Goal: Information Seeking & Learning: Learn about a topic

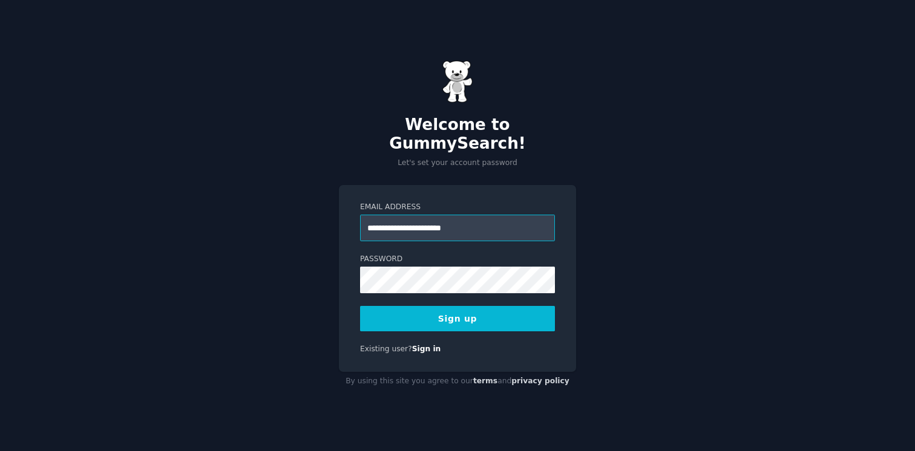
type input "**********"
click at [408, 306] on button "Sign up" at bounding box center [457, 318] width 195 height 25
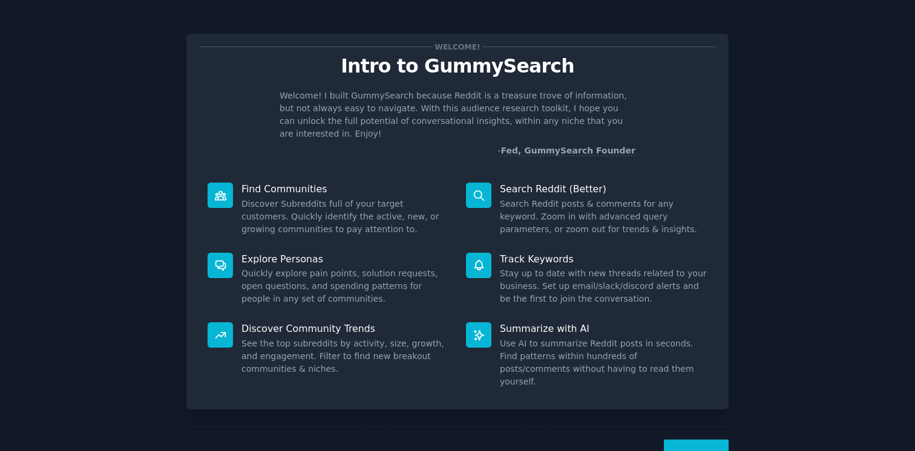
click at [679, 440] on button "Next" at bounding box center [696, 455] width 65 height 30
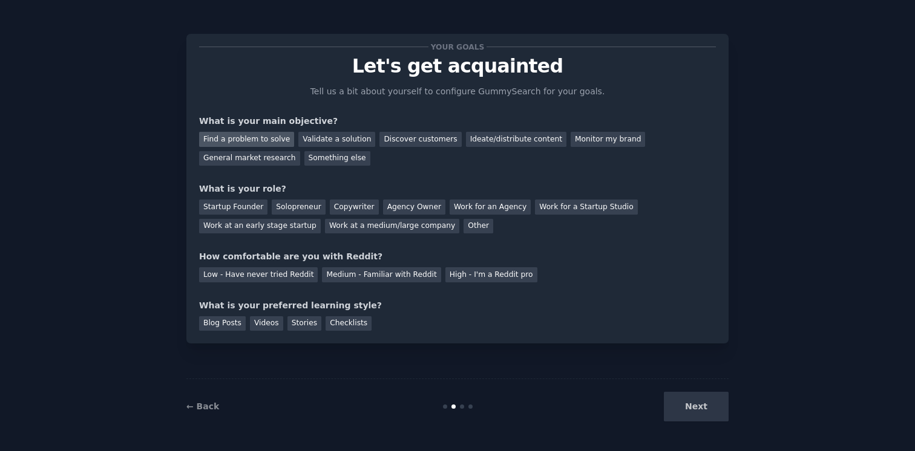
click at [275, 142] on div "Find a problem to solve" at bounding box center [246, 139] width 95 height 15
click at [309, 140] on div "Validate a solution" at bounding box center [336, 139] width 77 height 15
click at [271, 136] on div "Find a problem to solve" at bounding box center [246, 139] width 95 height 15
click at [252, 206] on div "Startup Founder" at bounding box center [233, 207] width 68 height 15
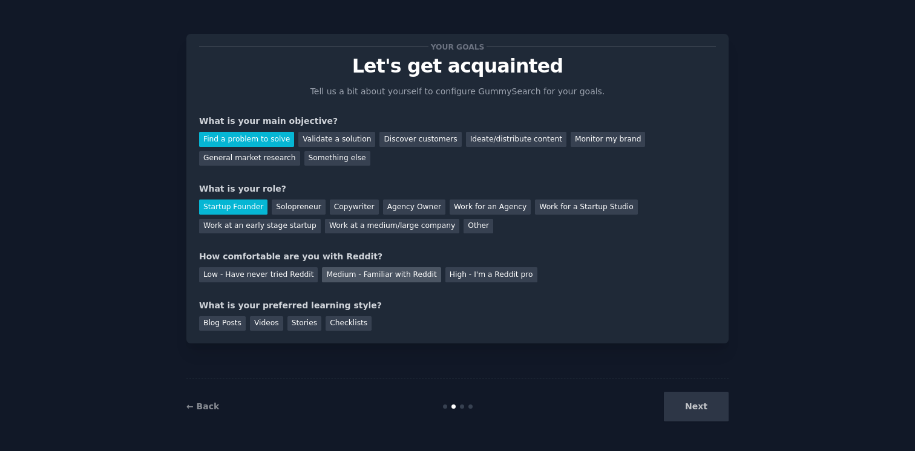
click at [341, 275] on div "Medium - Familiar with Reddit" at bounding box center [381, 274] width 119 height 15
click at [222, 326] on div "Blog Posts" at bounding box center [222, 324] width 47 height 15
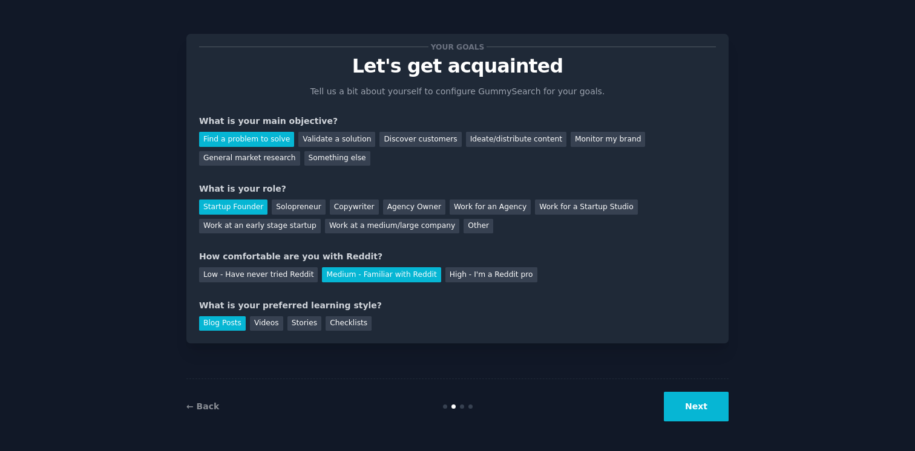
click at [706, 415] on button "Next" at bounding box center [696, 407] width 65 height 30
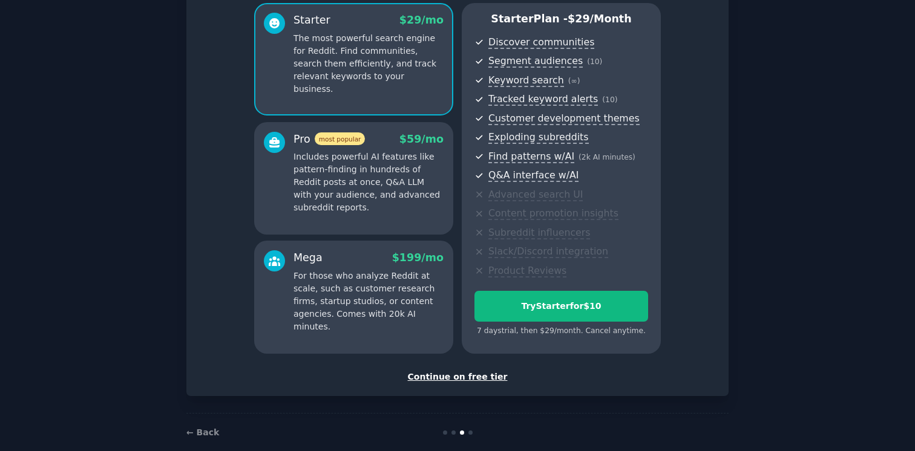
scroll to position [96, 0]
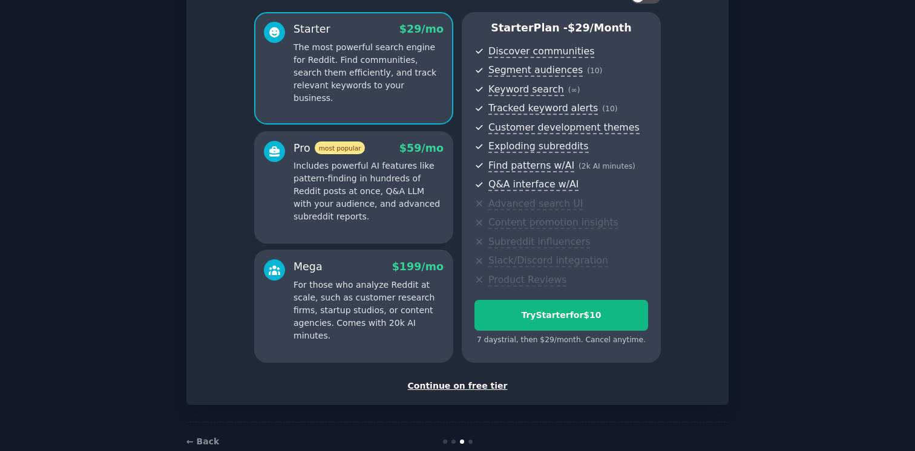
click at [478, 384] on div "Continue on free tier" at bounding box center [457, 386] width 517 height 13
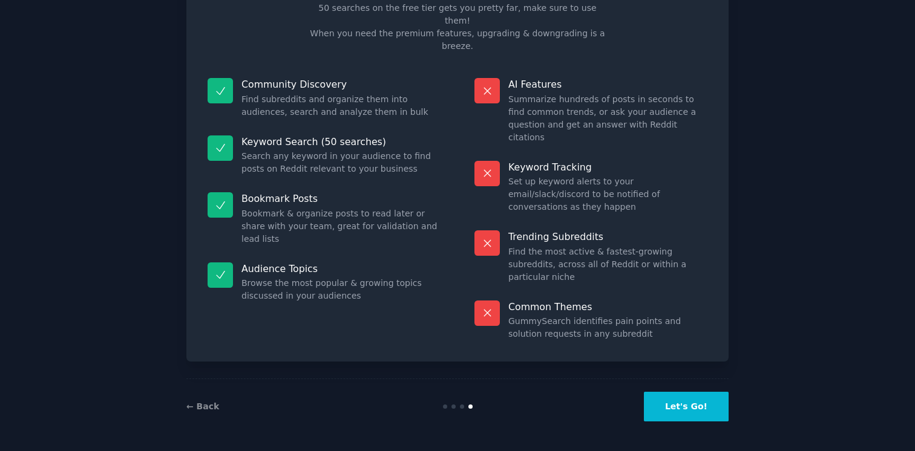
scroll to position [20, 0]
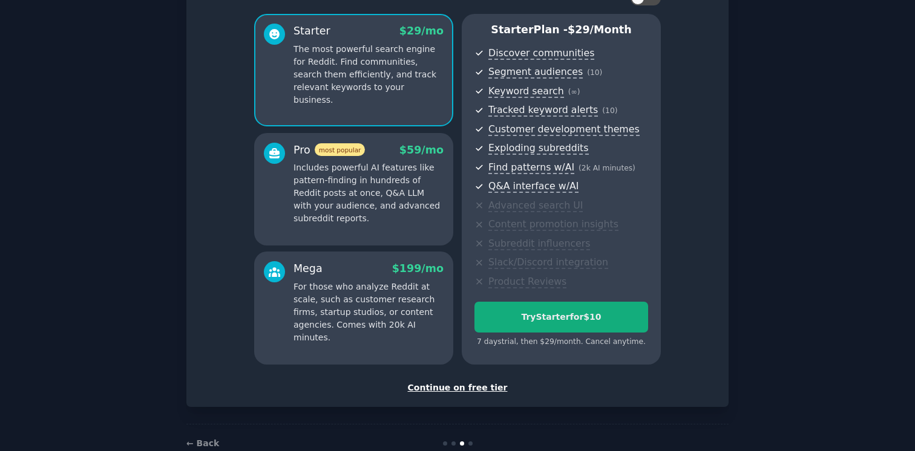
scroll to position [98, 0]
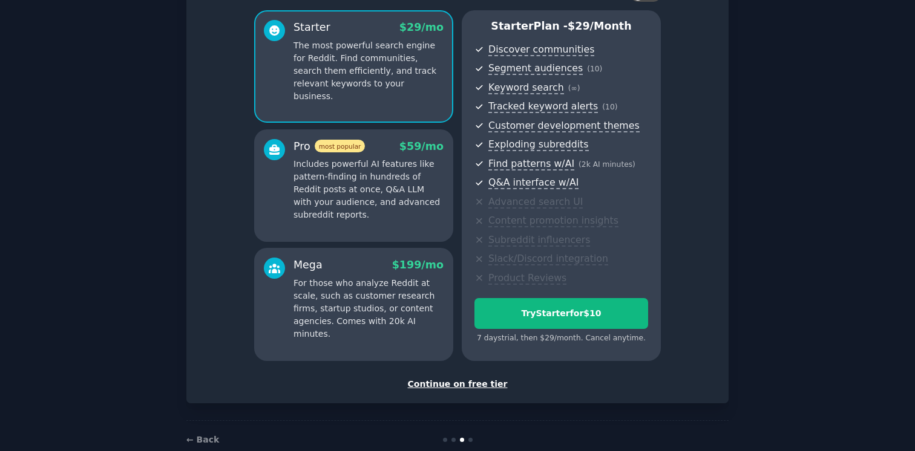
click at [569, 349] on div "Starter Plan - $ 29 /month Discover communities Segment audiences ( 10 ) Keywor…" at bounding box center [561, 185] width 199 height 351
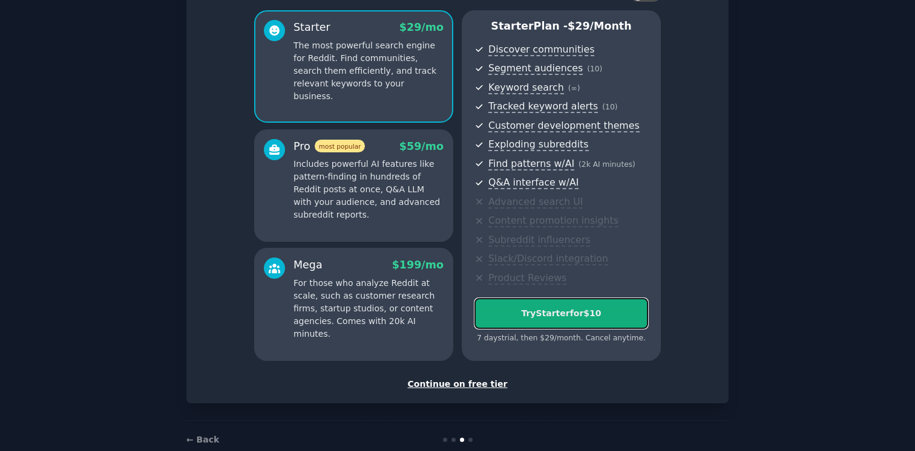
click at [591, 309] on div "Try Starter for $10" at bounding box center [561, 313] width 172 height 13
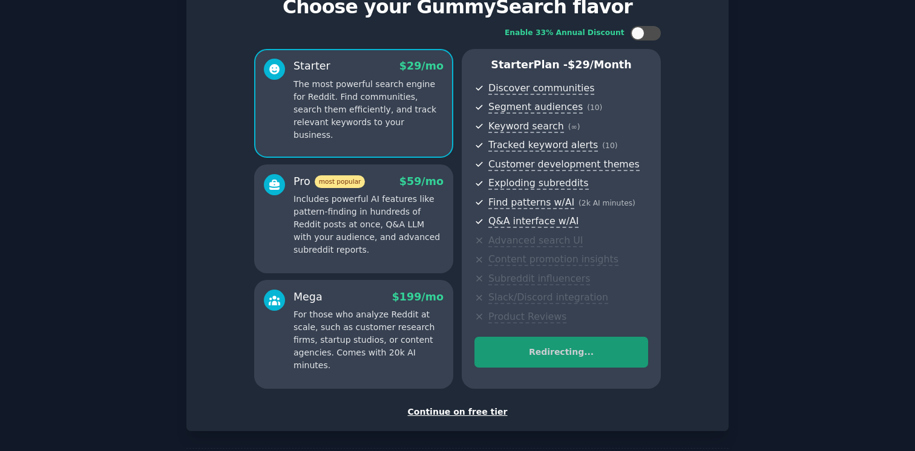
scroll to position [56, 0]
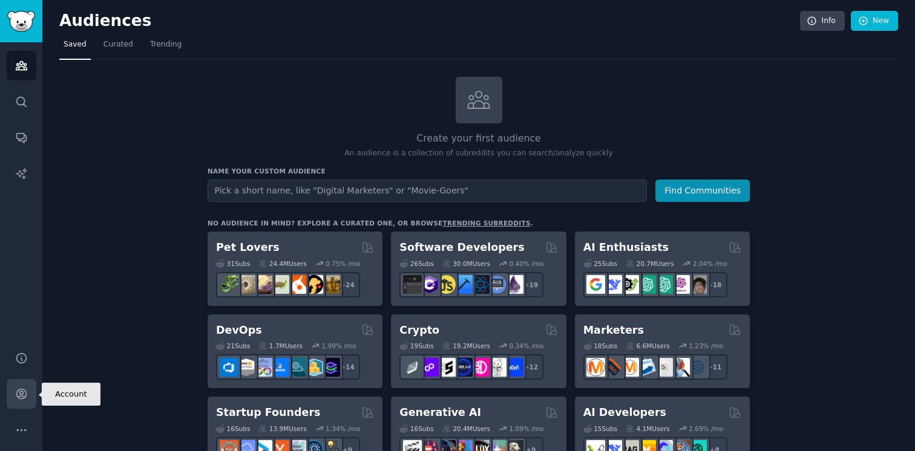
click at [22, 387] on link "Account" at bounding box center [22, 394] width 30 height 30
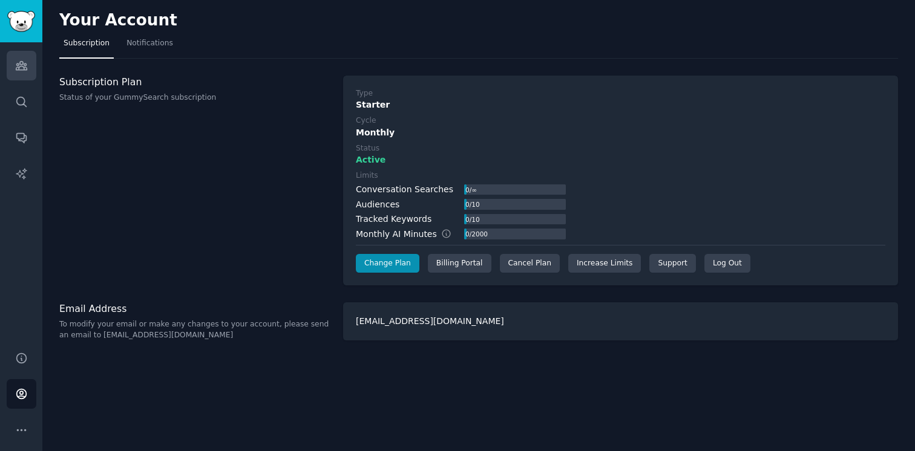
click at [20, 67] on icon "Sidebar" at bounding box center [21, 66] width 11 height 8
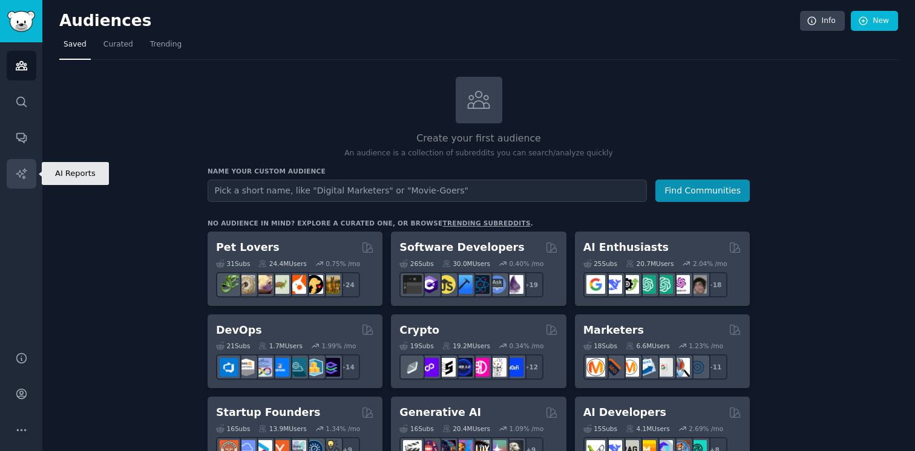
click at [33, 172] on link "AI Reports" at bounding box center [22, 174] width 30 height 30
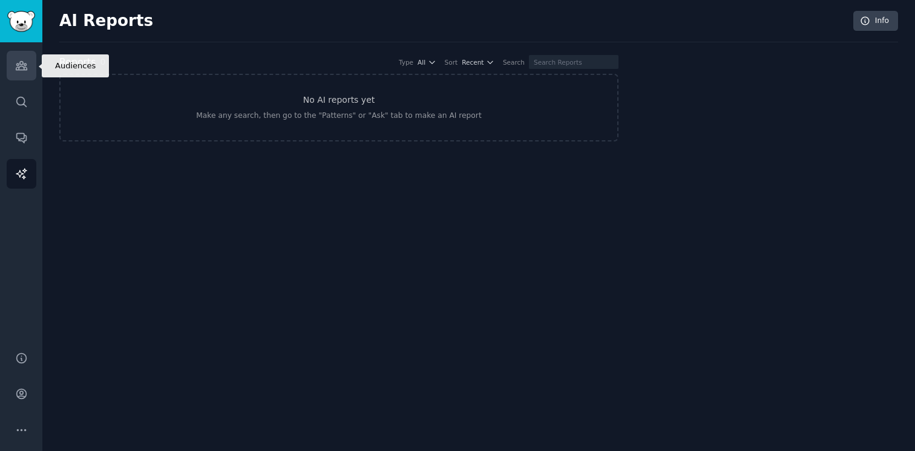
click at [15, 72] on link "Audiences" at bounding box center [22, 66] width 30 height 30
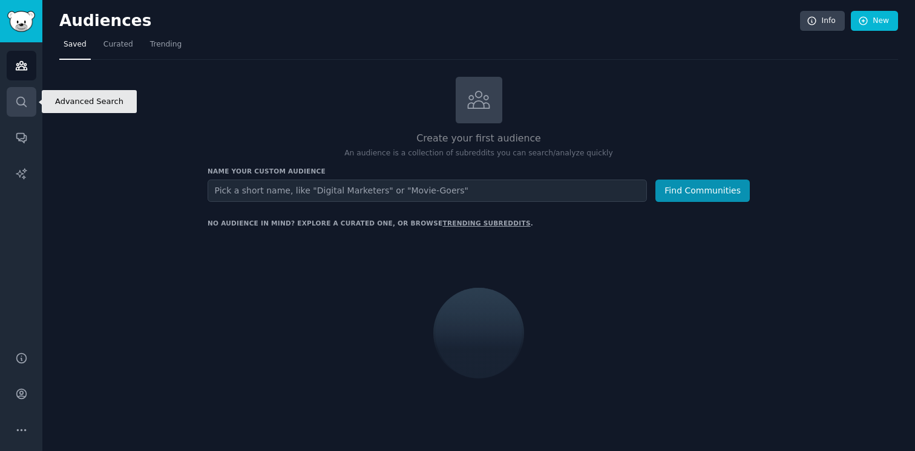
click at [17, 98] on icon "Sidebar" at bounding box center [21, 102] width 10 height 10
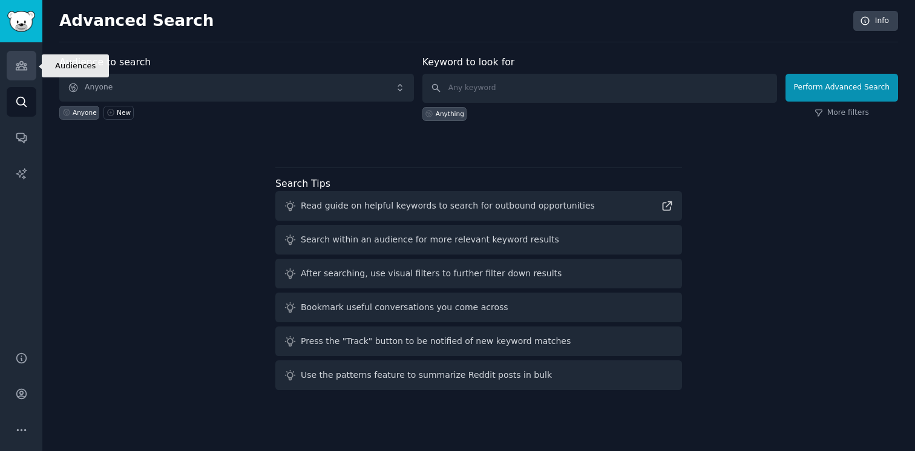
click at [17, 71] on icon "Sidebar" at bounding box center [21, 65] width 13 height 13
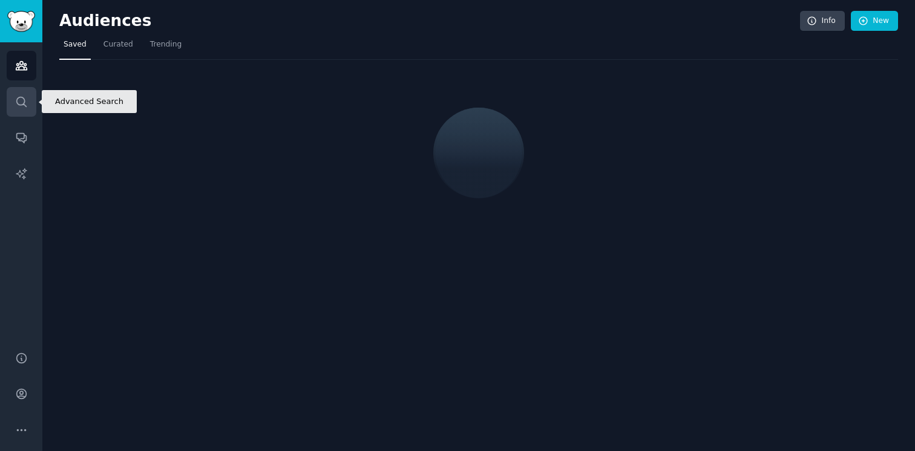
click at [18, 98] on icon "Sidebar" at bounding box center [21, 102] width 10 height 10
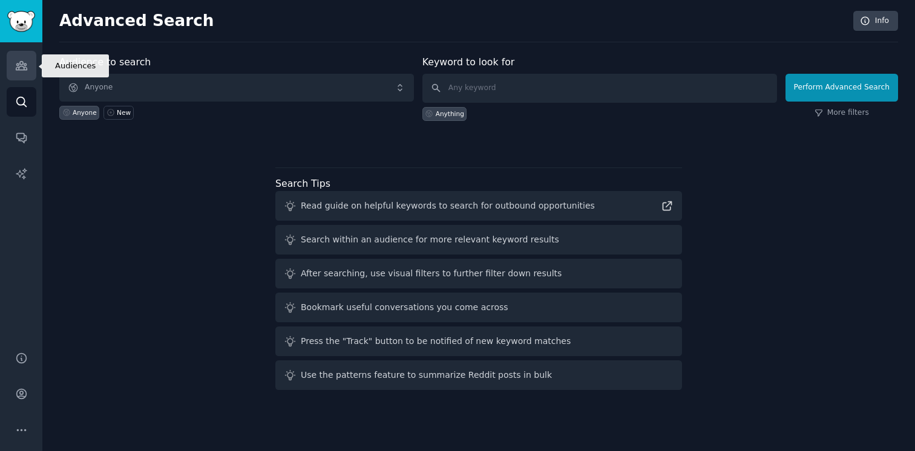
click at [18, 61] on icon "Sidebar" at bounding box center [21, 65] width 13 height 13
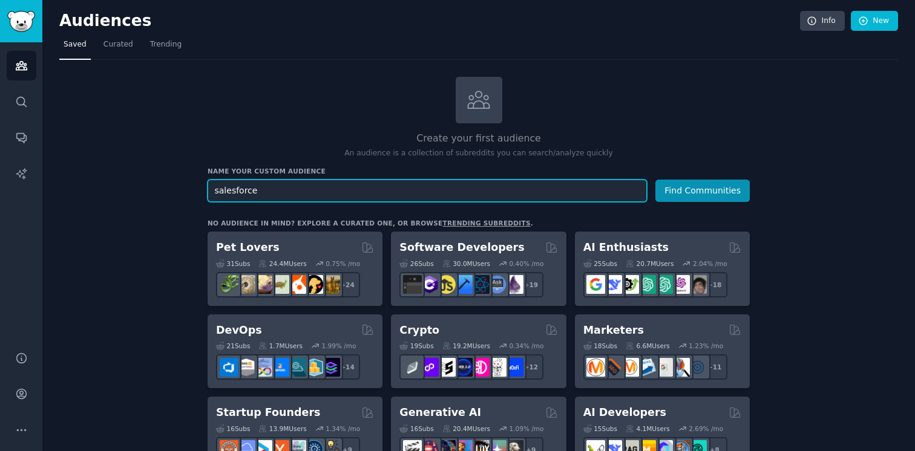
click at [298, 200] on input "salesforce" at bounding box center [427, 191] width 439 height 22
type input "zendesk"
click at [655, 180] on button "Find Communities" at bounding box center [702, 191] width 94 height 22
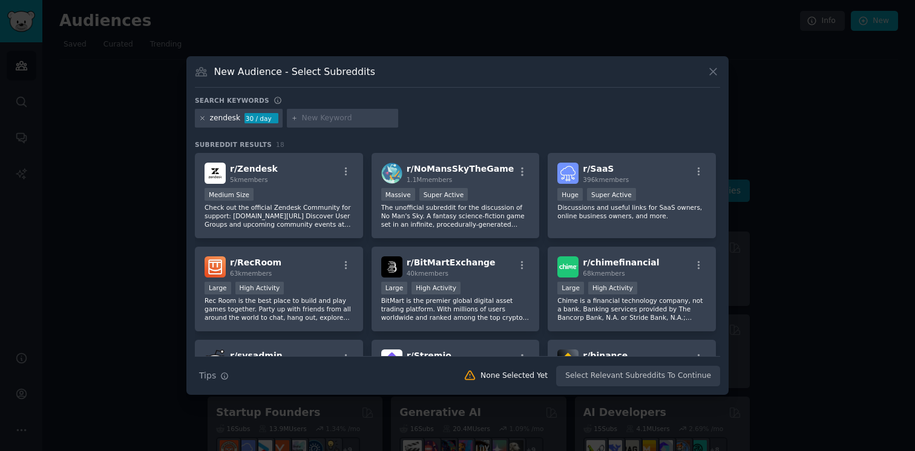
click at [205, 118] on icon at bounding box center [202, 118] width 7 height 7
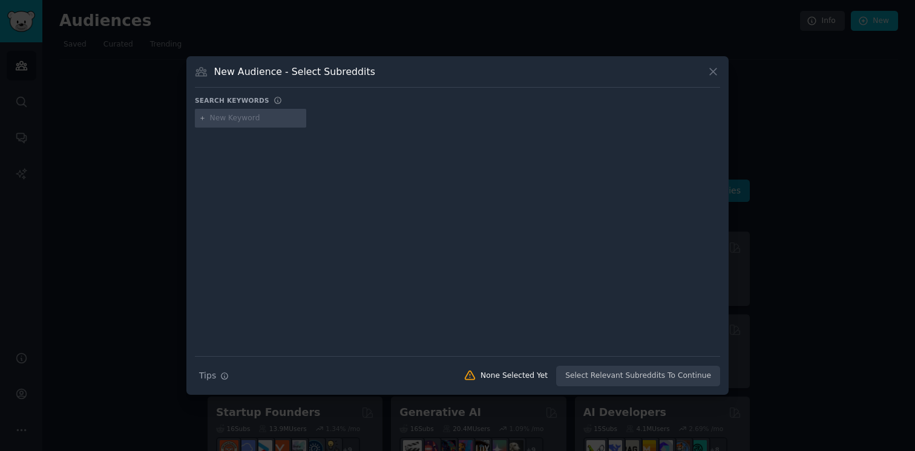
click at [239, 120] on input "text" at bounding box center [256, 118] width 92 height 11
type input "freshdesk"
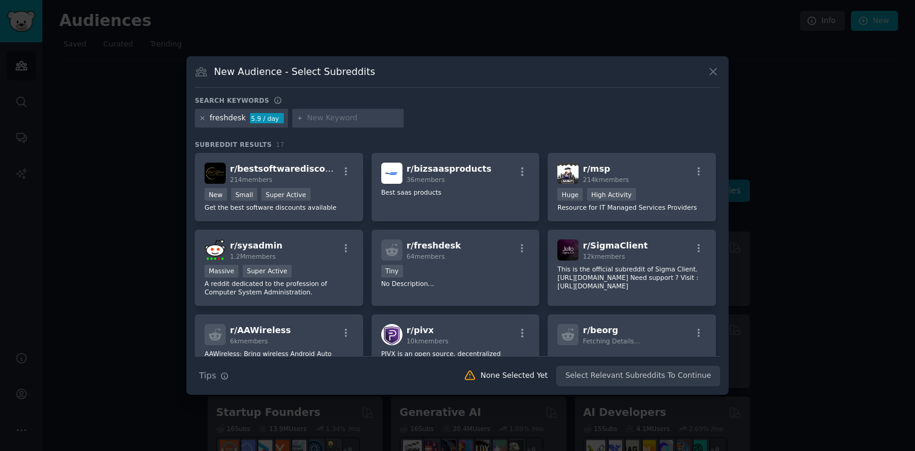
click at [202, 117] on icon at bounding box center [202, 118] width 7 height 7
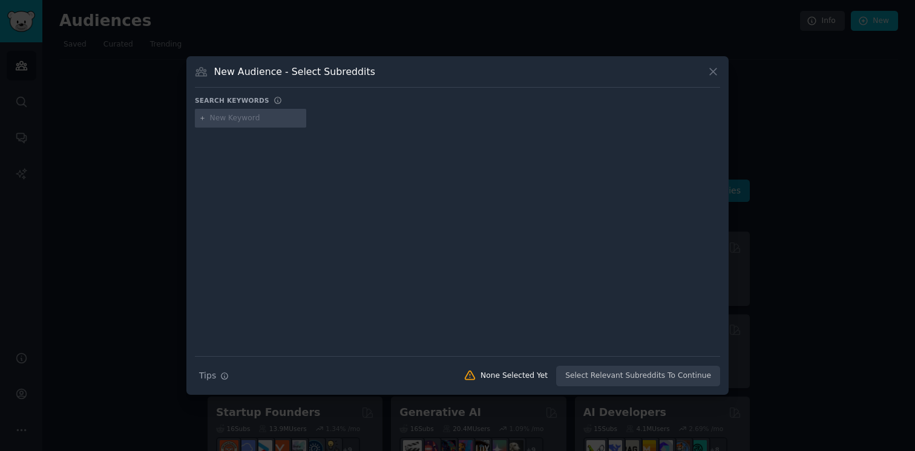
click at [250, 122] on input "text" at bounding box center [256, 118] width 92 height 11
type input "w"
type input "salesforce"
click at [203, 118] on icon at bounding box center [202, 118] width 7 height 7
click at [250, 117] on input "salesforce" at bounding box center [256, 118] width 92 height 11
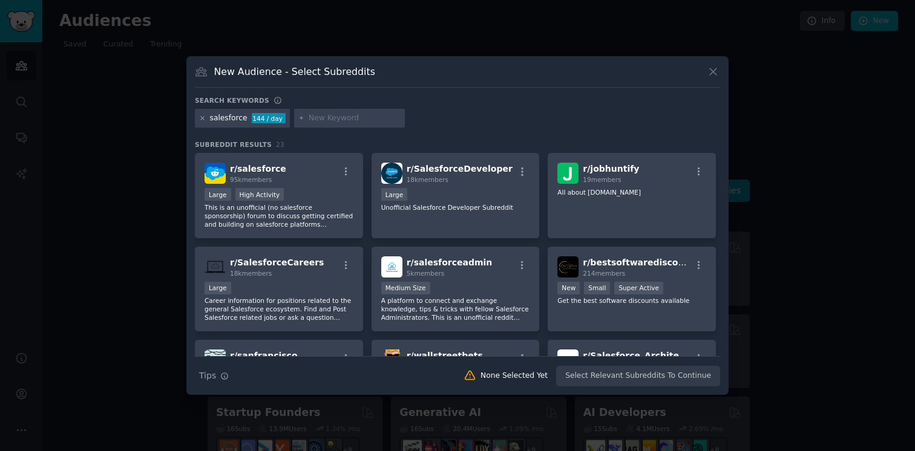
click at [202, 121] on icon at bounding box center [202, 118] width 7 height 7
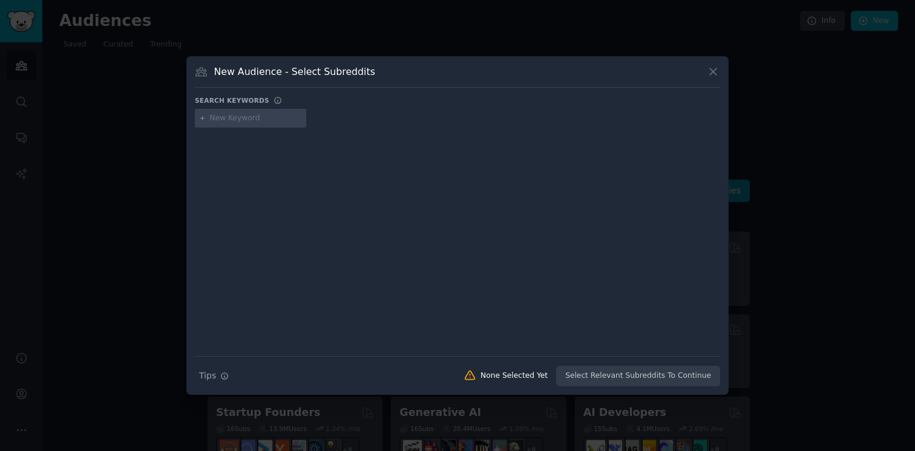
click at [228, 120] on input "text" at bounding box center [256, 118] width 92 height 11
type input "quickbooks"
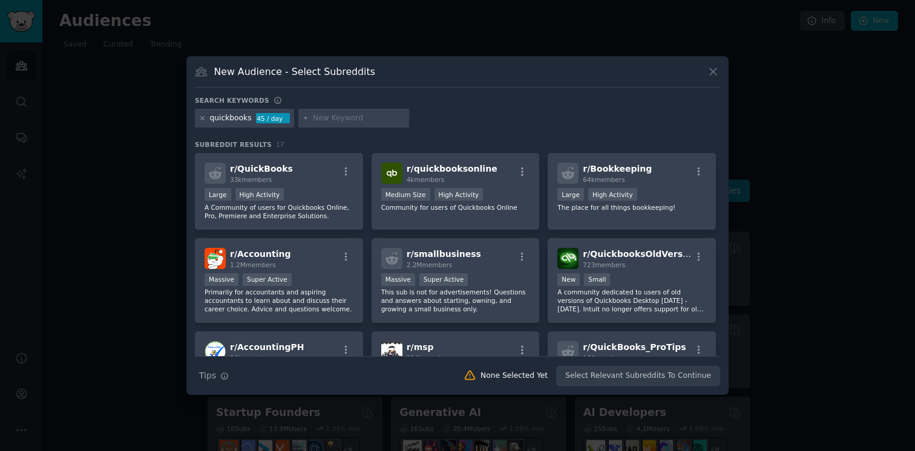
click at [202, 117] on icon at bounding box center [202, 118] width 3 height 3
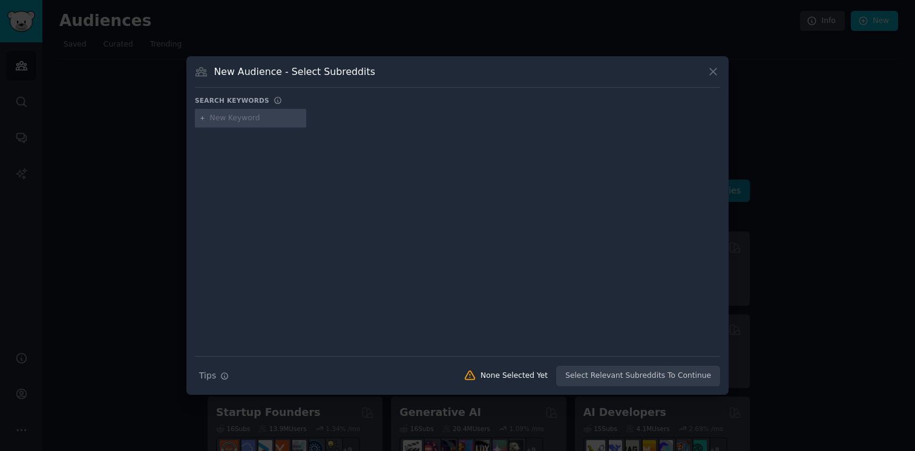
click at [249, 120] on input "text" at bounding box center [256, 118] width 92 height 11
type input "jira"
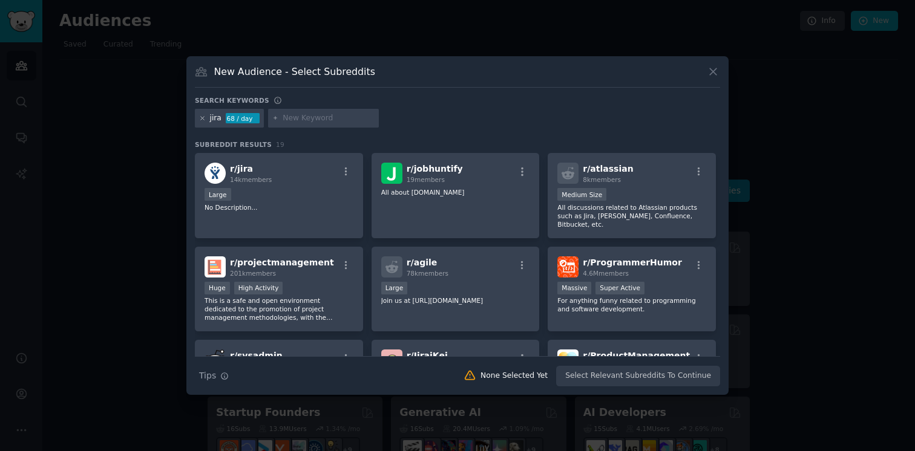
click at [200, 119] on icon at bounding box center [202, 118] width 7 height 7
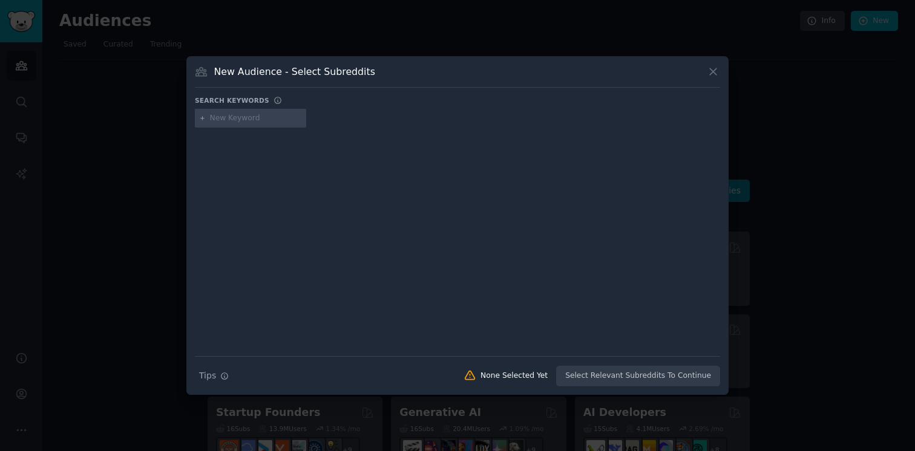
click at [226, 122] on input "text" at bounding box center [256, 118] width 92 height 11
type input "hubspot"
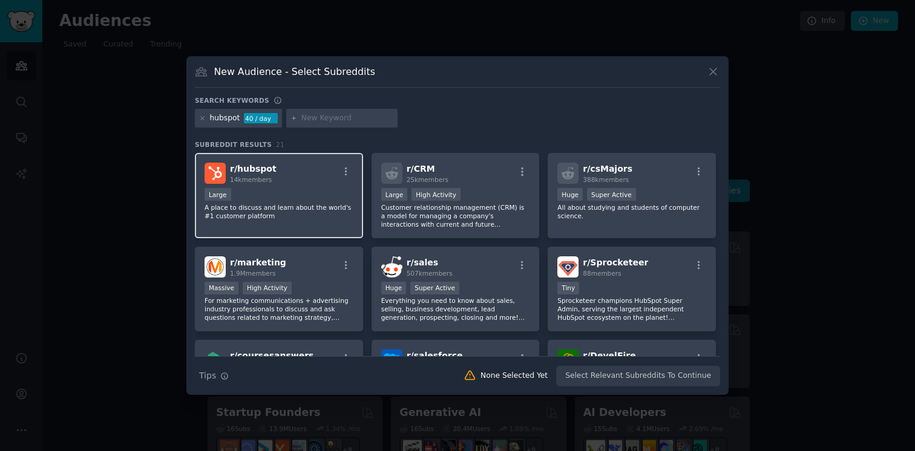
click at [311, 188] on div "Large" at bounding box center [279, 195] width 149 height 15
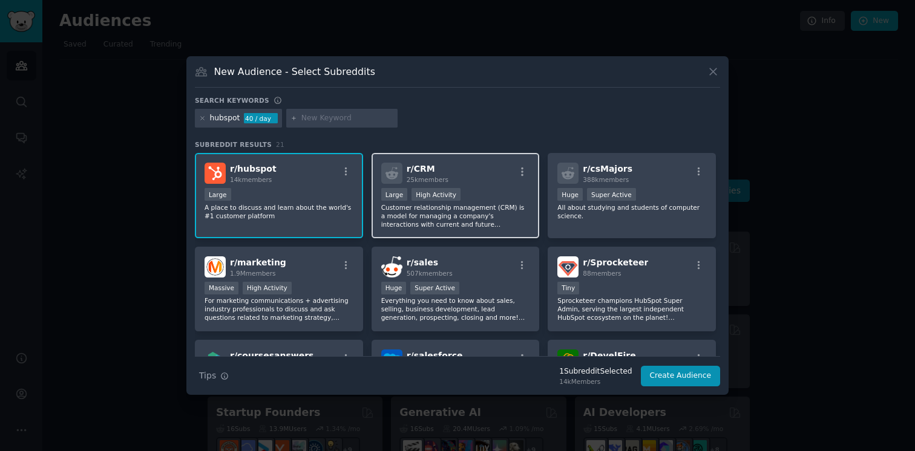
click at [477, 179] on div "r/ CRM 25k members" at bounding box center [455, 173] width 149 height 21
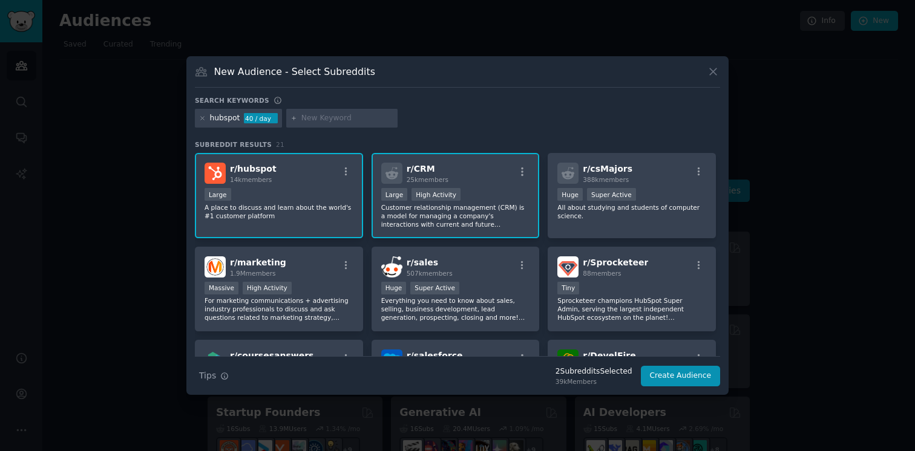
click at [310, 116] on input "text" at bounding box center [347, 118] width 92 height 11
type input "zoho"
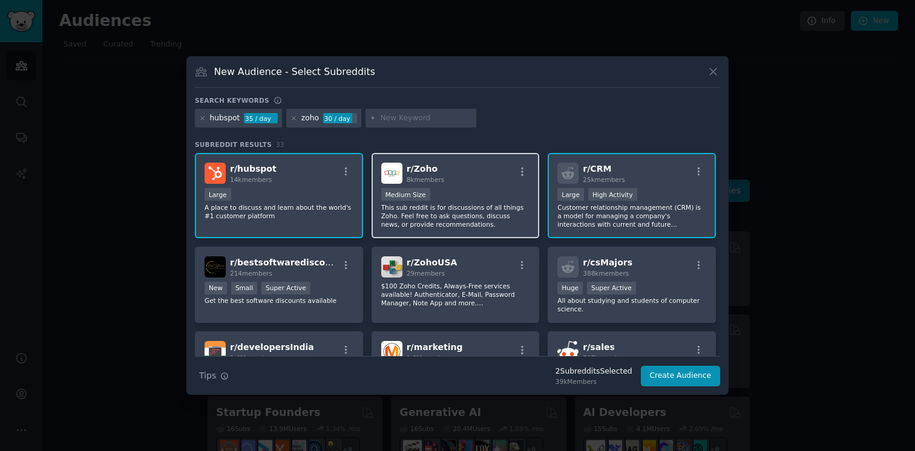
click at [398, 169] on img at bounding box center [391, 173] width 21 height 21
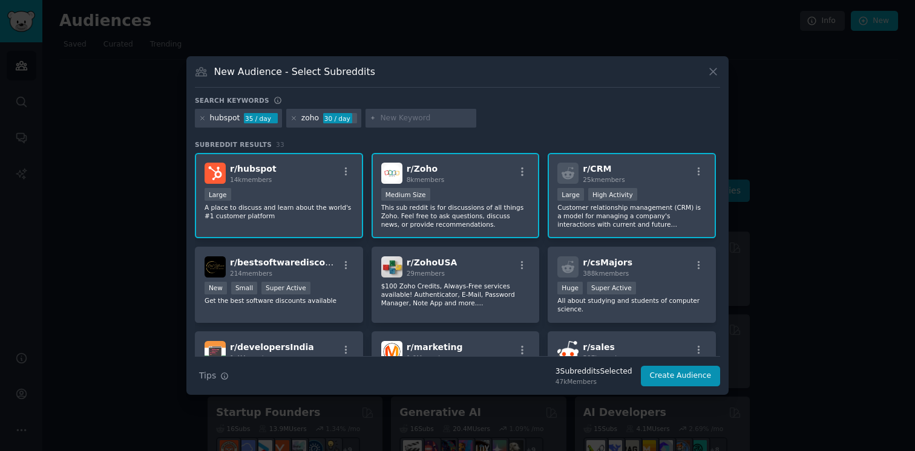
click at [407, 119] on input "text" at bounding box center [426, 118] width 92 height 11
type input "pipedrive"
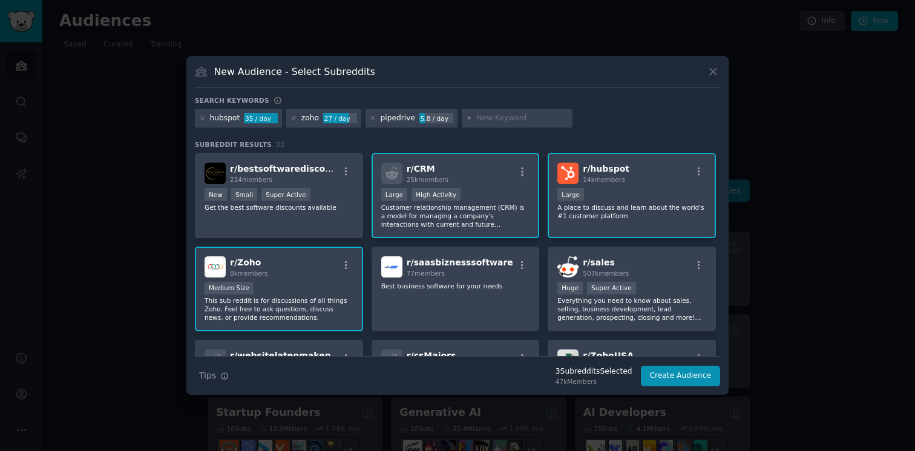
click at [399, 117] on div "pipedrive" at bounding box center [397, 118] width 35 height 11
click at [370, 116] on icon at bounding box center [373, 118] width 7 height 7
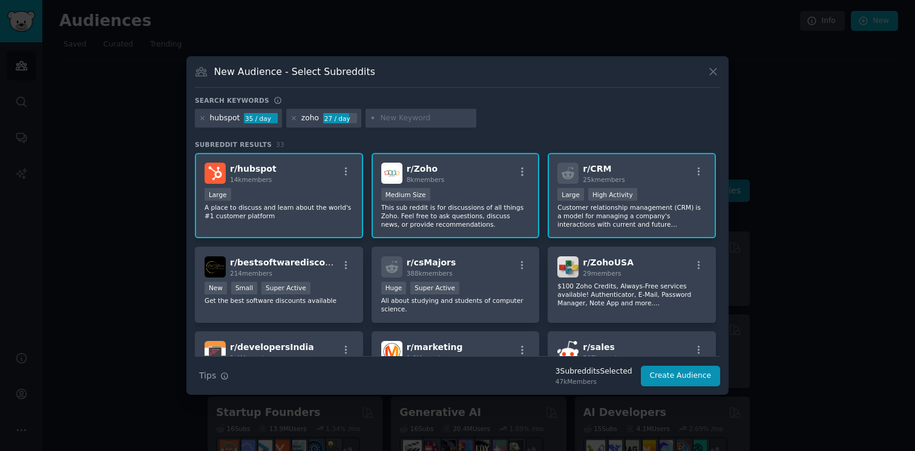
click at [412, 176] on div "8k members" at bounding box center [426, 180] width 38 height 8
click at [669, 378] on button "Create Audience" at bounding box center [681, 376] width 80 height 21
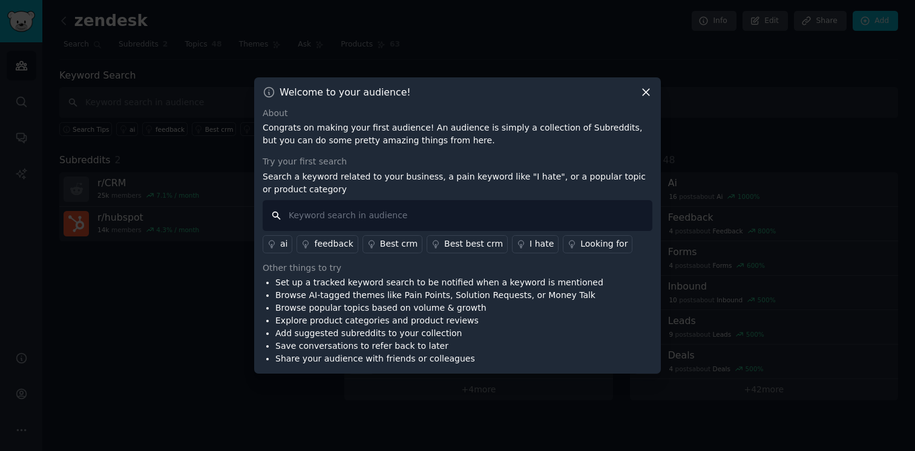
click at [459, 225] on input "text" at bounding box center [458, 215] width 390 height 31
paste input "export export to excel export report export csv download data manual report spr…"
type input "export export to excel export report export csv download data manual report spr…"
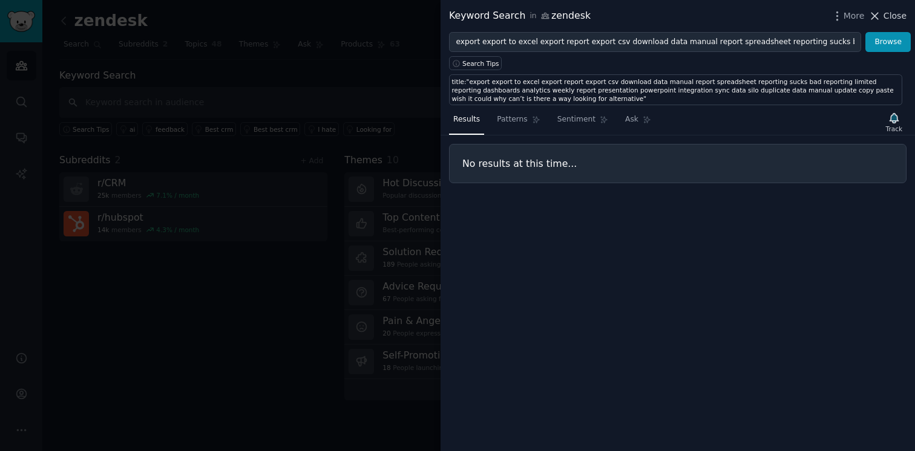
click at [880, 19] on icon at bounding box center [874, 16] width 13 height 13
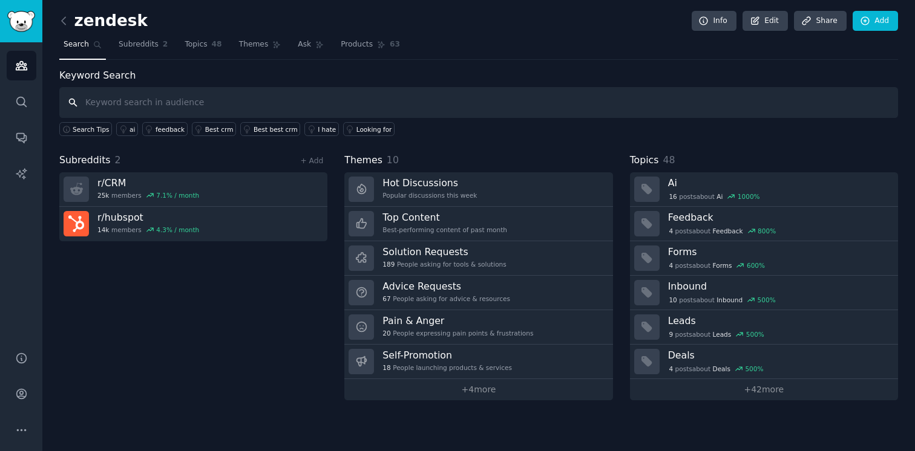
paste input "export export to excel export report export csv download data manual report spr…"
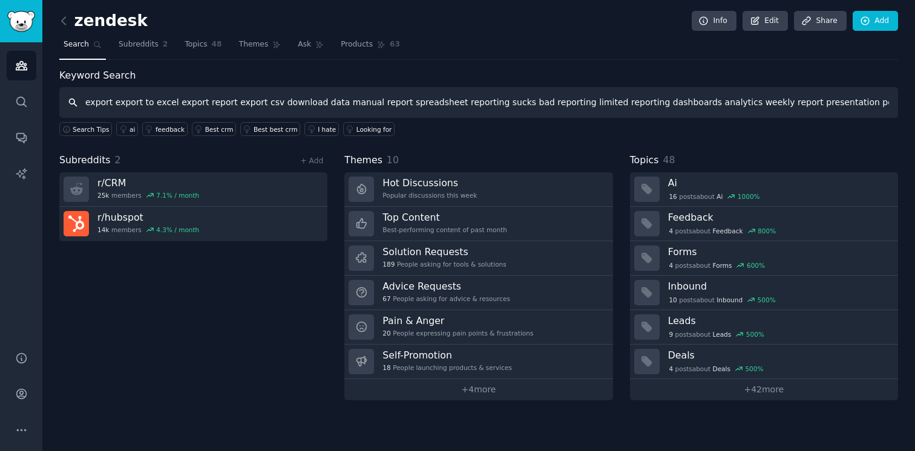
type input "export export to excel export report export csv download data manual report spr…"
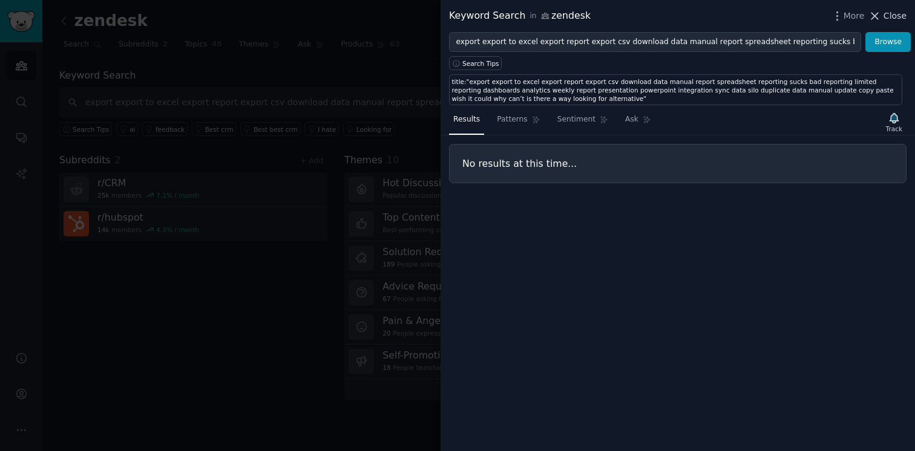
click at [895, 17] on span "Close" at bounding box center [895, 16] width 23 height 13
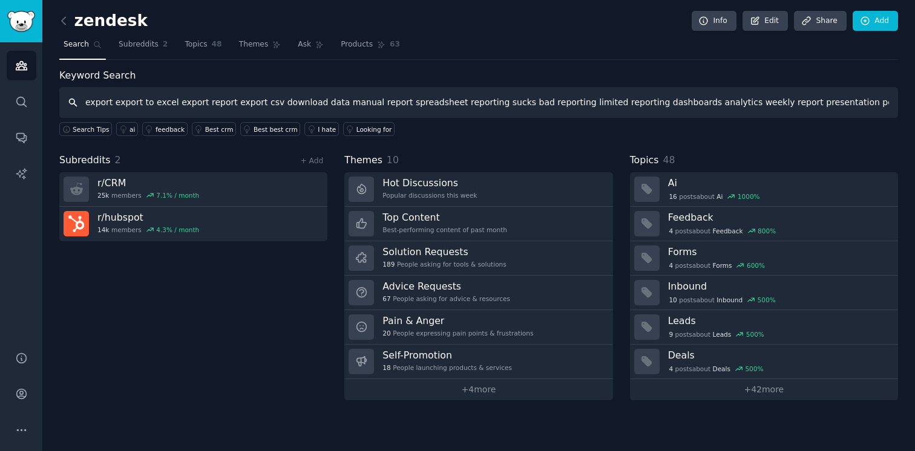
click at [370, 98] on input "export export to excel export report export csv download data manual report spr…" at bounding box center [478, 102] width 839 height 31
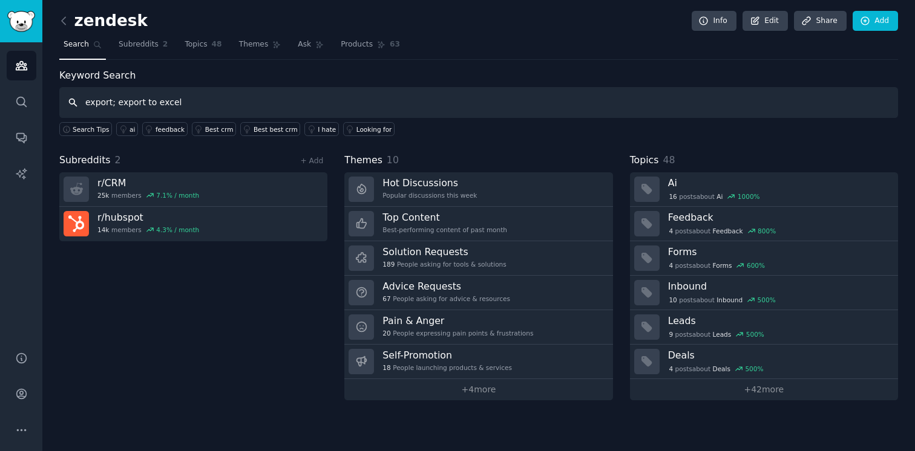
type input "export; export to excel"
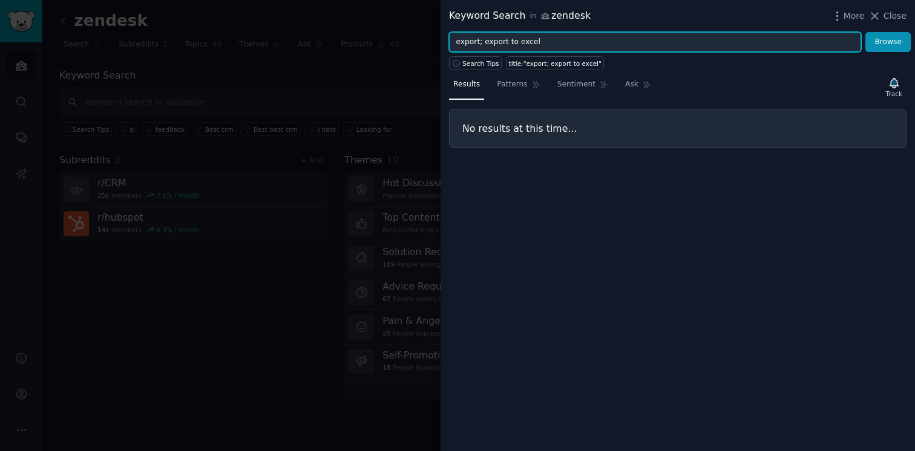
drag, startPoint x: 544, startPoint y: 45, endPoint x: 479, endPoint y: 46, distance: 65.4
click at [479, 45] on input "export; export to excel" at bounding box center [655, 42] width 412 height 21
click at [865, 32] on button "Browse" at bounding box center [887, 42] width 45 height 21
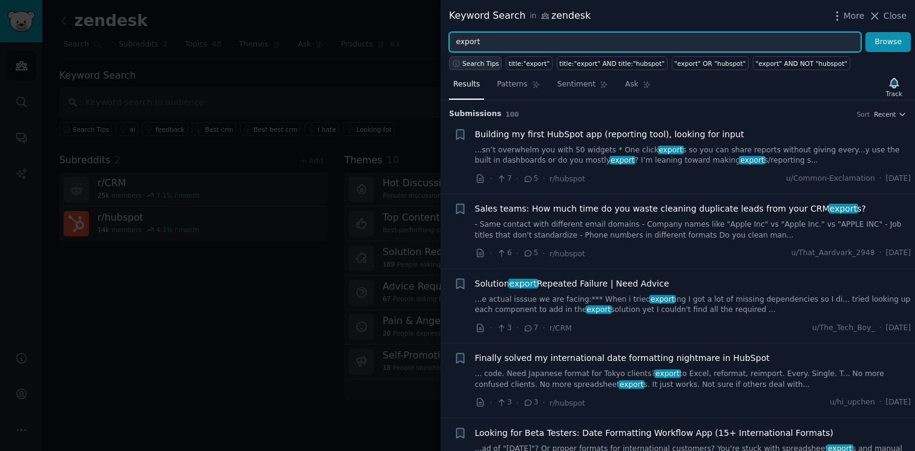
click at [479, 65] on span "Search Tips" at bounding box center [480, 63] width 37 height 8
drag, startPoint x: 580, startPoint y: 42, endPoint x: 451, endPoint y: 42, distance: 128.9
click at [451, 42] on input "export" at bounding box center [655, 42] width 412 height 21
paste input ""export" OR "export to excel" OR "export report" OR "export csv" OR "download d…"
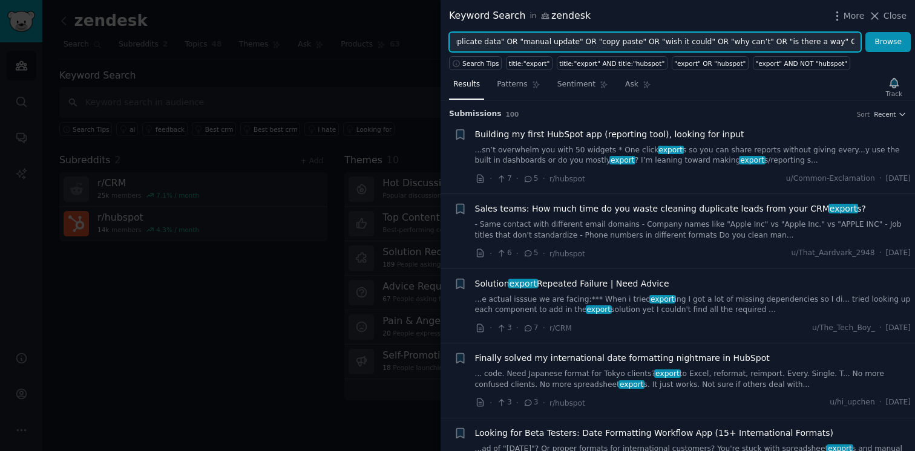
type input ""export" OR "export to excel" OR "export report" OR "export csv" OR "download d…"
click at [865, 32] on button "Browse" at bounding box center [887, 42] width 45 height 21
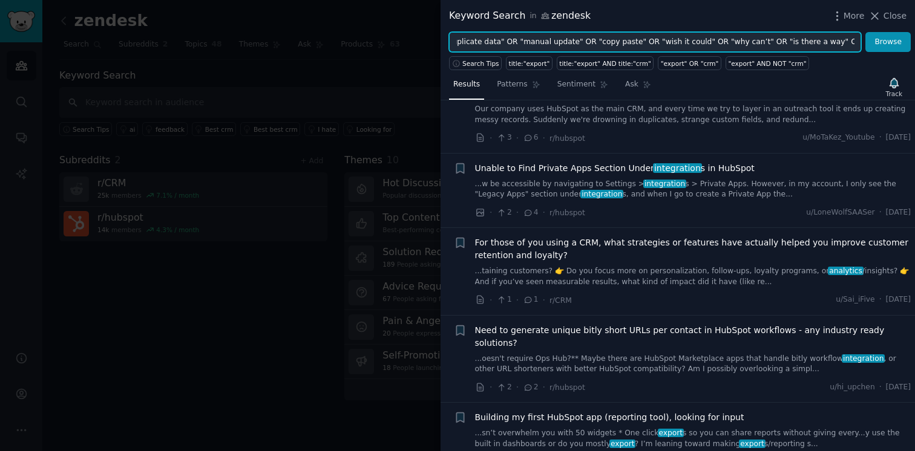
scroll to position [424, 0]
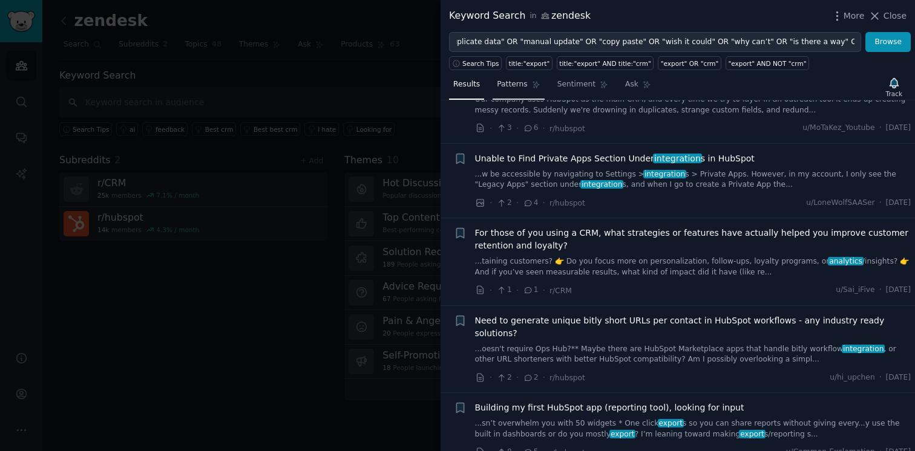
click at [520, 84] on span "Patterns" at bounding box center [512, 84] width 30 height 11
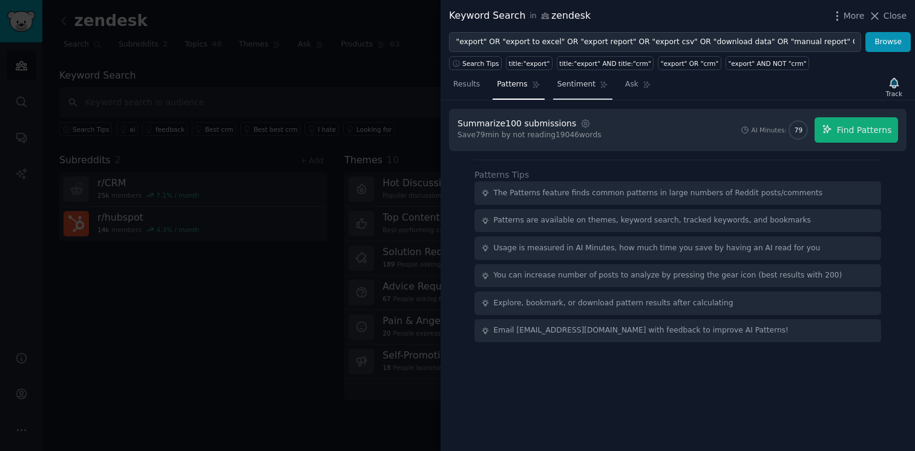
click at [576, 85] on span "Sentiment" at bounding box center [576, 84] width 38 height 11
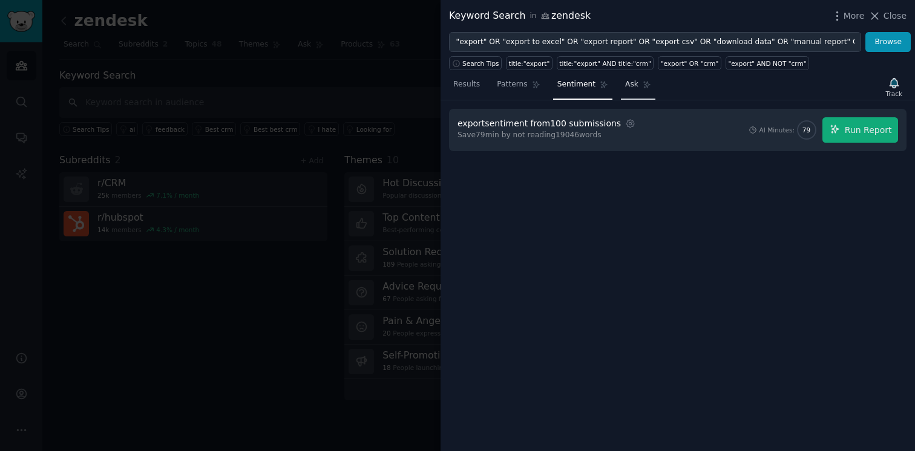
click at [634, 85] on span "Ask" at bounding box center [631, 84] width 13 height 11
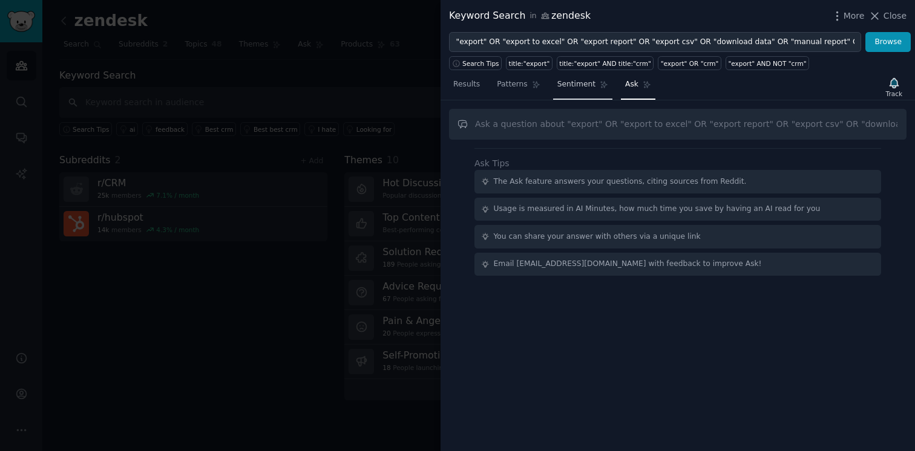
click at [589, 87] on span "Sentiment" at bounding box center [576, 84] width 38 height 11
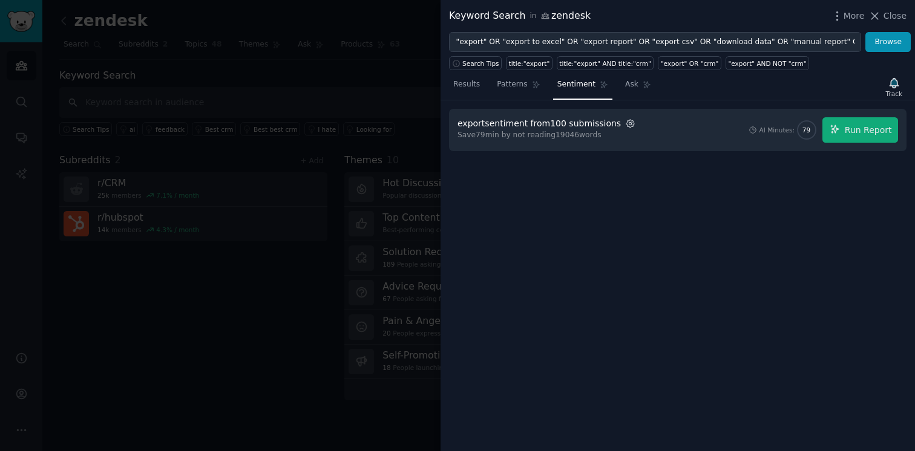
click at [625, 124] on icon "button" at bounding box center [630, 124] width 11 height 11
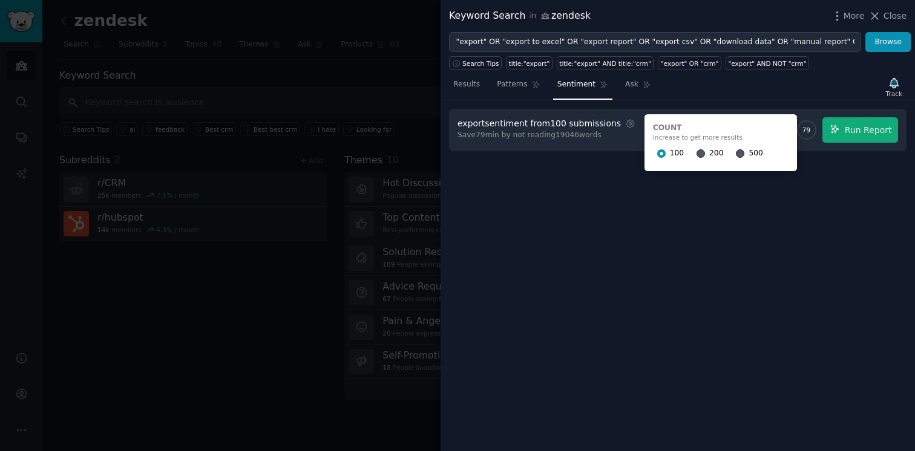
click at [605, 167] on div "export sentiment from 100 submissions Settings Count Increase to get more resul…" at bounding box center [678, 275] width 474 height 351
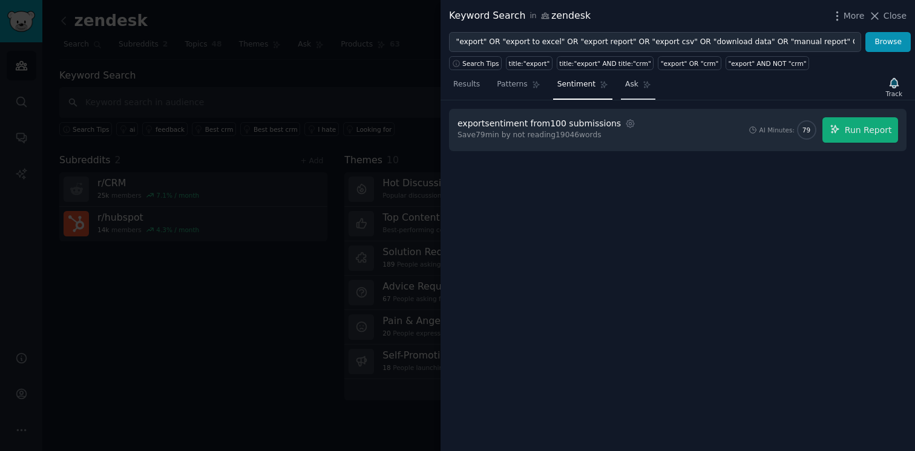
click at [629, 93] on link "Ask" at bounding box center [638, 87] width 34 height 25
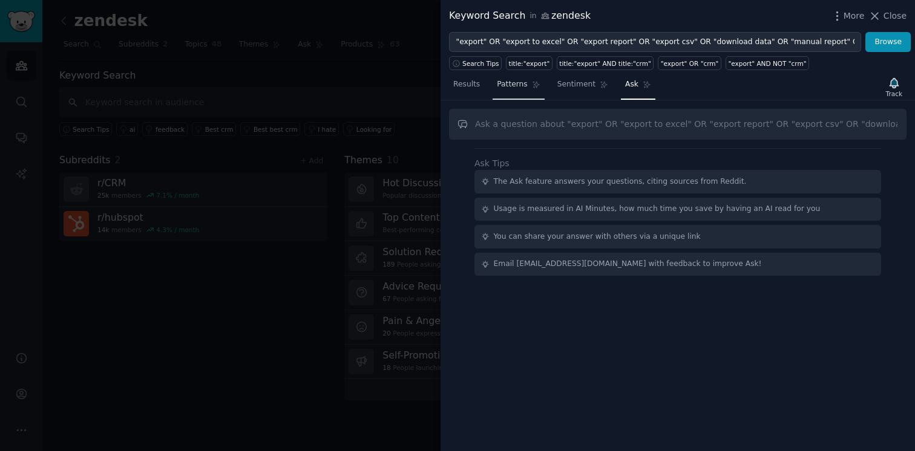
click at [525, 85] on span "Patterns" at bounding box center [512, 84] width 30 height 11
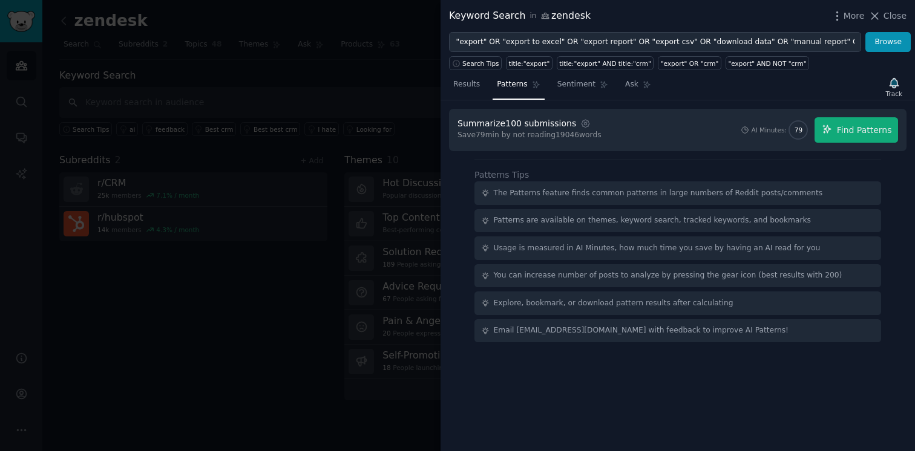
click at [584, 217] on div "Patterns are available on themes, keyword search, tracked keywords, and bookmar…" at bounding box center [652, 220] width 317 height 11
click at [582, 243] on div "Usage is measured in AI Minutes, how much time you save by having an AI read fo…" at bounding box center [657, 248] width 327 height 11
drag, startPoint x: 549, startPoint y: 217, endPoint x: 751, endPoint y: 202, distance: 202.1
click at [752, 203] on div "The Patterns feature finds common patterns in large numbers of Reddit posts/com…" at bounding box center [677, 262] width 407 height 161
click at [710, 194] on div "The Patterns feature finds common patterns in large numbers of Reddit posts/com…" at bounding box center [658, 193] width 329 height 11
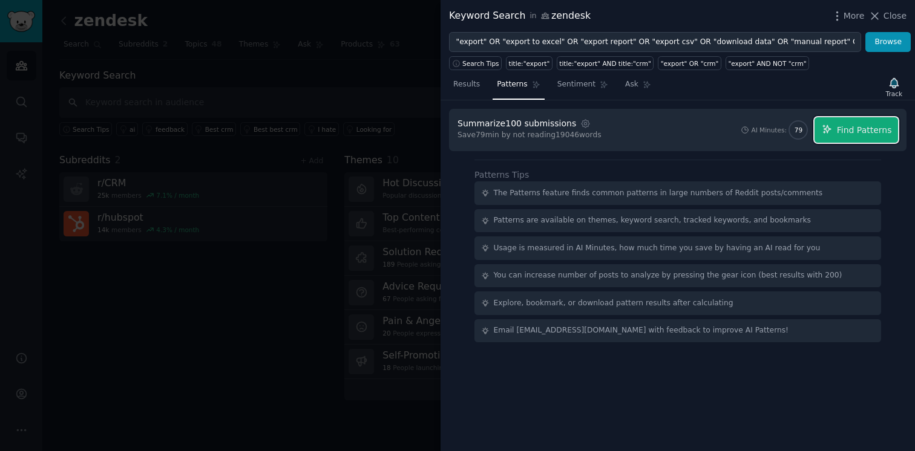
click at [835, 139] on button "Find Patterns" at bounding box center [857, 129] width 84 height 25
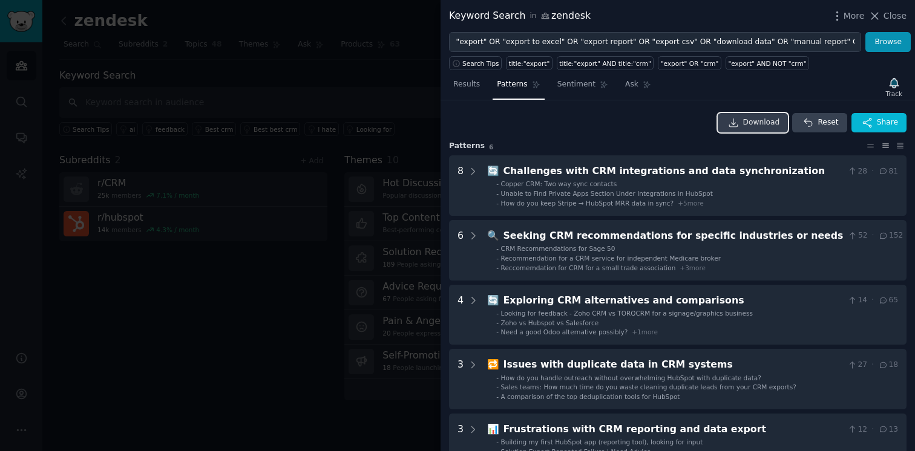
click at [760, 120] on span "Download" at bounding box center [761, 122] width 37 height 11
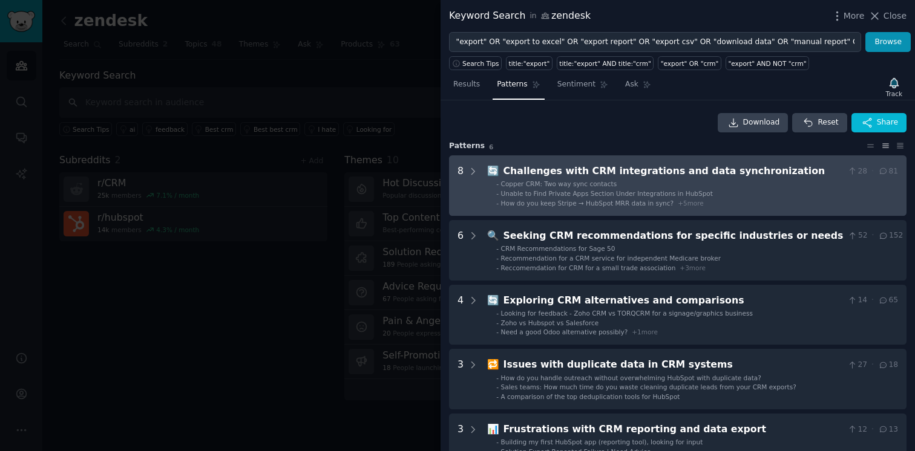
click at [598, 200] on span "How do you keep Stripe → HubSpot MRR data in sync?" at bounding box center [587, 203] width 173 height 7
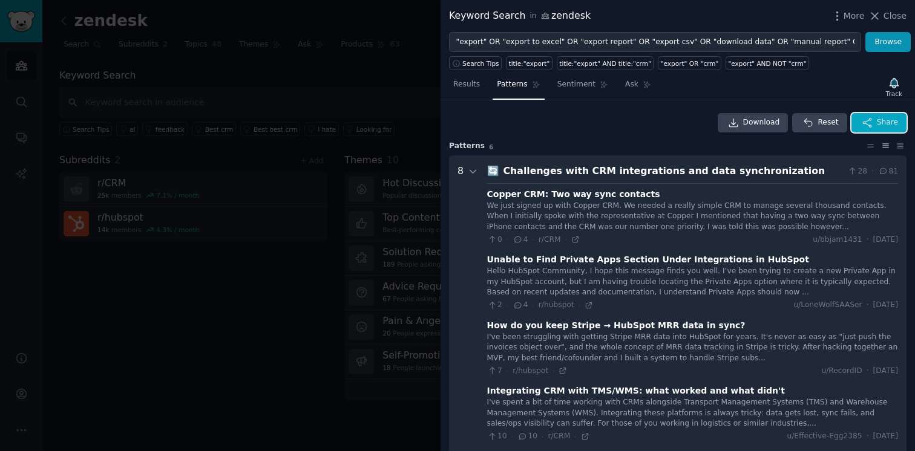
click at [864, 125] on icon "button" at bounding box center [867, 122] width 11 height 11
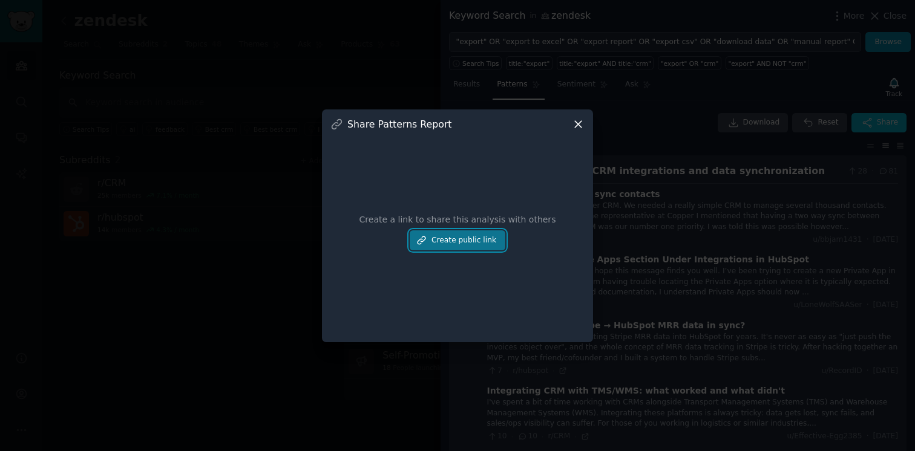
click at [474, 243] on button "Create public link" at bounding box center [458, 241] width 96 height 21
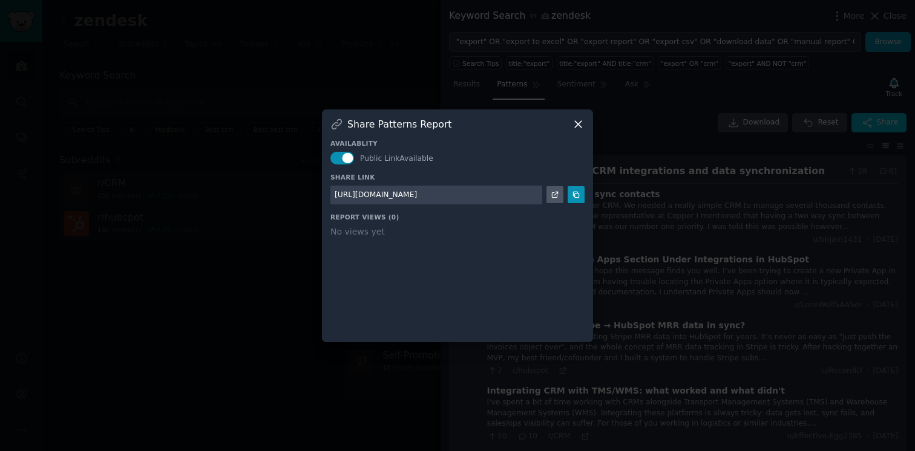
drag, startPoint x: 530, startPoint y: 193, endPoint x: 301, endPoint y: 191, distance: 228.2
click at [301, 191] on div "​ Share Patterns Report Availablity Public Link Available Share Link [URL][DOMA…" at bounding box center [457, 225] width 907 height 451
click at [417, 190] on div "[URL][DOMAIN_NAME]" at bounding box center [376, 195] width 82 height 11
click at [344, 160] on button "button" at bounding box center [342, 158] width 24 height 13
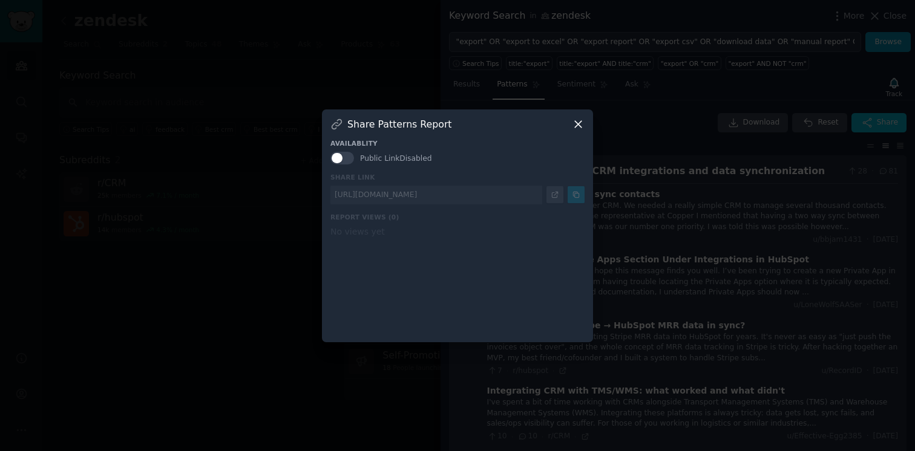
click at [453, 191] on div "Availablity Public Link Disabled Share Link [URL][DOMAIN_NAME] Report Views ( 0…" at bounding box center [457, 232] width 254 height 203
click at [352, 157] on button "button" at bounding box center [342, 158] width 24 height 13
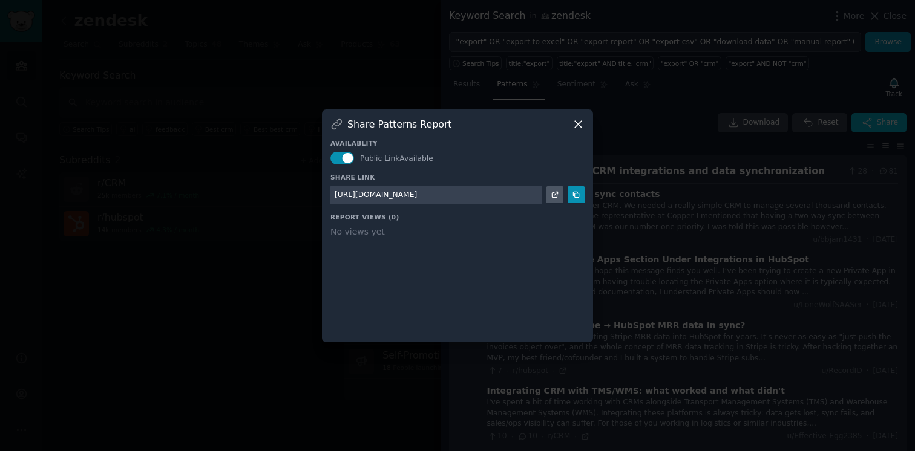
drag, startPoint x: 529, startPoint y: 194, endPoint x: 290, endPoint y: 183, distance: 238.7
click at [291, 183] on div "​ Share Patterns Report Availablity Public Link Available Share Link [URL][DOMA…" at bounding box center [457, 225] width 907 height 451
click at [505, 202] on div "[URL][DOMAIN_NAME]" at bounding box center [436, 195] width 212 height 19
click at [576, 197] on icon at bounding box center [575, 194] width 5 height 5
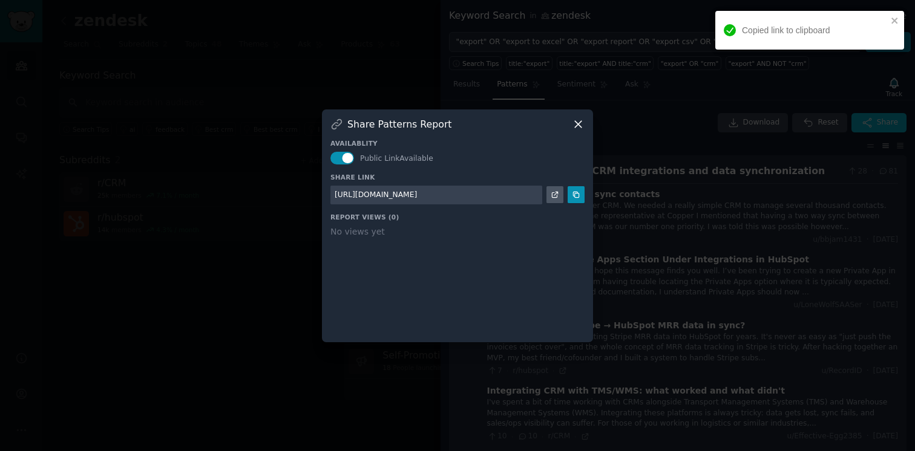
click at [577, 119] on icon at bounding box center [578, 124] width 13 height 13
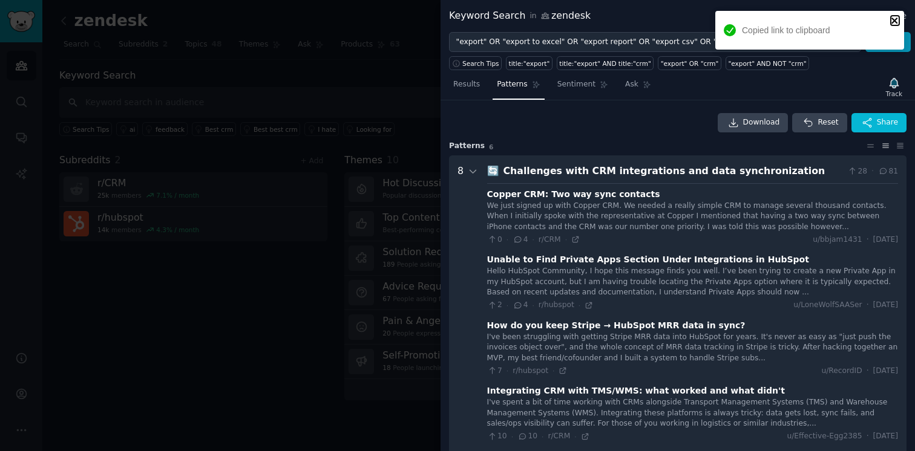
click at [894, 20] on icon "close" at bounding box center [894, 21] width 6 height 6
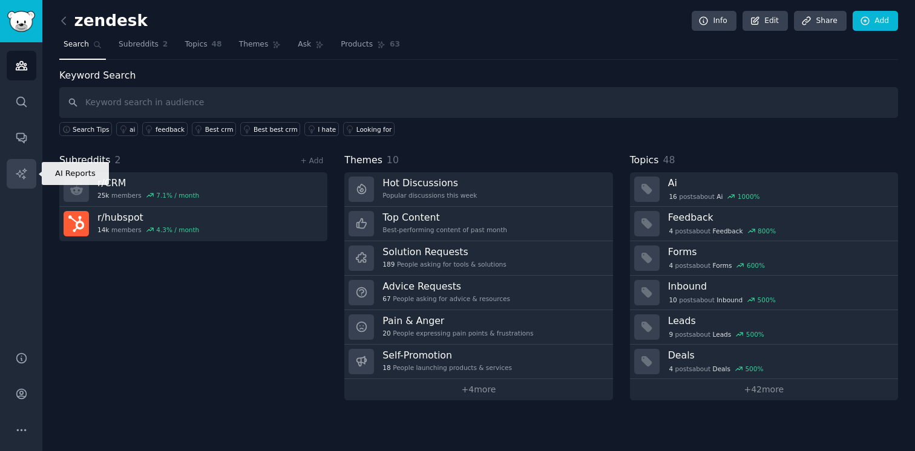
click at [18, 170] on icon "Sidebar" at bounding box center [21, 174] width 13 height 13
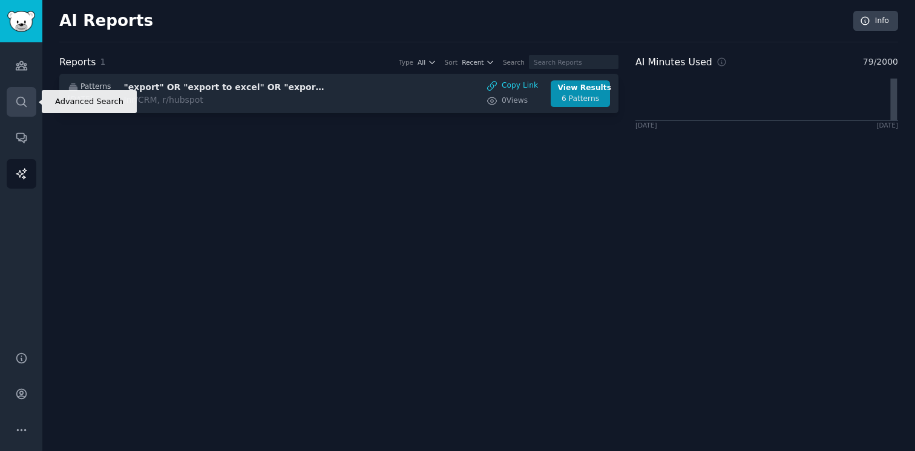
click at [19, 100] on icon "Sidebar" at bounding box center [21, 102] width 13 height 13
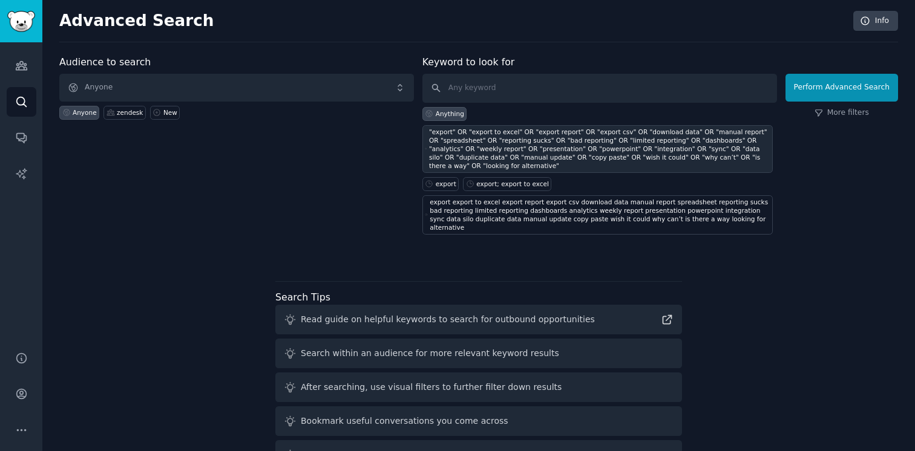
click at [483, 160] on div ""export" OR "export to excel" OR "export report" OR "export csv" OR "download d…" at bounding box center [599, 149] width 341 height 42
type input ""export" OR "export to excel" OR "export report" OR "export csv" OR "download d…"
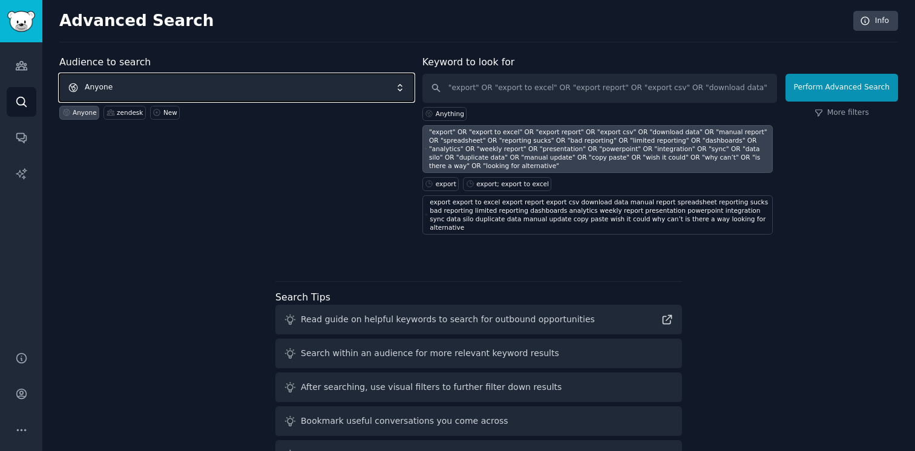
click at [378, 85] on span "Anyone" at bounding box center [236, 88] width 355 height 28
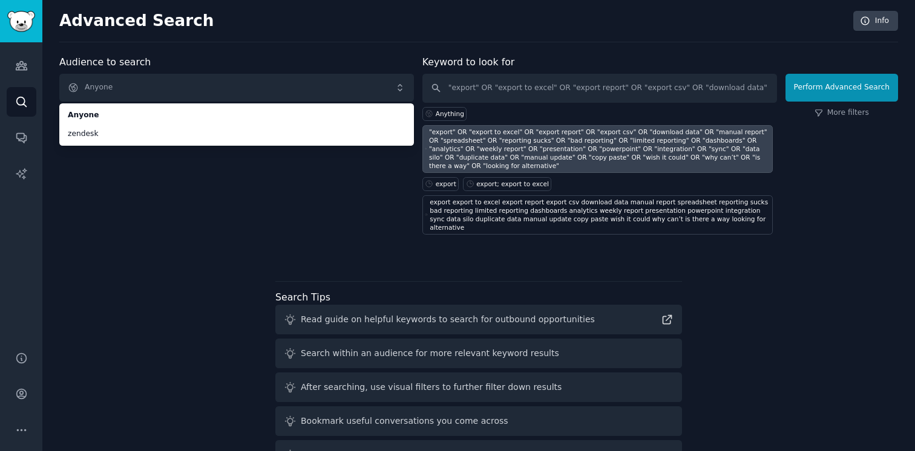
click at [241, 195] on div "Audience to search Anyone Anyone zendesk Anyone zendesk New" at bounding box center [236, 145] width 355 height 180
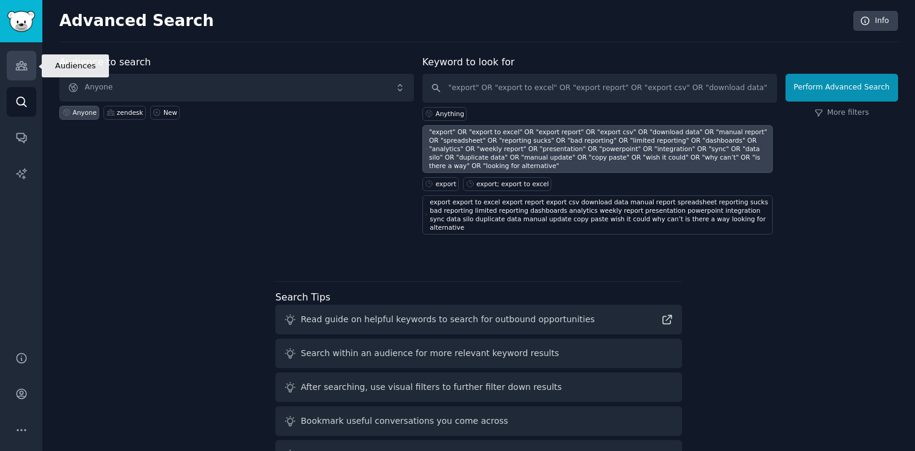
click at [21, 56] on link "Audiences" at bounding box center [22, 66] width 30 height 30
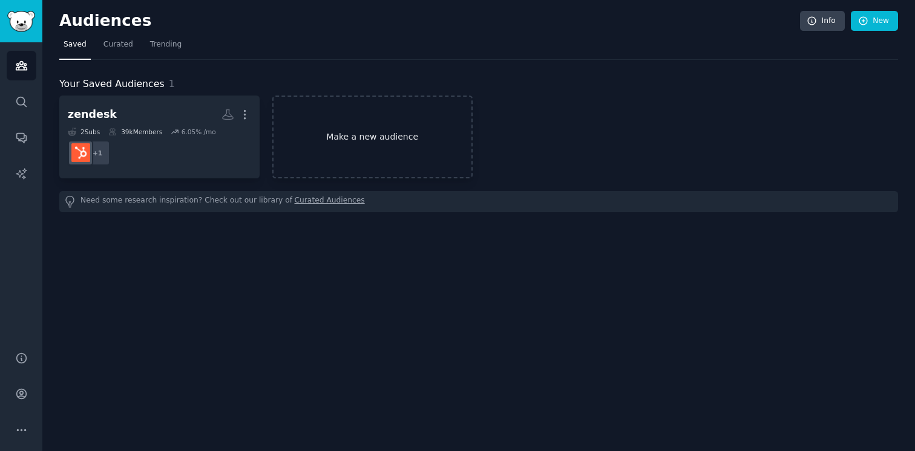
click at [315, 141] on link "Make a new audience" at bounding box center [372, 137] width 200 height 83
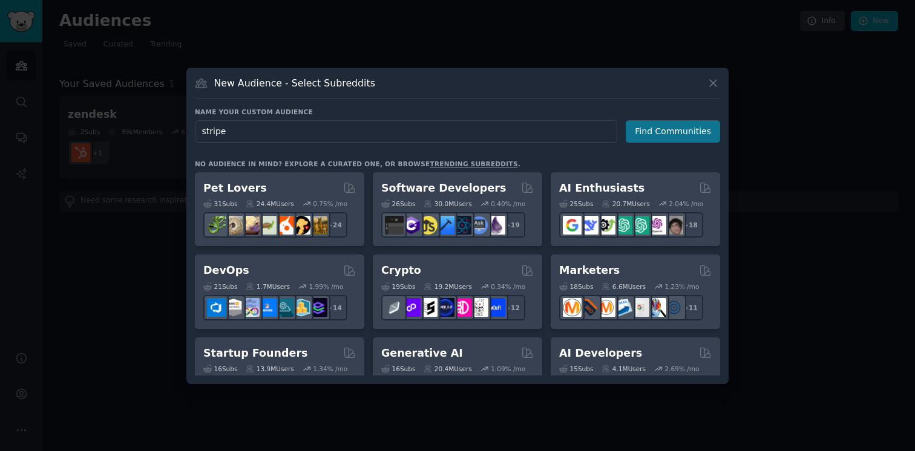
type input "stripe"
click at [664, 137] on button "Find Communities" at bounding box center [673, 131] width 94 height 22
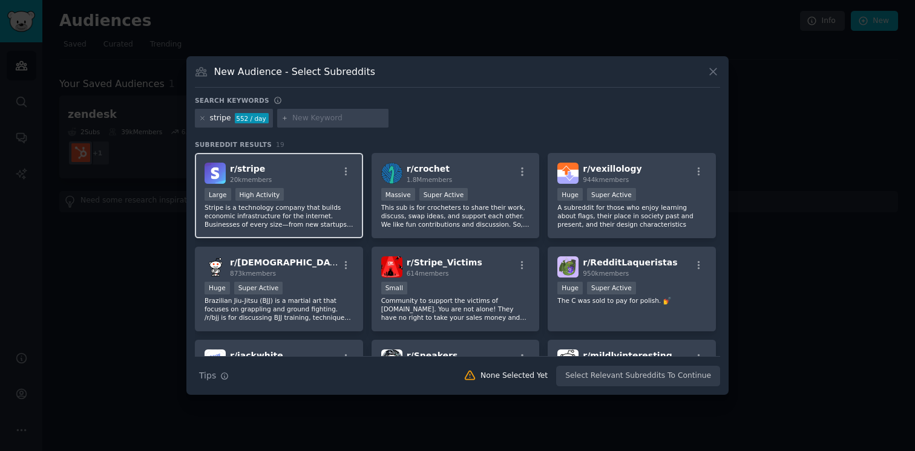
click at [323, 171] on div "r/ stripe 20k members" at bounding box center [279, 173] width 149 height 21
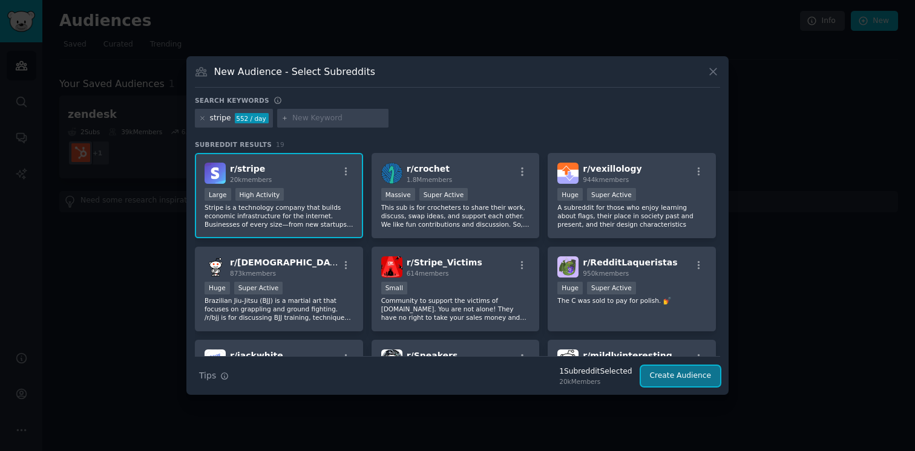
click at [697, 377] on button "Create Audience" at bounding box center [681, 376] width 80 height 21
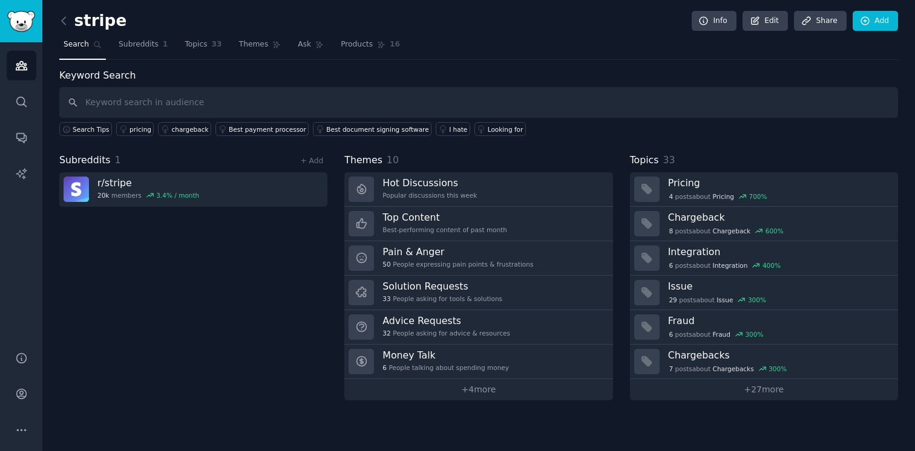
type input "[URL][DOMAIN_NAME]"
drag, startPoint x: 374, startPoint y: 107, endPoint x: 70, endPoint y: 102, distance: 303.8
click at [72, 103] on input "[URL][DOMAIN_NAME]" at bounding box center [478, 102] width 839 height 31
paste input ""export" OR "export to excel" OR "export report" OR "export csv" OR "download d…"
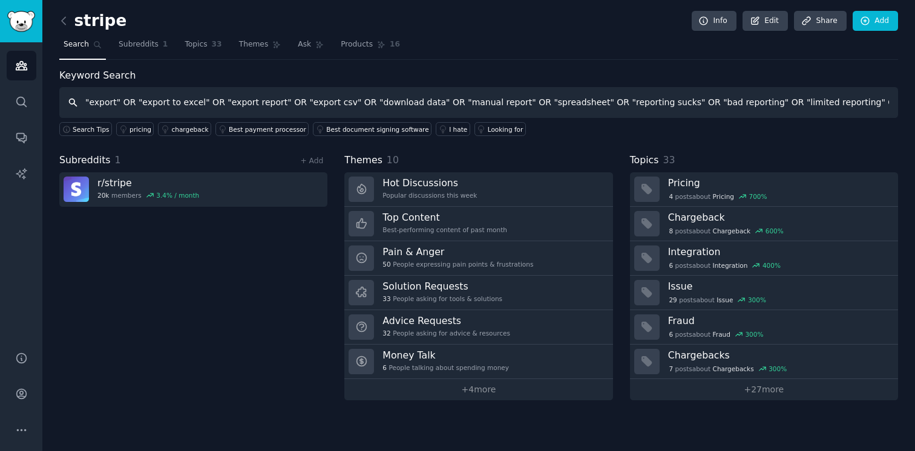
scroll to position [0, 1003]
type input ""export" OR "export to excel" OR "export report" OR "export csv" OR "download d…"
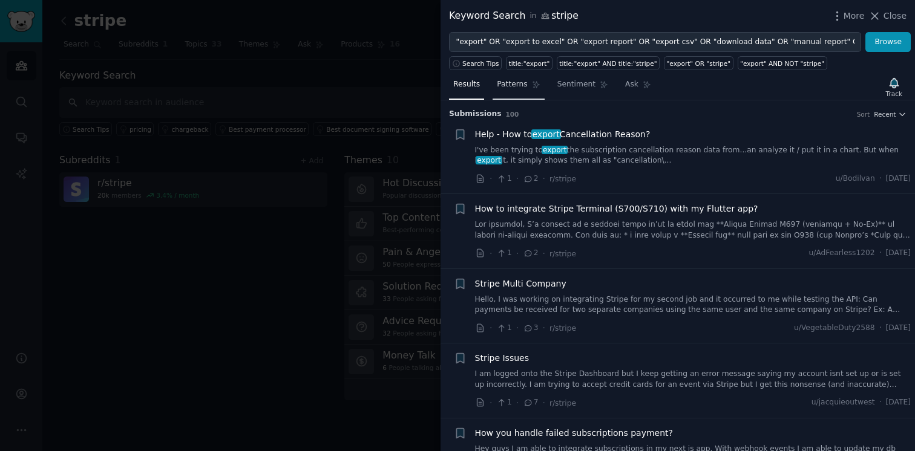
click at [514, 90] on span "Patterns" at bounding box center [512, 84] width 30 height 11
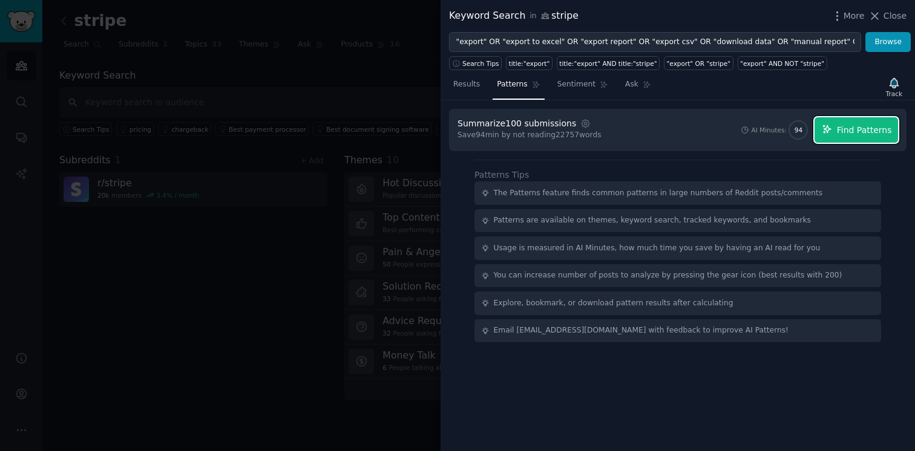
click at [858, 132] on span "Find Patterns" at bounding box center [864, 130] width 55 height 13
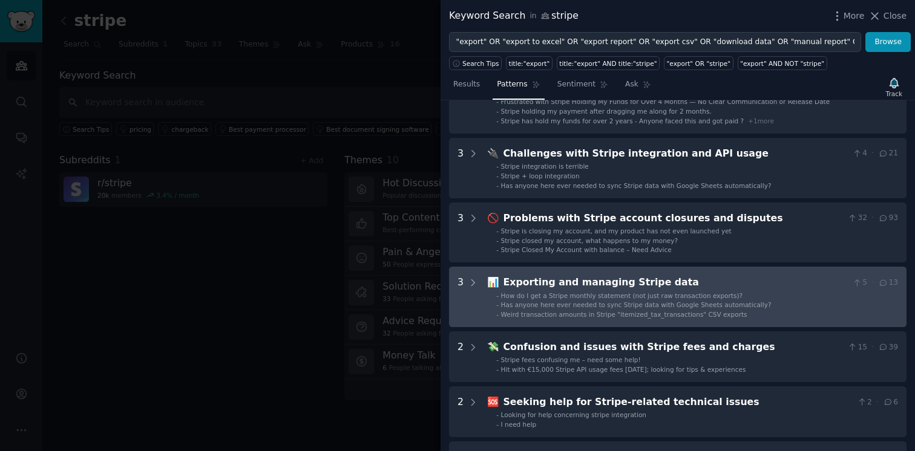
click at [654, 290] on div "📊 Exporting and managing Stripe data 5 · 13 - How do I get a Stripe monthly sta…" at bounding box center [692, 297] width 411 height 44
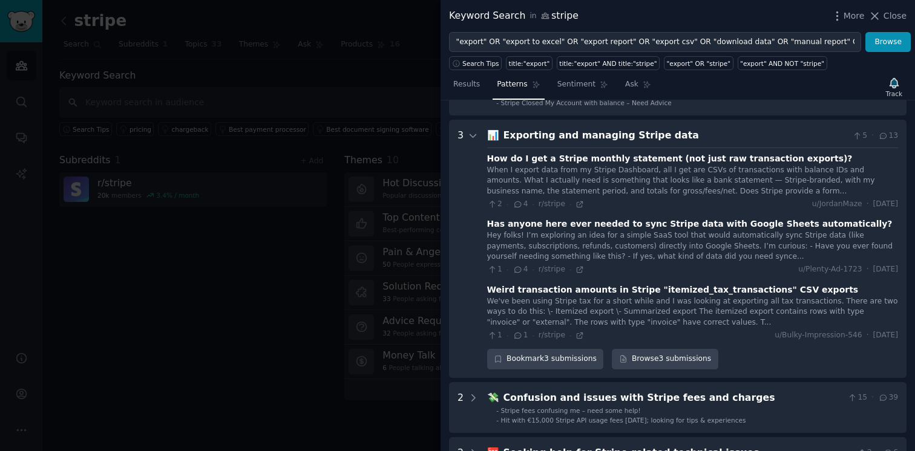
scroll to position [229, 0]
click at [472, 136] on icon at bounding box center [473, 136] width 6 height 3
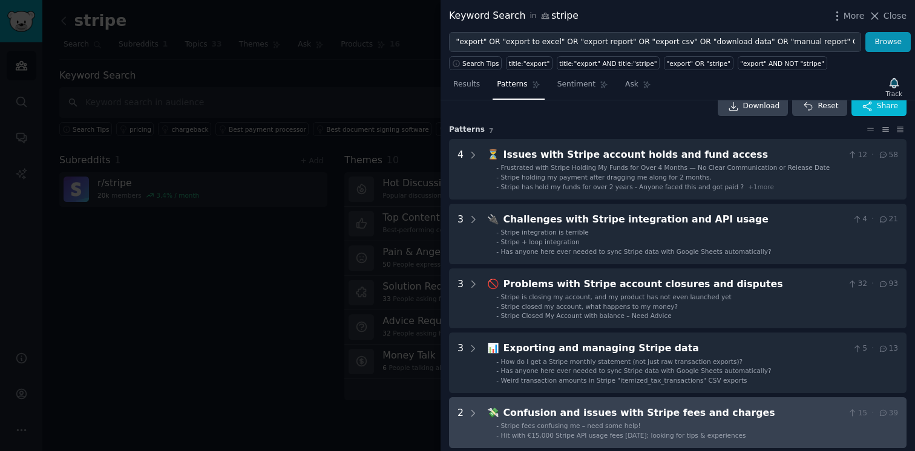
scroll to position [0, 0]
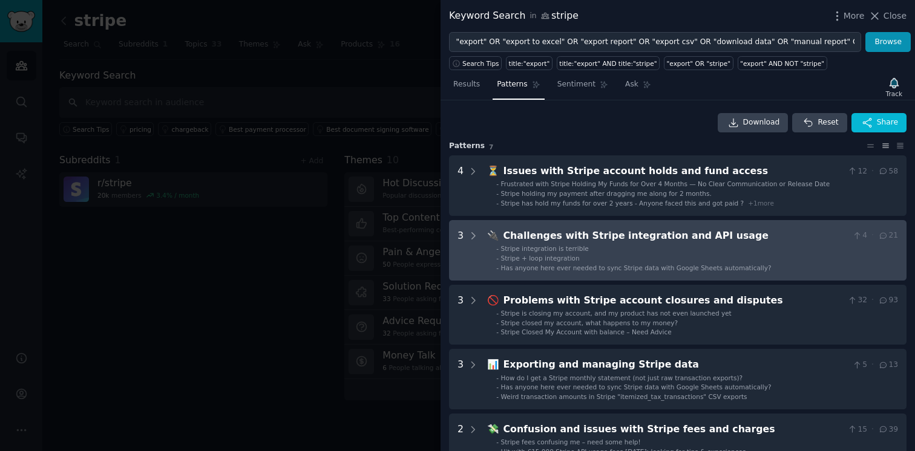
click at [584, 255] on li "- Stripe + loop integration" at bounding box center [697, 258] width 402 height 8
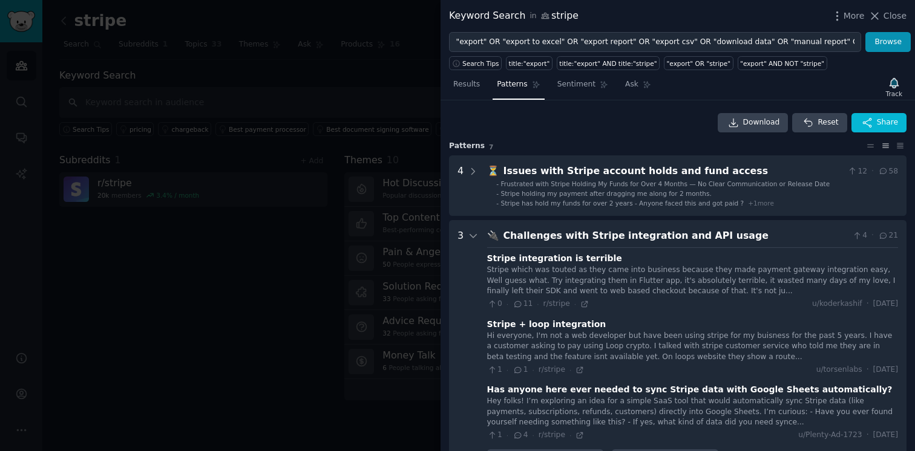
click at [883, 16] on button "Close" at bounding box center [887, 16] width 38 height 13
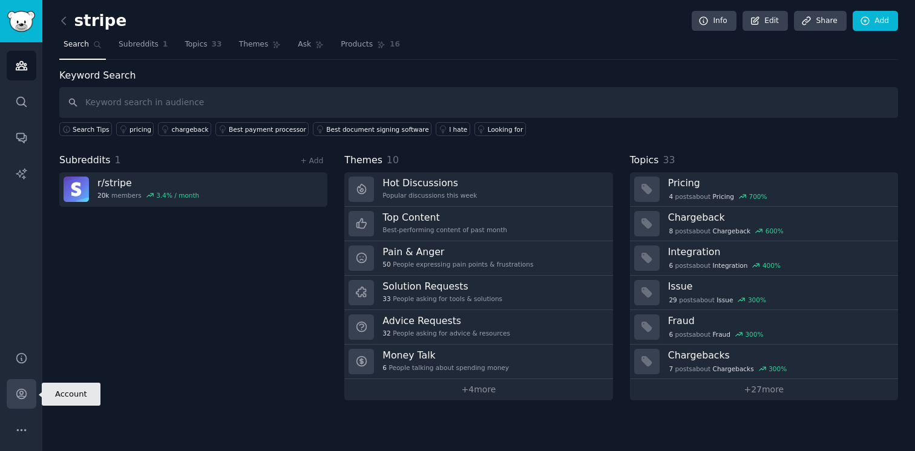
click at [16, 389] on icon "Sidebar" at bounding box center [21, 394] width 13 height 13
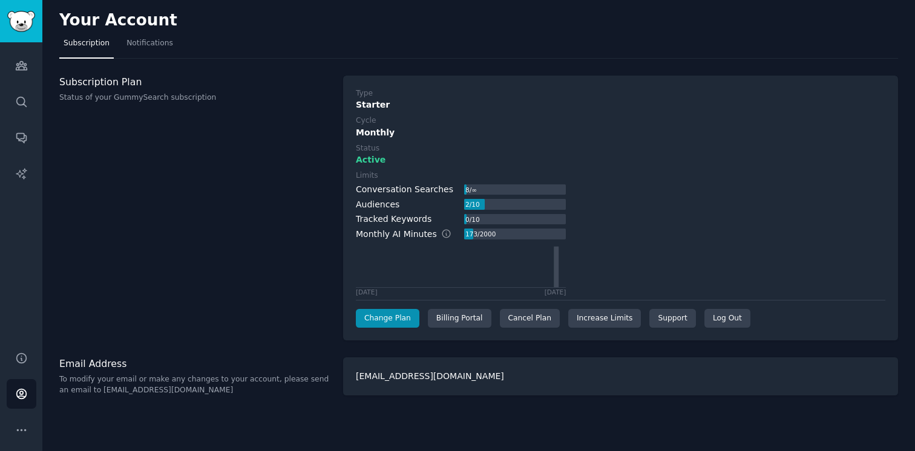
click at [607, 175] on div "Limits Conversation Searches 8 / ∞ Audiences 2 / 10 Tracked Keywords 0 / 10 Mon…" at bounding box center [621, 233] width 530 height 125
click at [18, 168] on icon "Sidebar" at bounding box center [21, 174] width 13 height 13
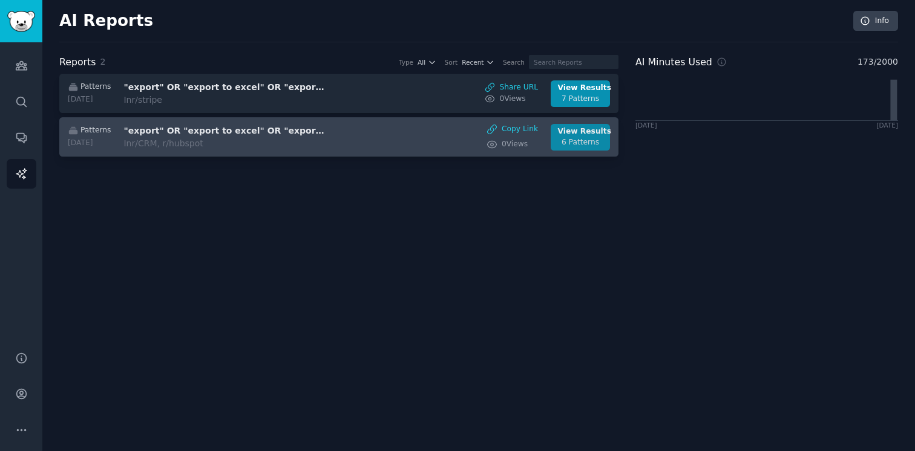
click at [576, 137] on div "6 Patterns" at bounding box center [580, 142] width 45 height 11
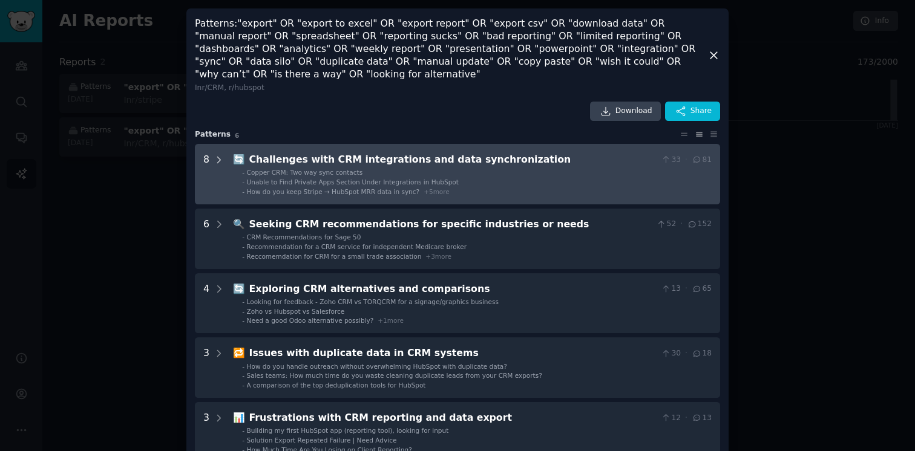
click at [218, 157] on icon at bounding box center [219, 160] width 11 height 11
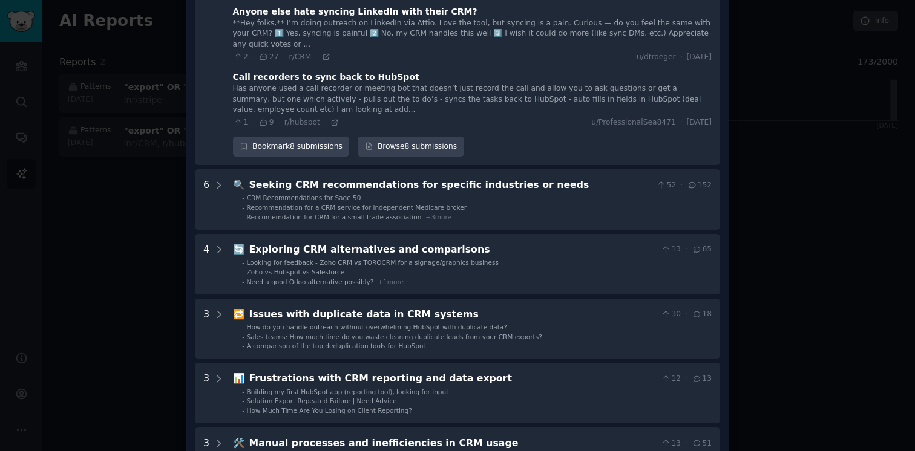
scroll to position [569, 0]
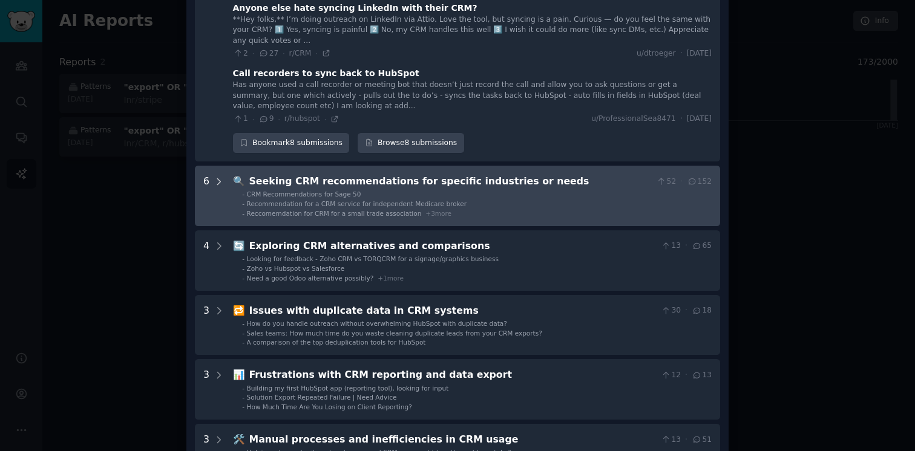
click at [218, 181] on icon at bounding box center [219, 182] width 3 height 6
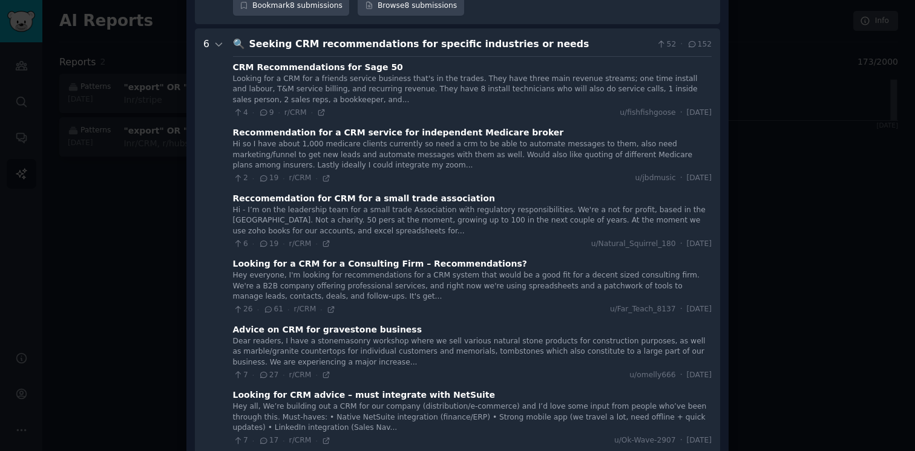
scroll to position [691, 0]
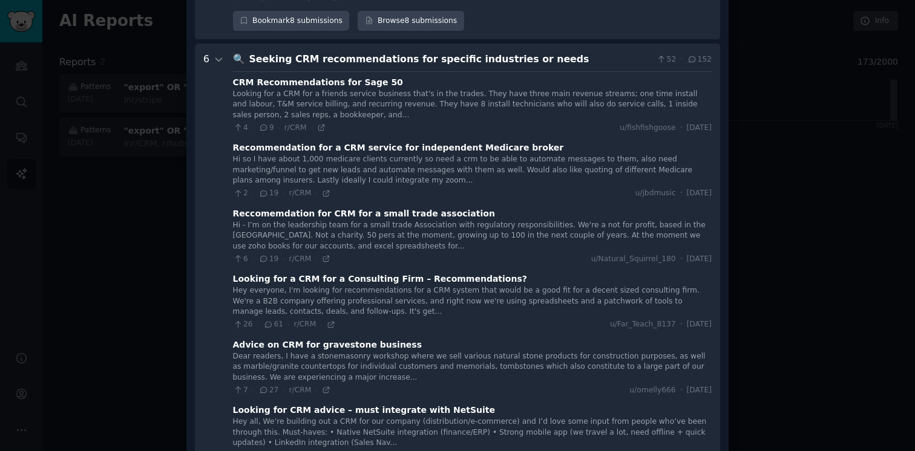
click at [219, 61] on icon at bounding box center [219, 59] width 11 height 11
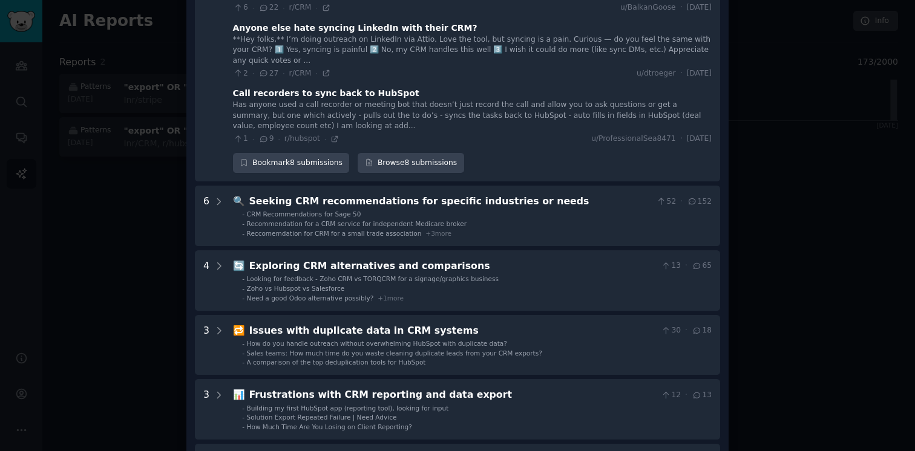
scroll to position [623, 0]
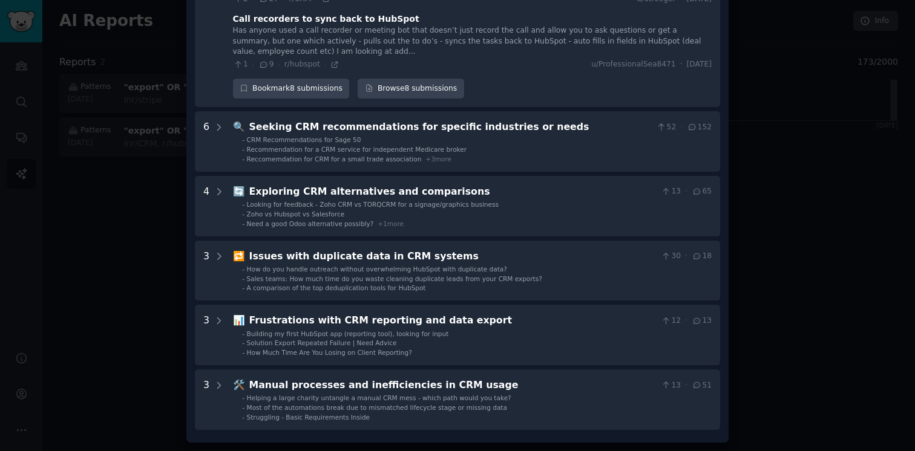
click at [121, 228] on div at bounding box center [457, 225] width 915 height 451
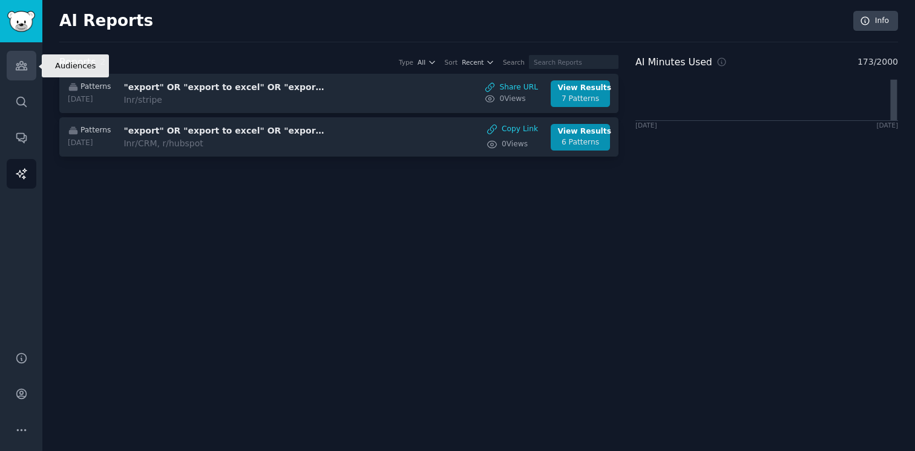
click at [20, 61] on icon "Sidebar" at bounding box center [21, 65] width 13 height 13
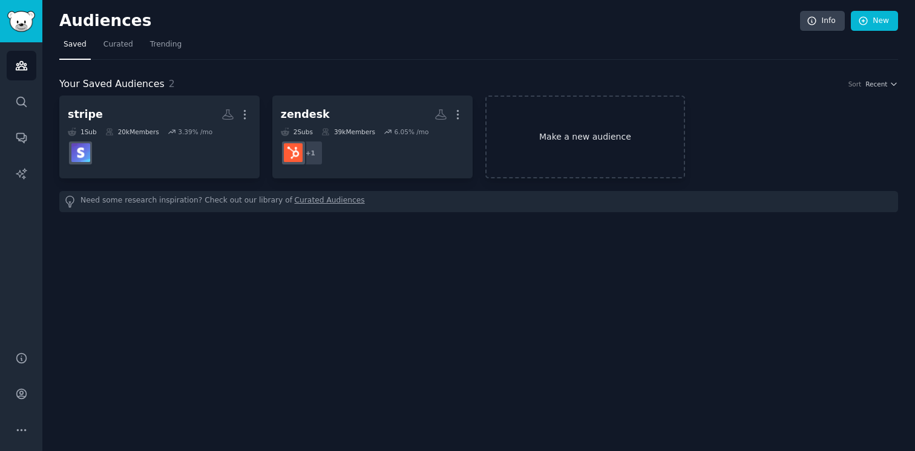
click at [554, 113] on link "Make a new audience" at bounding box center [585, 137] width 200 height 83
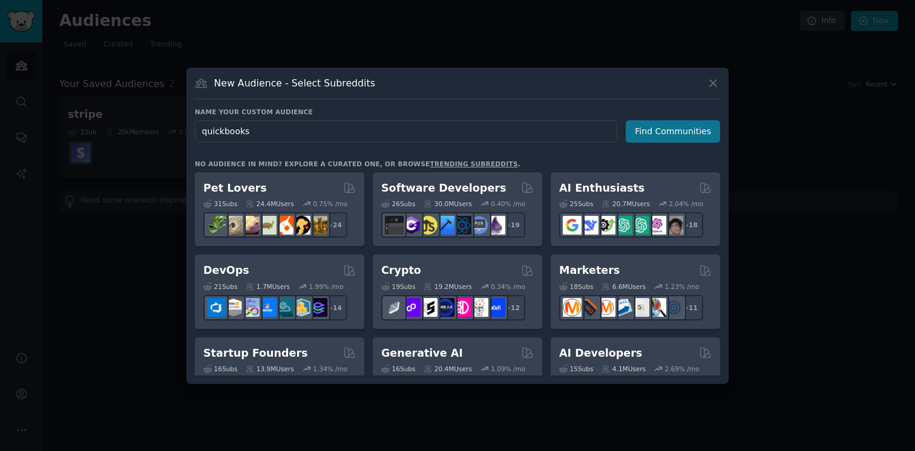
type input "quickbooks"
click at [658, 134] on button "Find Communities" at bounding box center [673, 131] width 94 height 22
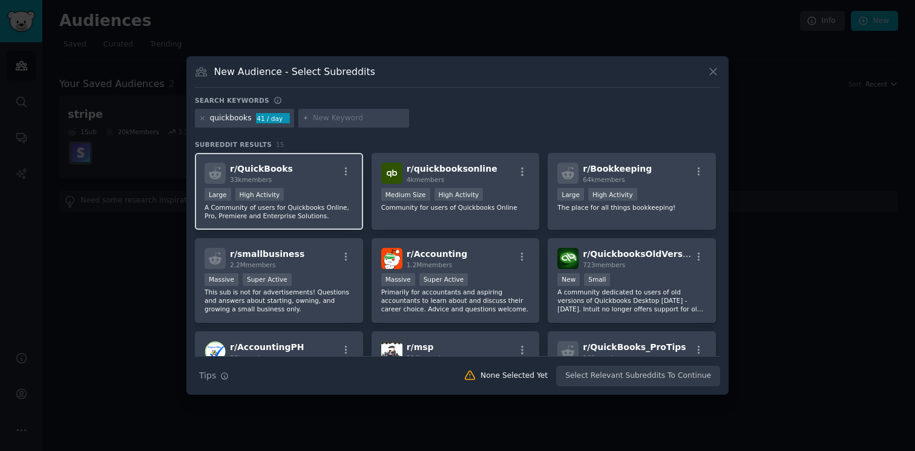
click at [326, 176] on div "r/ QuickBooks 33k members" at bounding box center [279, 173] width 149 height 21
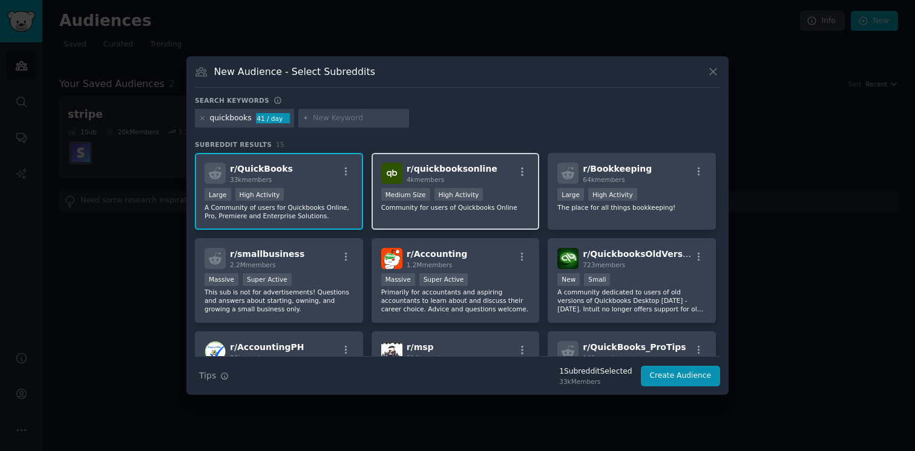
click at [495, 192] on div "Medium Size High Activity" at bounding box center [455, 195] width 149 height 15
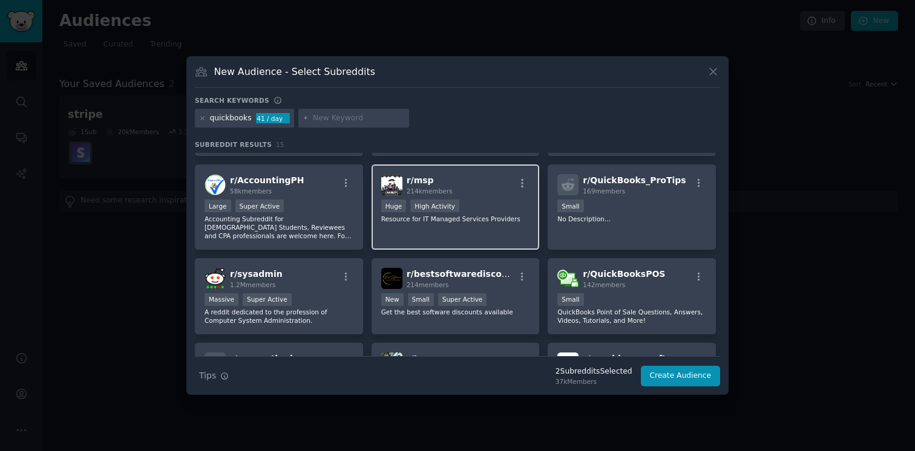
scroll to position [164, 0]
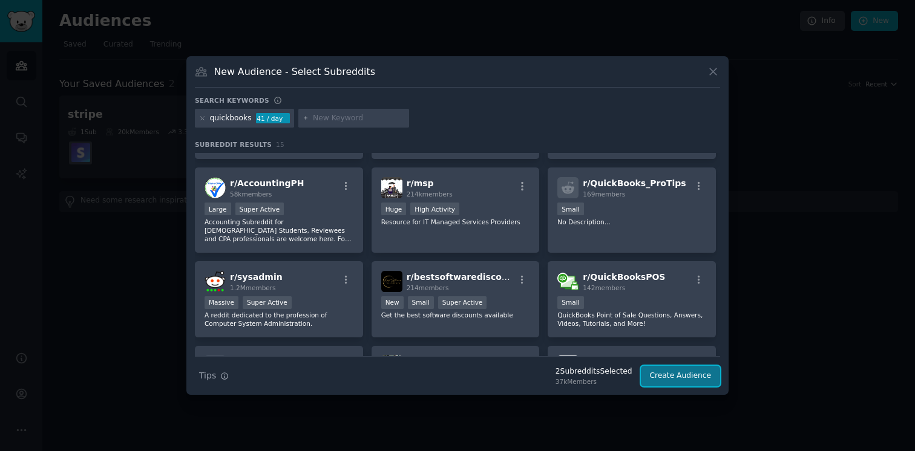
click at [679, 379] on button "Create Audience" at bounding box center [681, 376] width 80 height 21
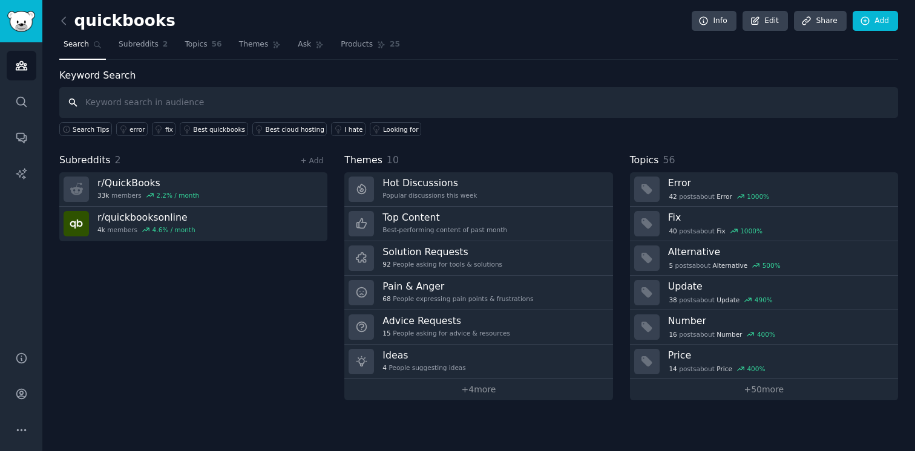
click at [458, 97] on input "text" at bounding box center [478, 102] width 839 height 31
paste input ""export" OR "export to excel" OR "export report" OR "export csv" OR "download d…"
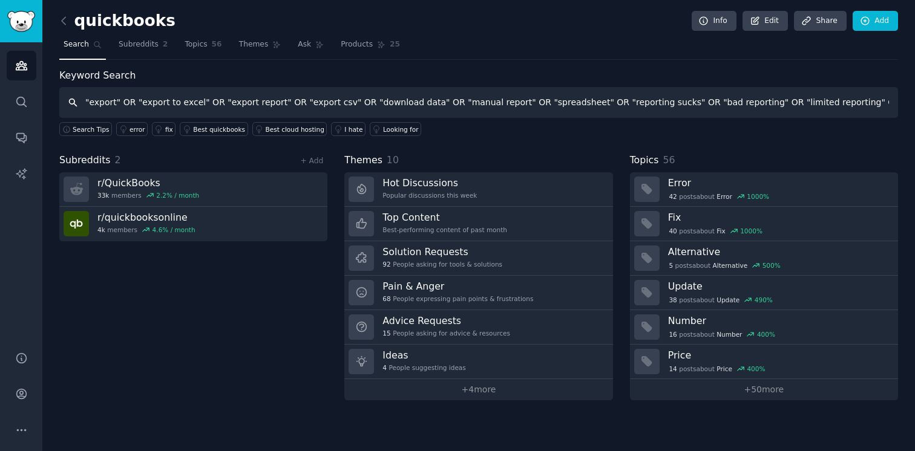
scroll to position [0, 1003]
type input ""export" OR "export to excel" OR "export report" OR "export csv" OR "download d…"
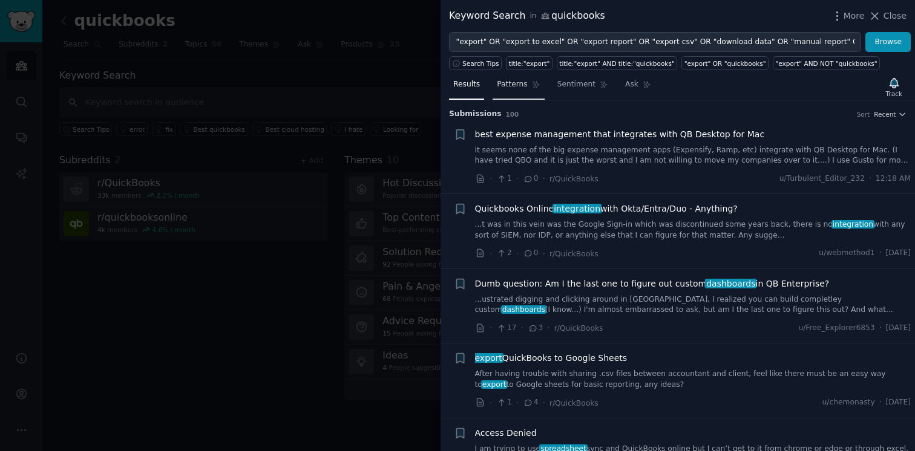
click at [516, 90] on span "Patterns" at bounding box center [512, 84] width 30 height 11
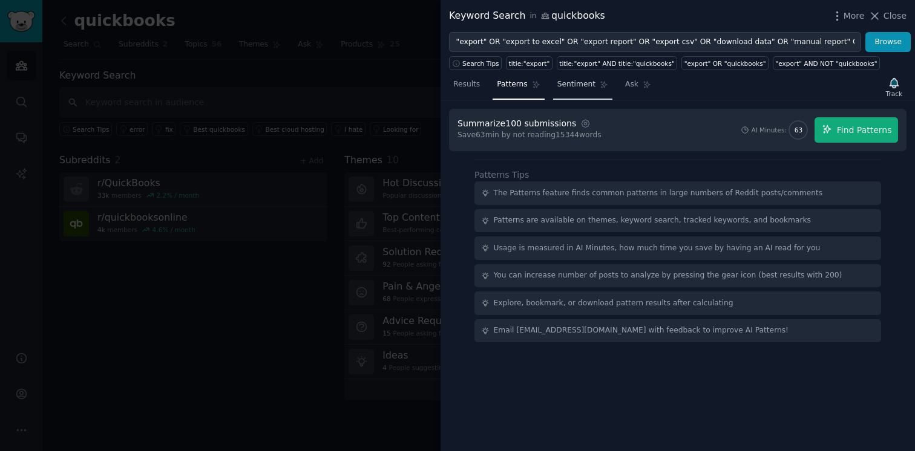
click at [592, 92] on link "Sentiment" at bounding box center [582, 87] width 59 height 25
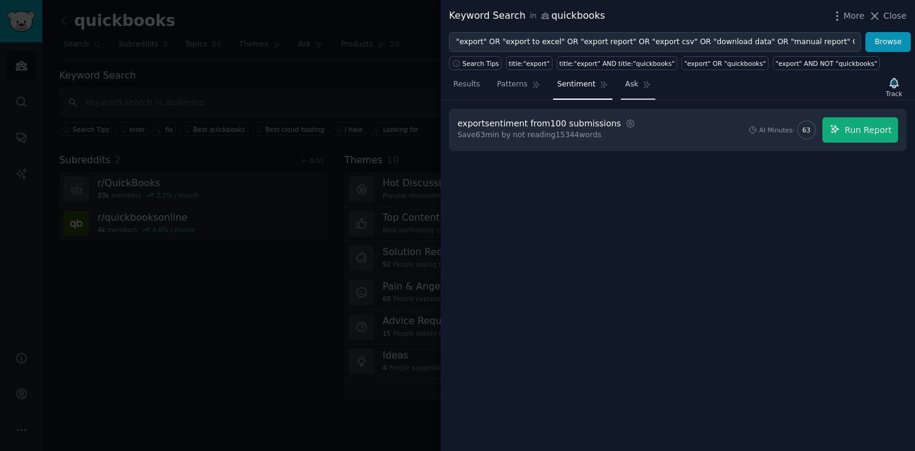
click at [625, 88] on span "Ask" at bounding box center [631, 84] width 13 height 11
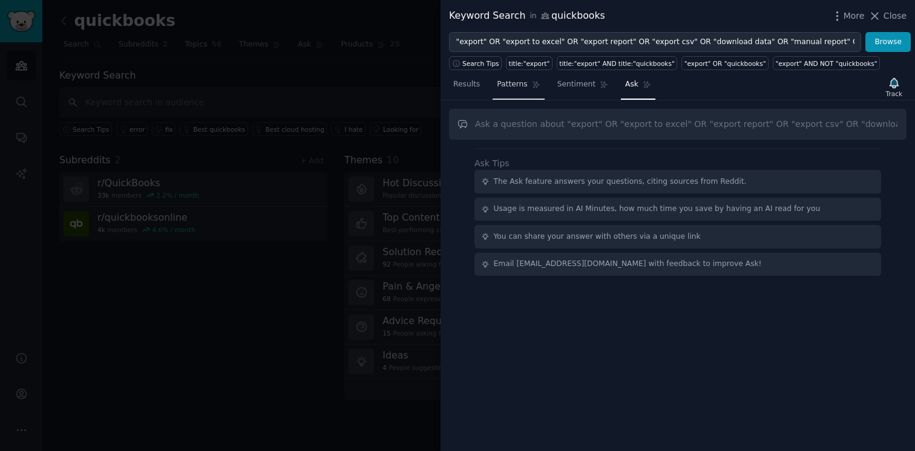
click at [519, 83] on span "Patterns" at bounding box center [512, 84] width 30 height 11
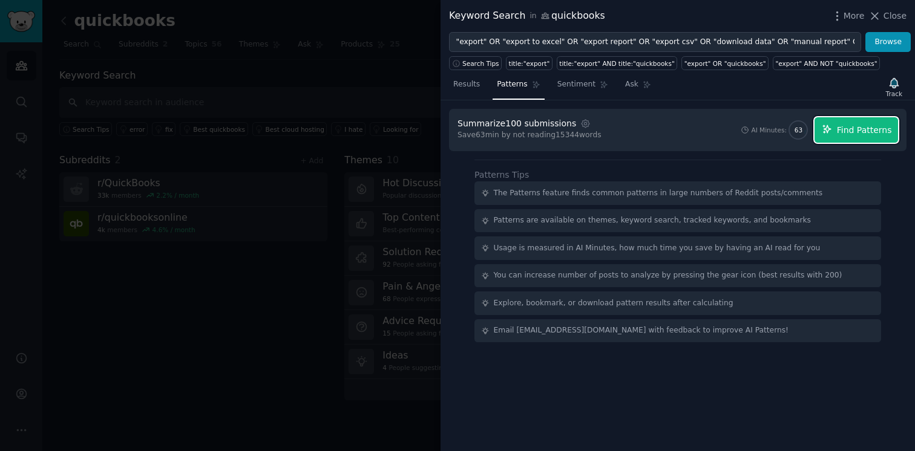
click at [837, 129] on button "Find Patterns" at bounding box center [857, 129] width 84 height 25
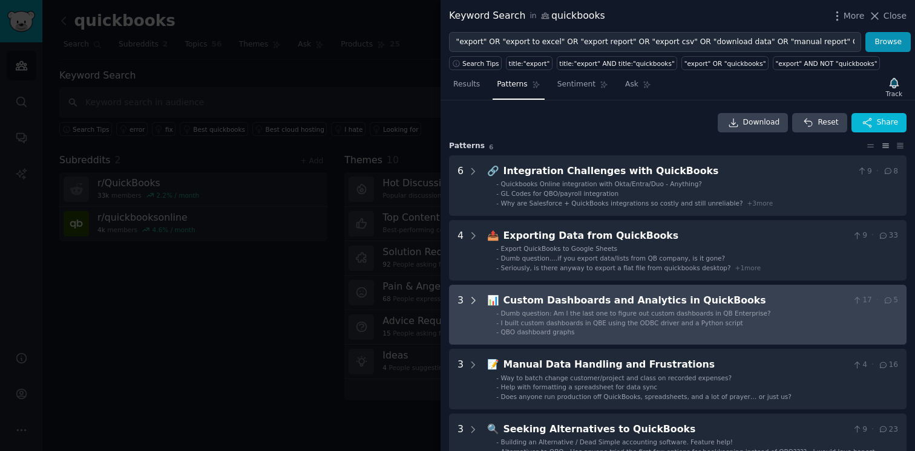
click at [469, 301] on icon at bounding box center [473, 300] width 11 height 11
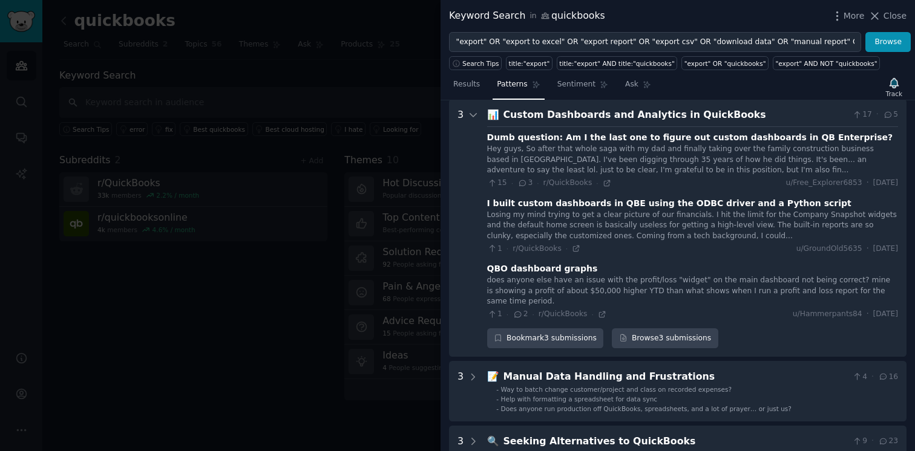
scroll to position [166, 0]
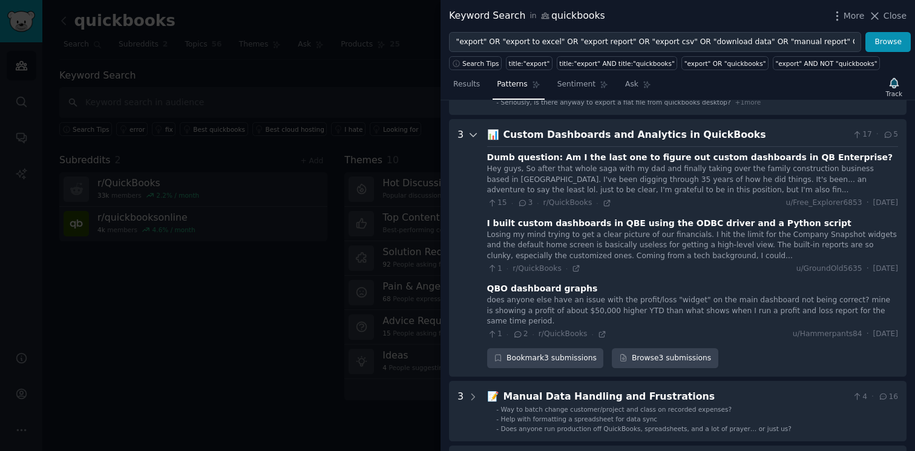
click at [474, 133] on icon at bounding box center [473, 135] width 11 height 11
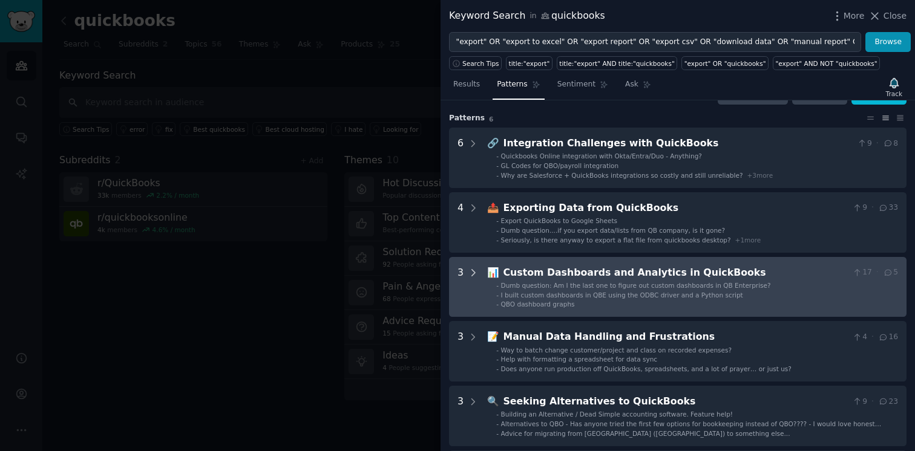
scroll to position [0, 0]
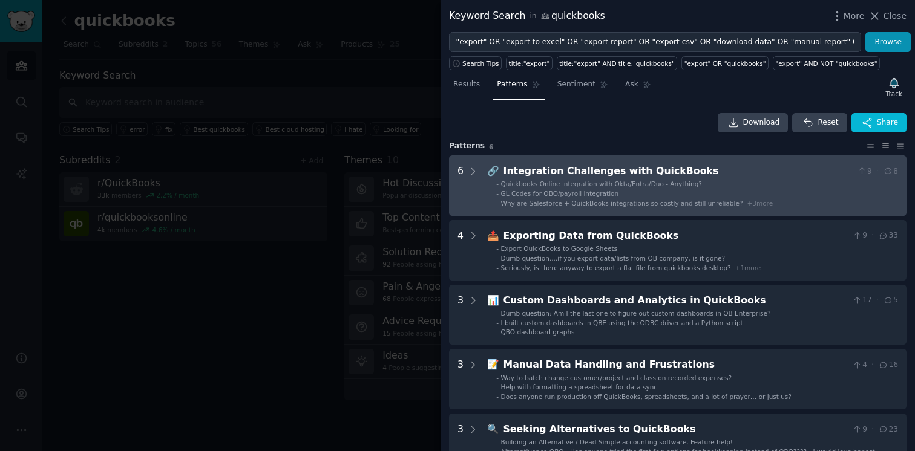
click at [479, 174] on QuickBooks "6 🔗 Integration Challenges with QuickBooks 9 · 8 - Quickbooks Online integratio…" at bounding box center [678, 186] width 458 height 61
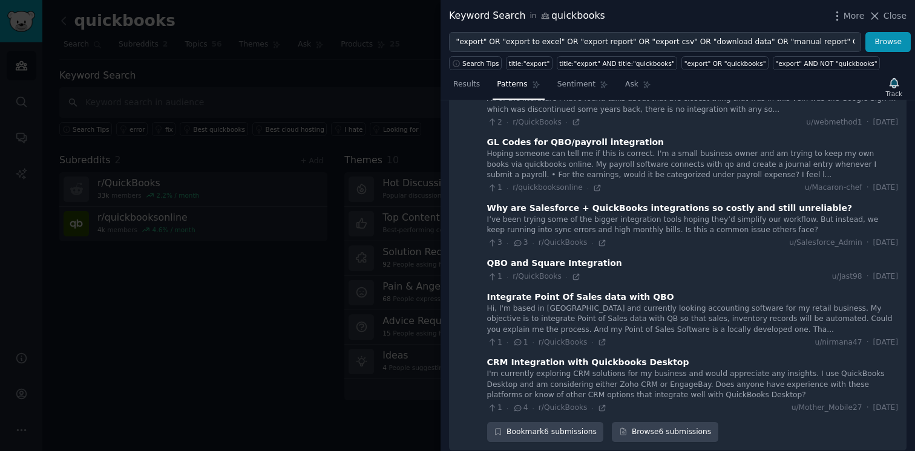
scroll to position [121, 0]
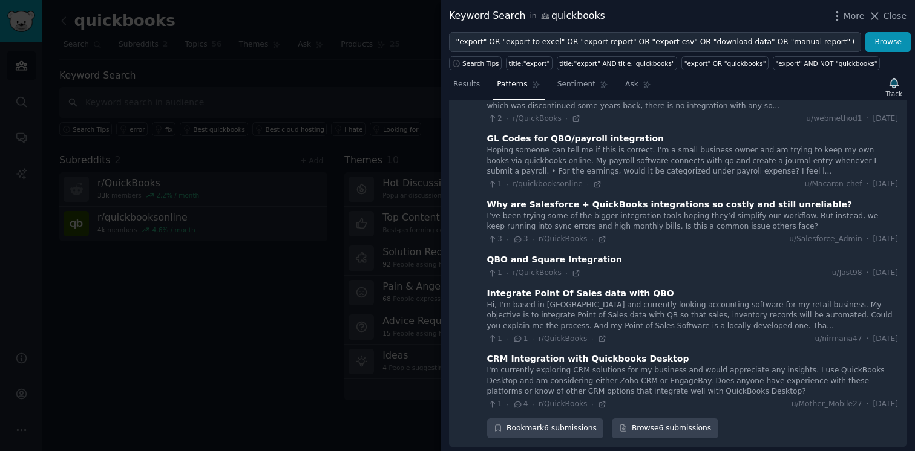
click at [167, 332] on div at bounding box center [457, 225] width 915 height 451
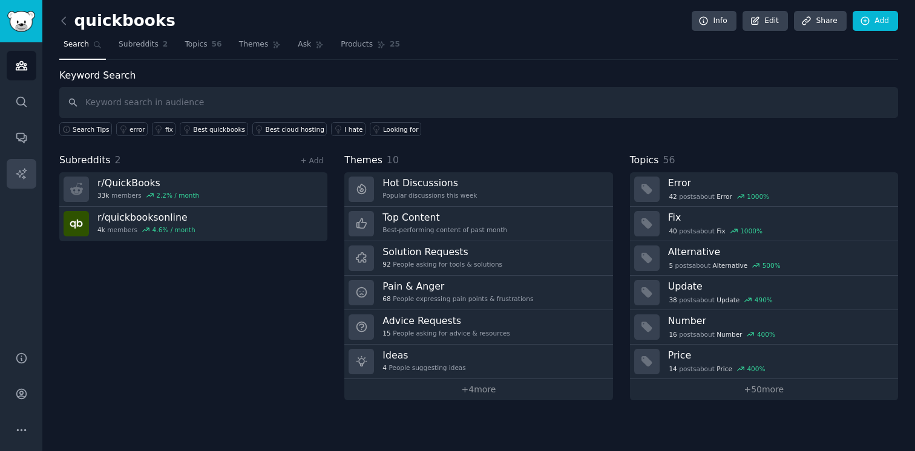
click at [16, 179] on icon "Sidebar" at bounding box center [21, 174] width 13 height 13
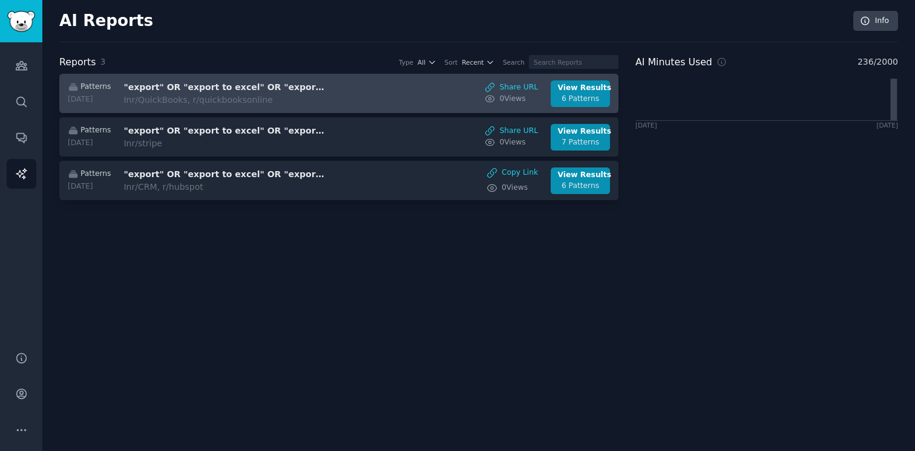
click at [376, 95] on div "Patterns [DATE] "export" OR "export to excel" OR "export report" OR "export csv…" at bounding box center [339, 93] width 546 height 27
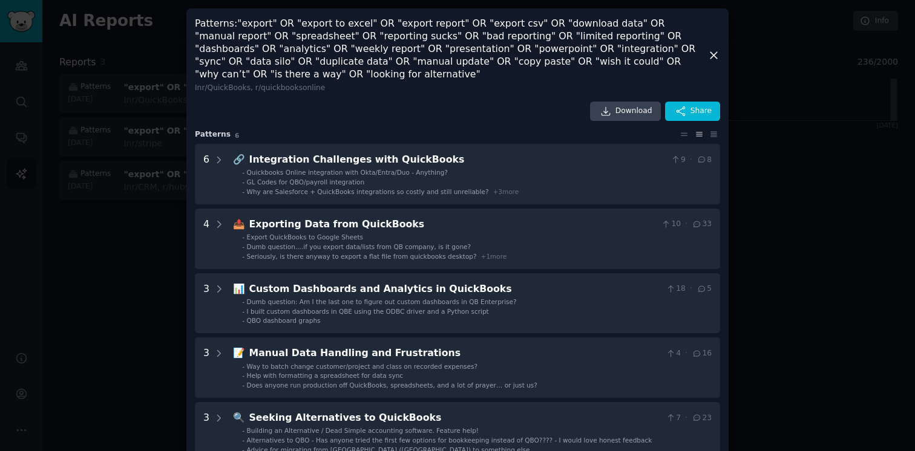
click at [272, 87] on div "In r/QuickBooks, r/quickbooksonline" at bounding box center [451, 88] width 513 height 11
click at [715, 136] on icon at bounding box center [714, 134] width 6 height 5
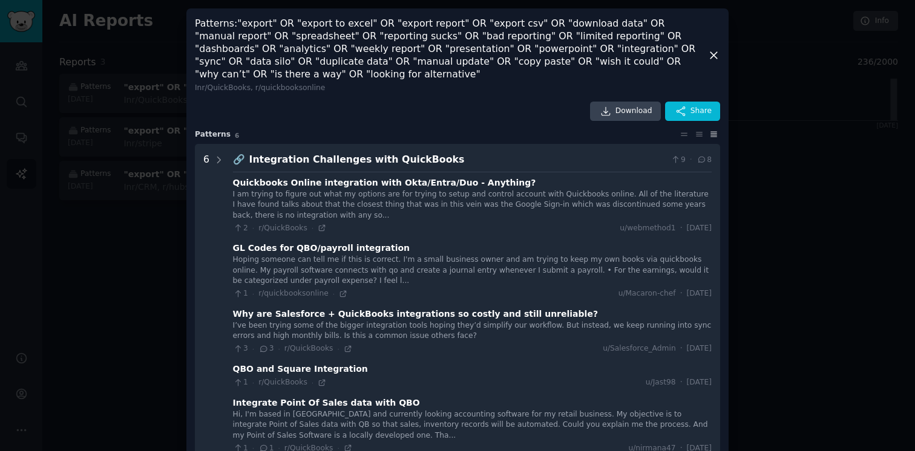
click at [685, 134] on icon at bounding box center [684, 134] width 13 height 8
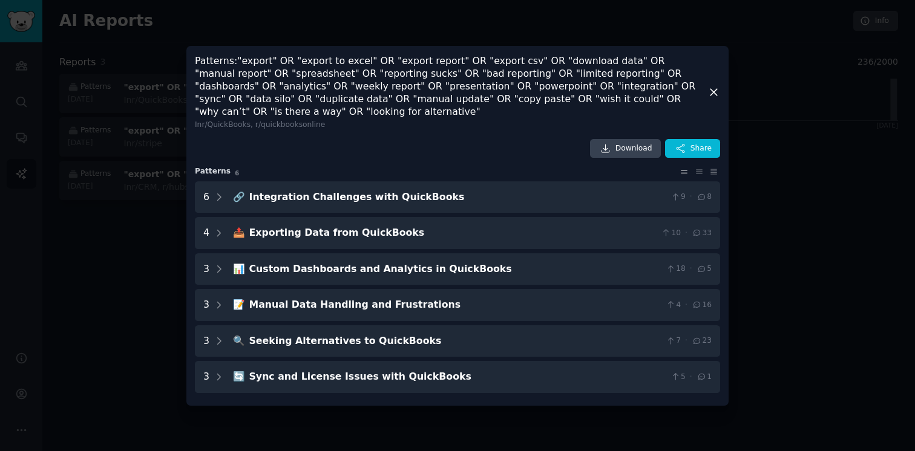
click at [109, 268] on div at bounding box center [457, 225] width 915 height 451
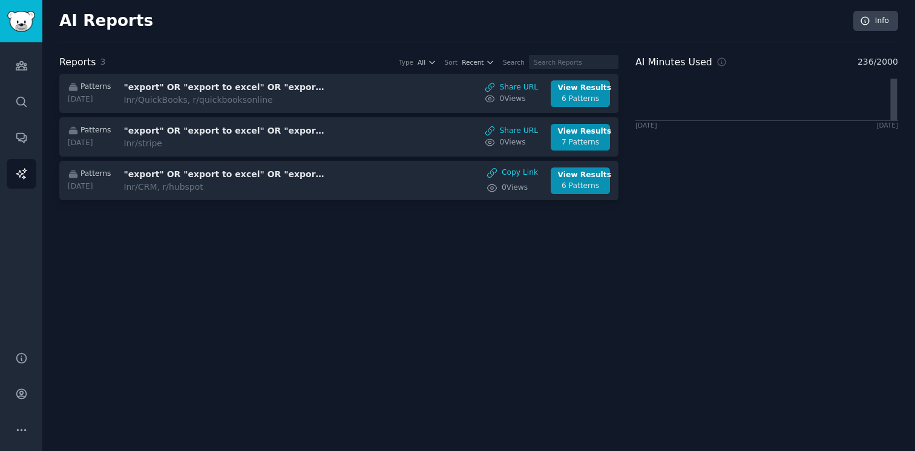
click at [868, 60] on span "236 / 2000" at bounding box center [878, 62] width 41 height 13
click at [878, 20] on link "Info" at bounding box center [875, 21] width 45 height 21
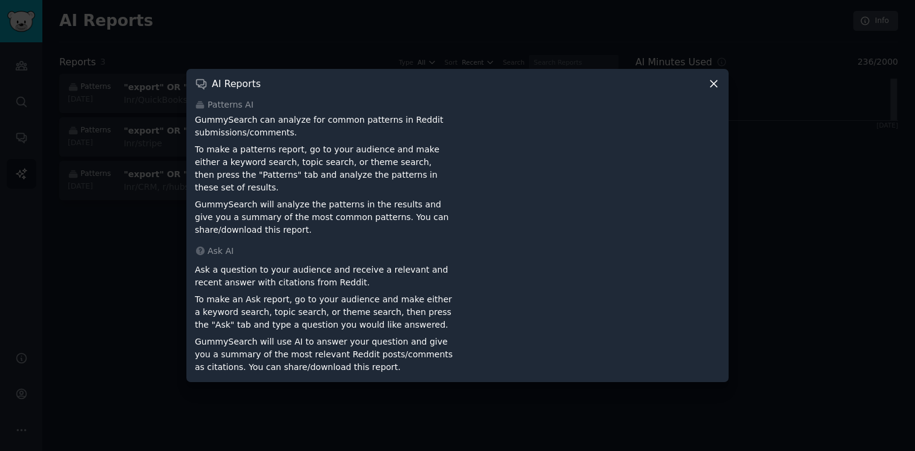
click at [716, 89] on icon at bounding box center [713, 83] width 13 height 13
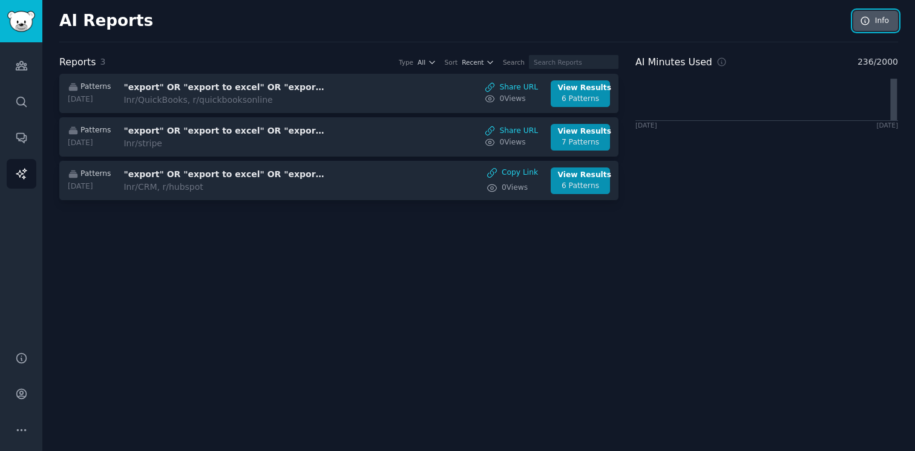
click at [873, 20] on link "Info" at bounding box center [875, 21] width 45 height 21
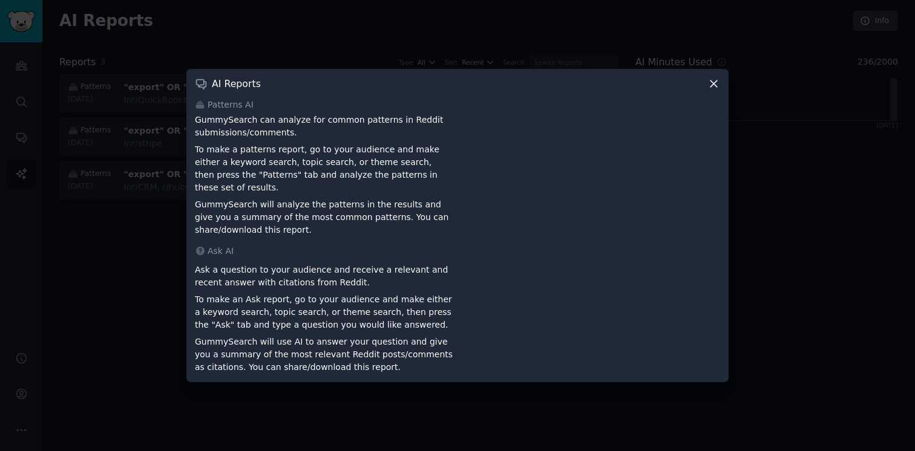
click at [761, 179] on div at bounding box center [457, 225] width 915 height 451
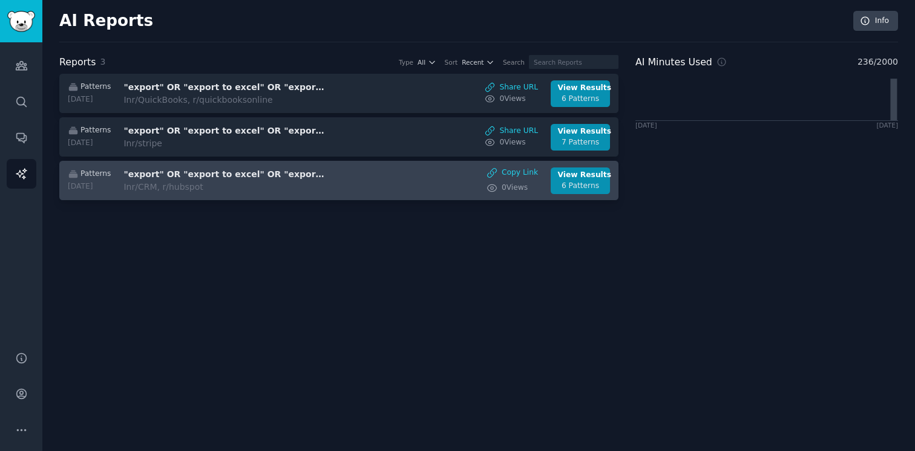
click at [454, 179] on div "Patterns [DATE] "export" OR "export to excel" OR "export report" OR "export csv…" at bounding box center [339, 181] width 546 height 27
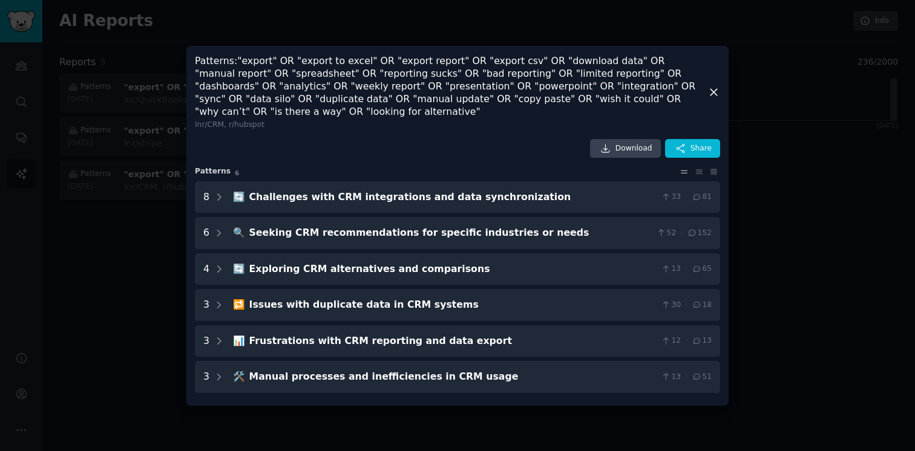
click at [713, 93] on icon at bounding box center [713, 92] width 7 height 7
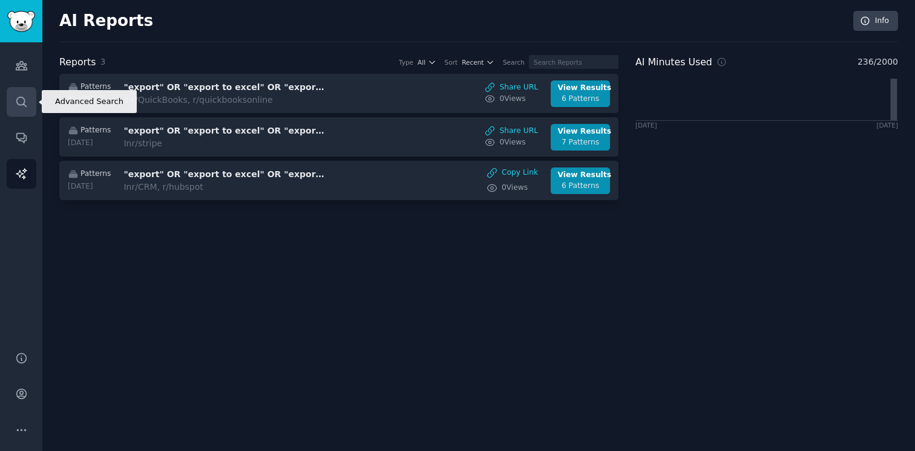
click at [10, 92] on link "Search" at bounding box center [22, 102] width 30 height 30
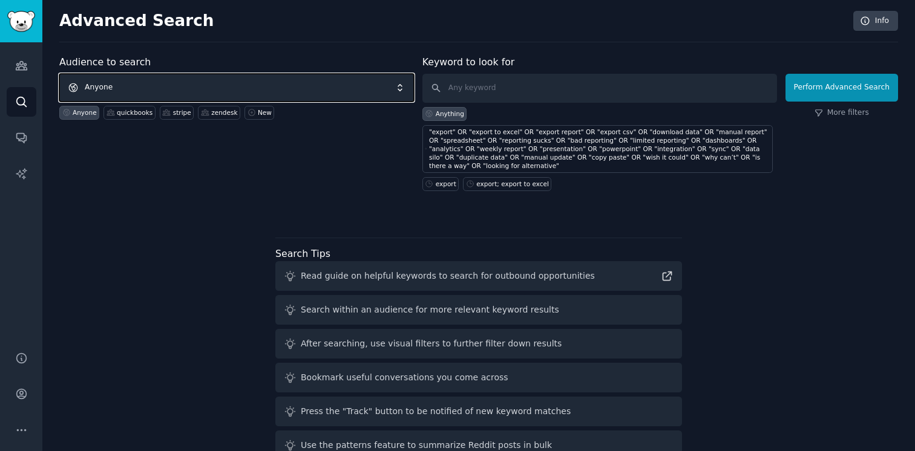
click at [175, 82] on span "Anyone" at bounding box center [236, 88] width 355 height 28
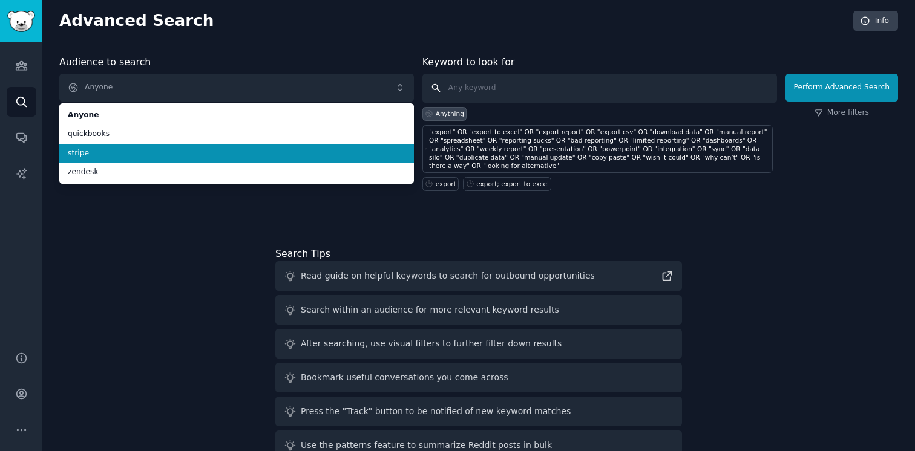
click at [513, 98] on input "text" at bounding box center [599, 88] width 355 height 29
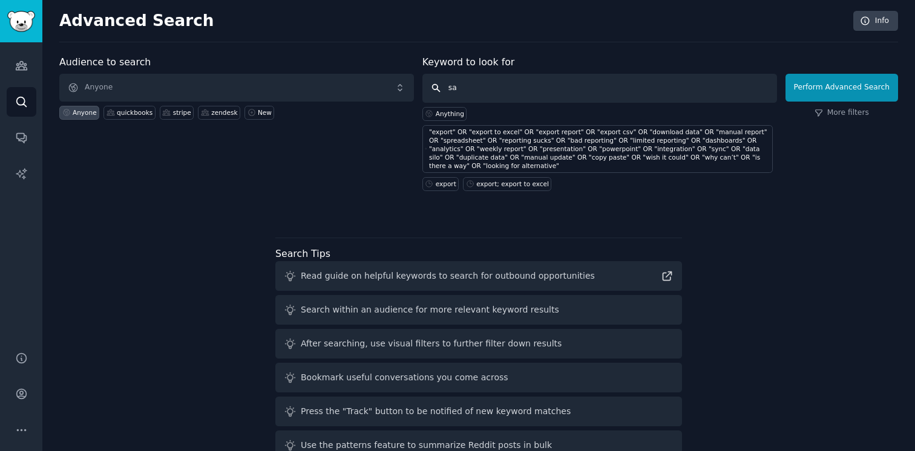
type input "s"
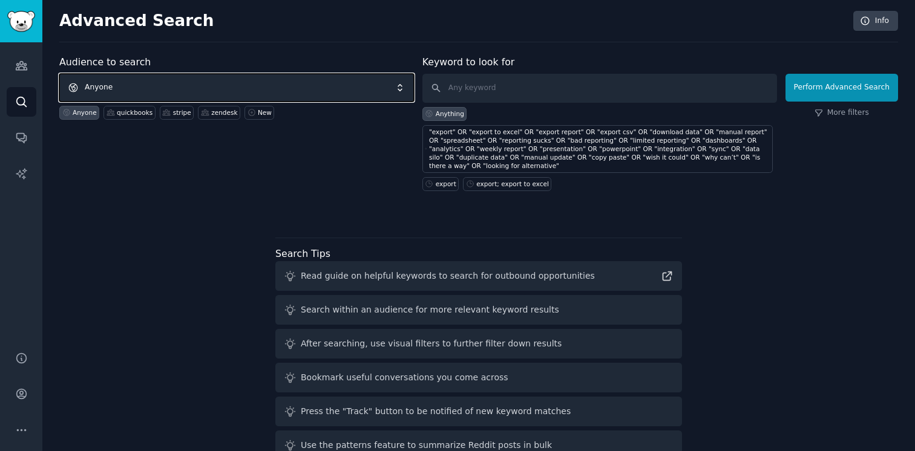
click at [355, 77] on span "Anyone" at bounding box center [236, 88] width 355 height 28
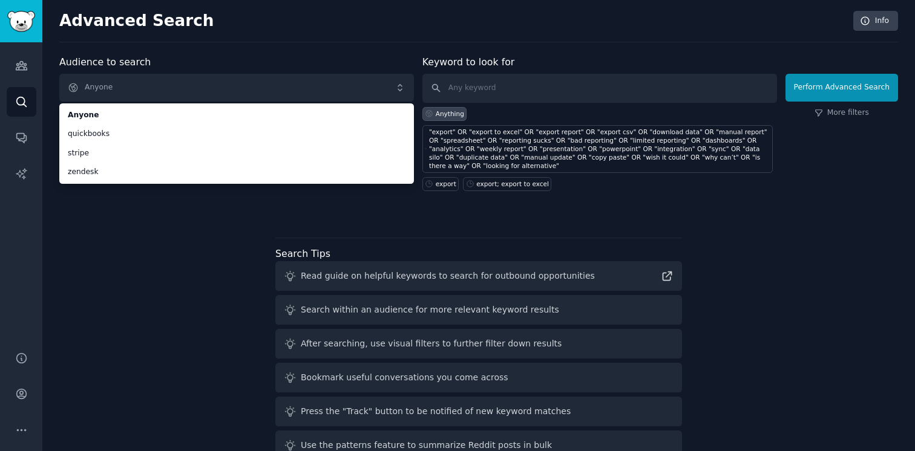
click at [175, 244] on div "Audience to search Anyone Anyone quickbooks stripe zendesk Anyone quickbooks st…" at bounding box center [478, 260] width 839 height 410
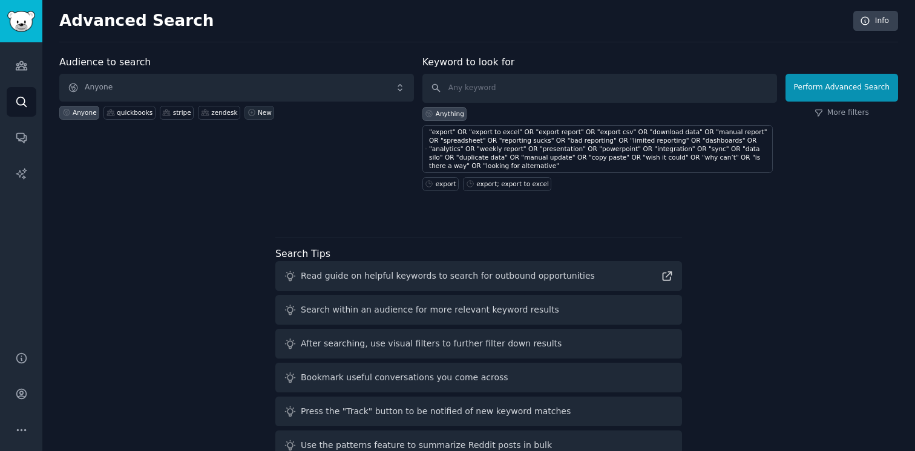
click at [250, 115] on icon at bounding box center [252, 112] width 8 height 8
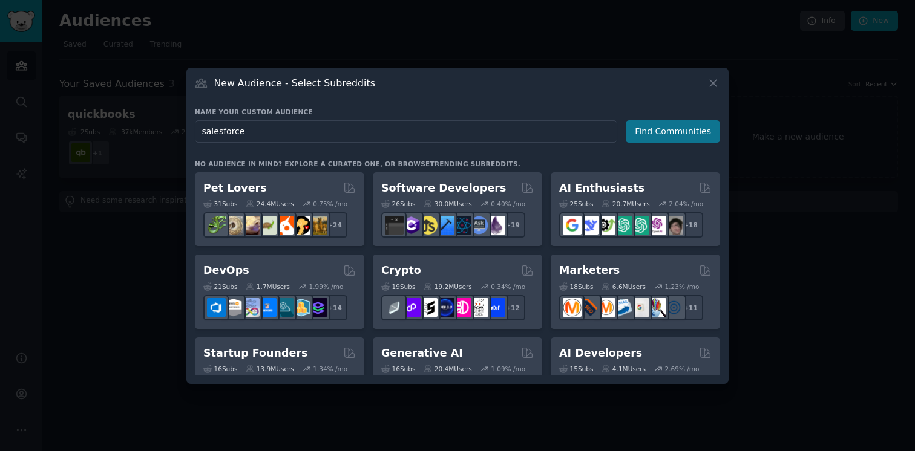
type input "salesforce"
click at [669, 131] on button "Find Communities" at bounding box center [673, 131] width 94 height 22
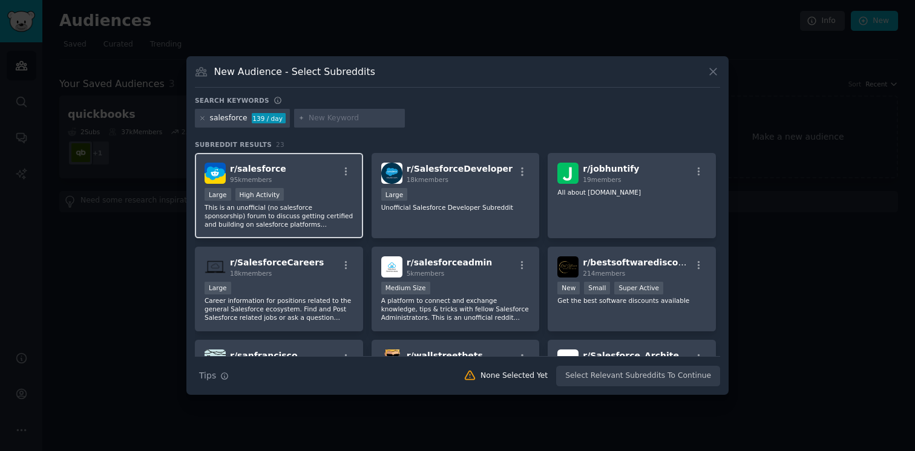
click at [298, 180] on div "r/ salesforce 95k members" at bounding box center [279, 173] width 149 height 21
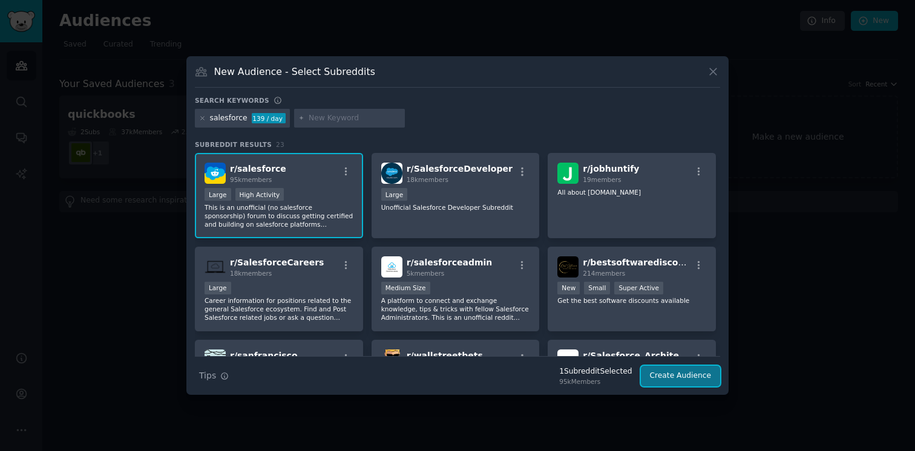
click at [669, 385] on button "Create Audience" at bounding box center [681, 376] width 80 height 21
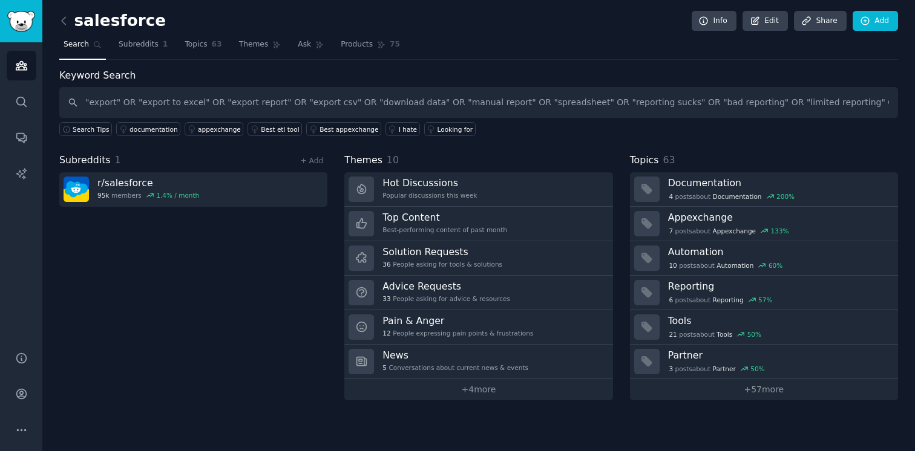
scroll to position [0, 1003]
type input ""export" OR "export to excel" OR "export report" OR "export csv" OR "download d…"
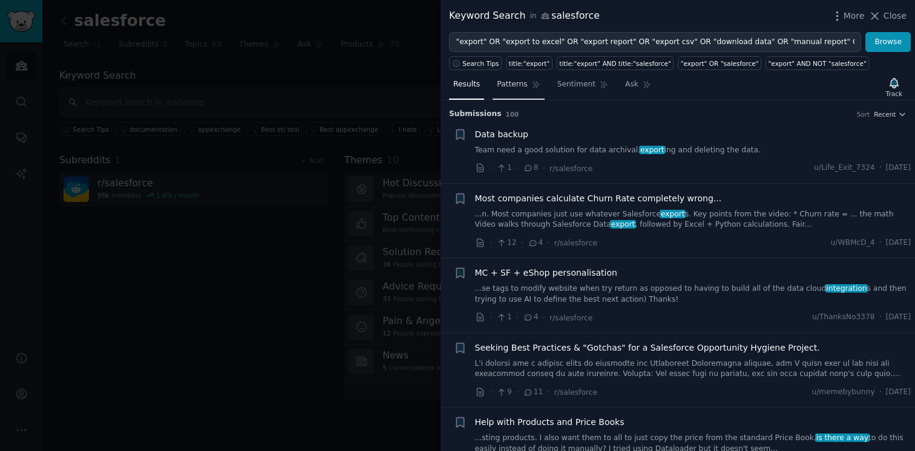
click at [516, 91] on link "Patterns" at bounding box center [518, 87] width 51 height 25
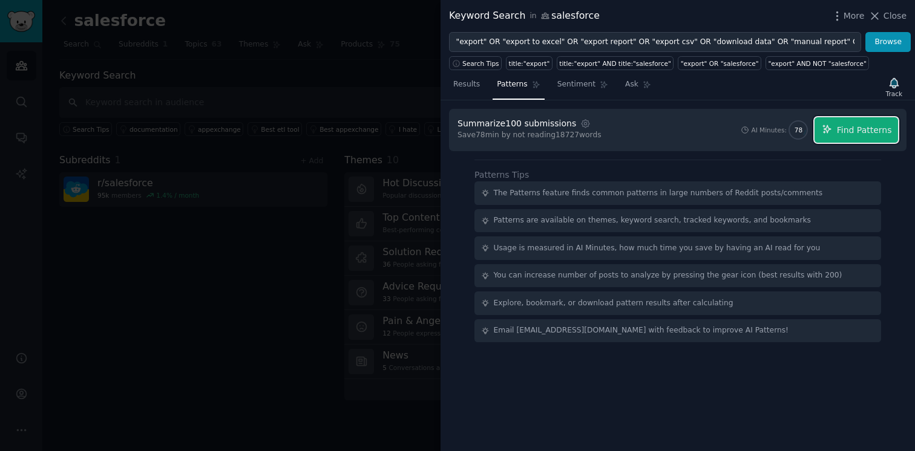
click at [835, 135] on button "Find Patterns" at bounding box center [857, 129] width 84 height 25
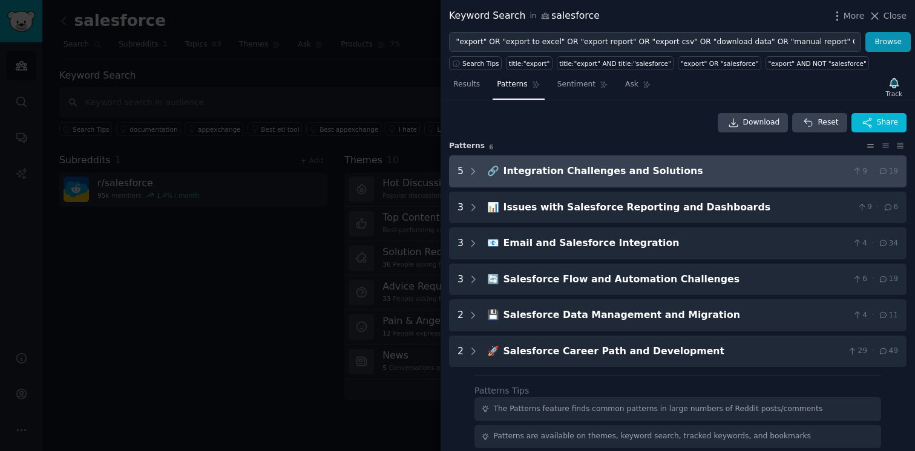
click at [485, 168] on Solutions "5 🔗 Integration Challenges and Solutions 9 · 19" at bounding box center [678, 172] width 458 height 32
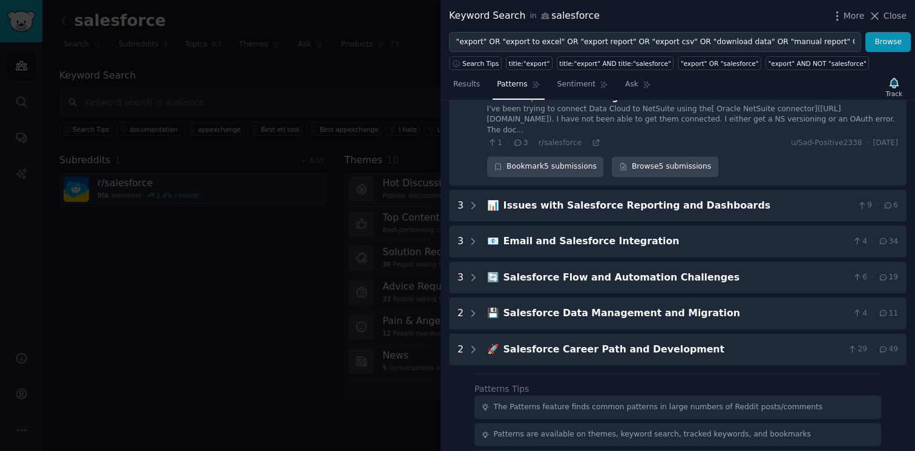
scroll to position [379, 0]
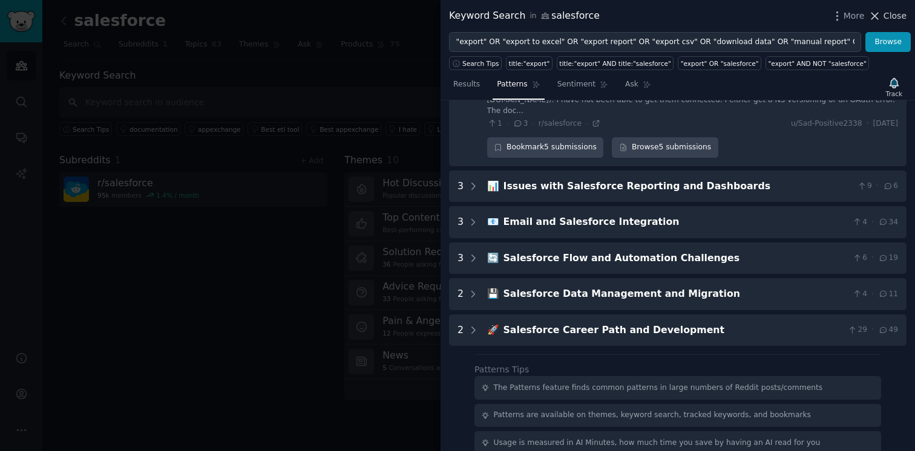
click at [886, 20] on span "Close" at bounding box center [895, 16] width 23 height 13
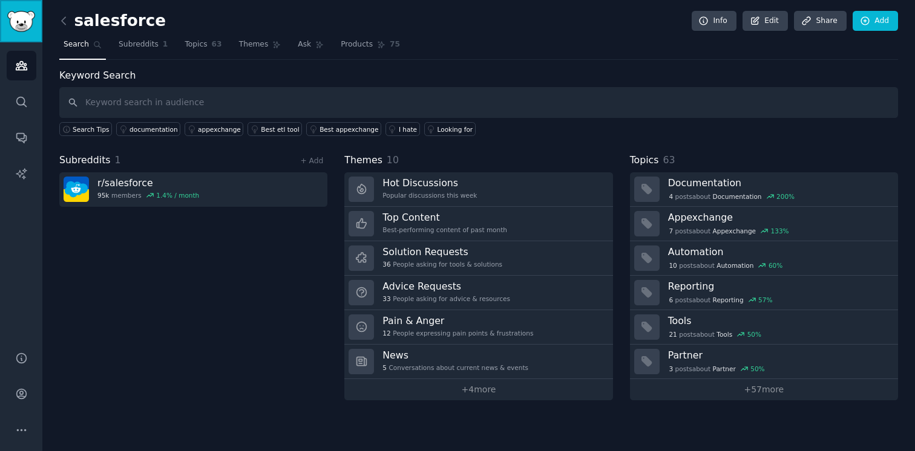
click at [20, 21] on img "Sidebar" at bounding box center [21, 21] width 28 height 21
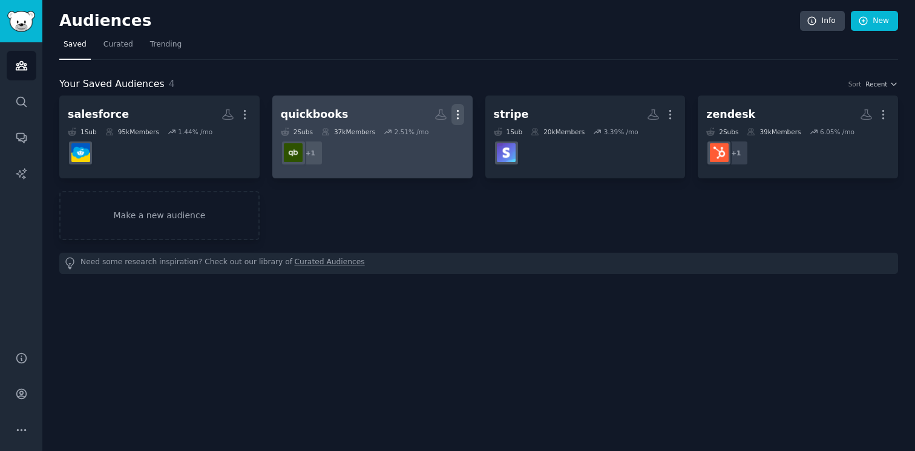
click at [461, 112] on icon "button" at bounding box center [457, 114] width 13 height 13
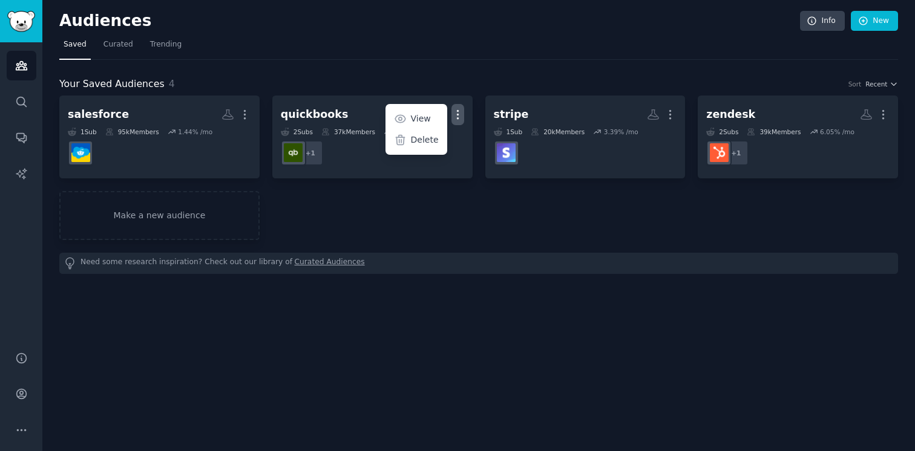
click at [393, 202] on div "salesforce More 1 Sub 95k Members 1.44 % /mo quickbooks Custom Audience More Vi…" at bounding box center [478, 168] width 839 height 145
click at [163, 214] on link "Make a new audience" at bounding box center [159, 215] width 200 height 49
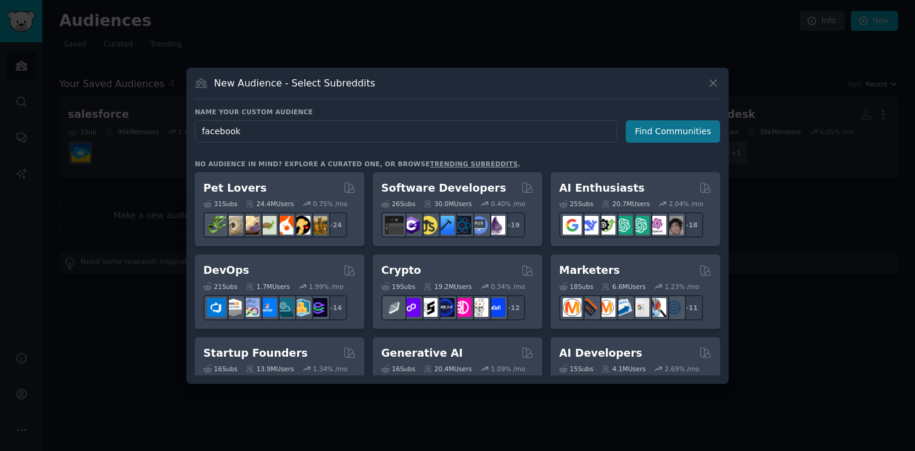
type input "facebook"
click at [658, 125] on button "Find Communities" at bounding box center [673, 131] width 94 height 22
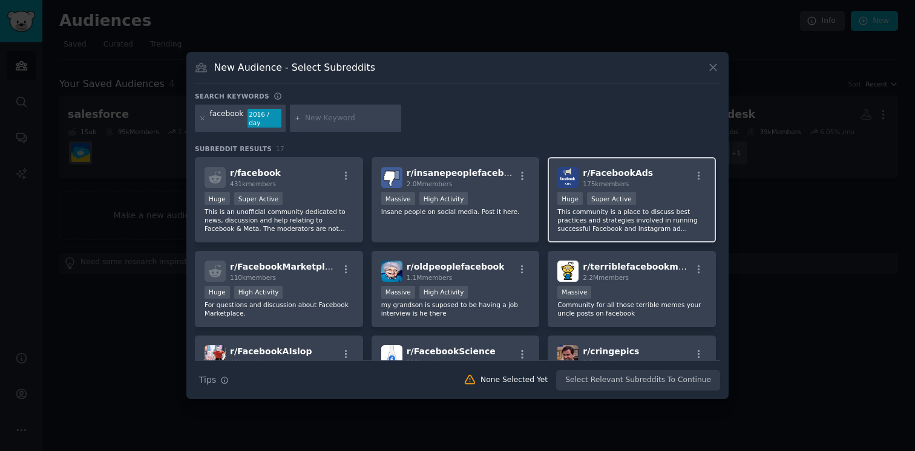
click at [648, 181] on div "r/ FacebookAds 175k members" at bounding box center [631, 177] width 149 height 21
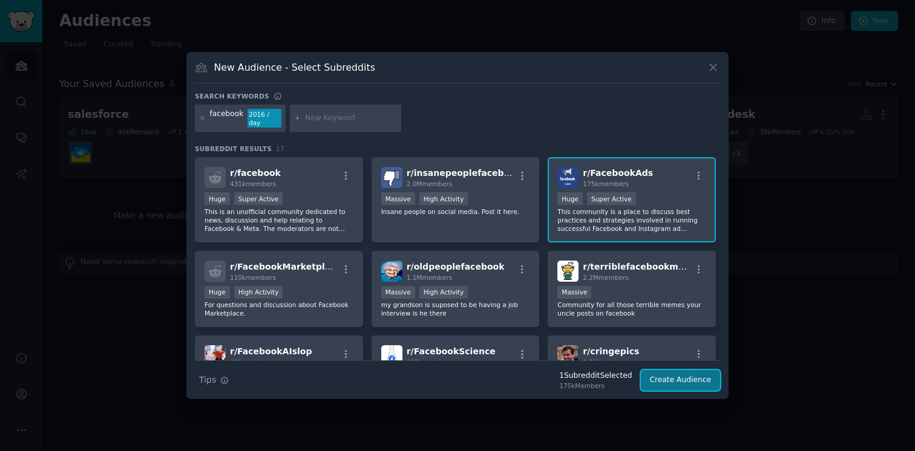
click at [680, 371] on button "Create Audience" at bounding box center [681, 380] width 80 height 21
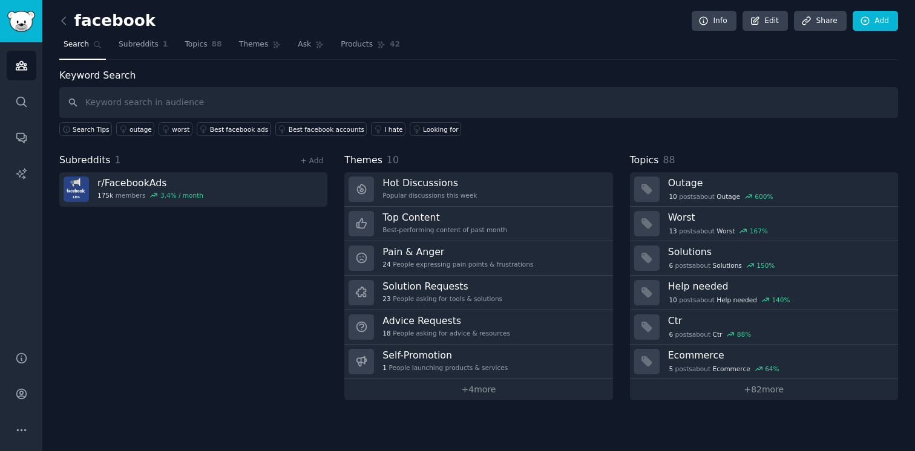
click at [249, 99] on input "text" at bounding box center [478, 102] width 839 height 31
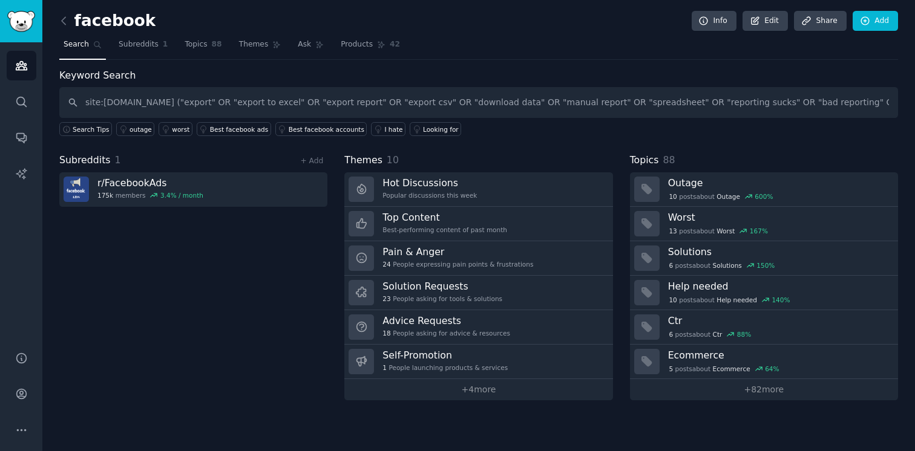
scroll to position [0, 1071]
click at [358, 103] on input "site:[DOMAIN_NAME] ("export" OR "export to excel" OR "export report" OR "export…" at bounding box center [478, 102] width 839 height 31
click at [892, 102] on input "site:[DOMAIN_NAME] ("export" OR "export to excel" OR "export report" OR "export…" at bounding box center [478, 102] width 839 height 31
drag, startPoint x: 769, startPoint y: 105, endPoint x: 5, endPoint y: 92, distance: 764.5
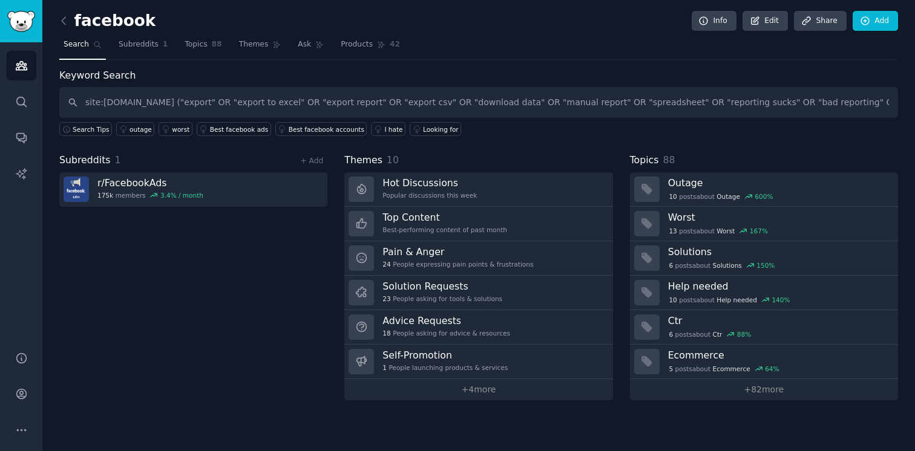
click at [1, 92] on div "Audiences Search Conversations AI Reports Help Account More facebook Info Edit …" at bounding box center [457, 225] width 915 height 451
click at [134, 100] on input "site:[DOMAIN_NAME] ("export" OR "export to excel" OR "export report" OR "export…" at bounding box center [478, 102] width 839 height 31
click at [150, 104] on input "site:[DOMAIN_NAME] ("export" OR "export to excel" OR "export report" OR "export…" at bounding box center [478, 102] width 839 height 31
click at [768, 97] on input ""export" OR "export to excel" OR "export report" OR "export csv" OR "download d…" at bounding box center [478, 102] width 839 height 31
type input ""export" OR "export to excel" OR "export report" OR "export csv" OR "download d…"
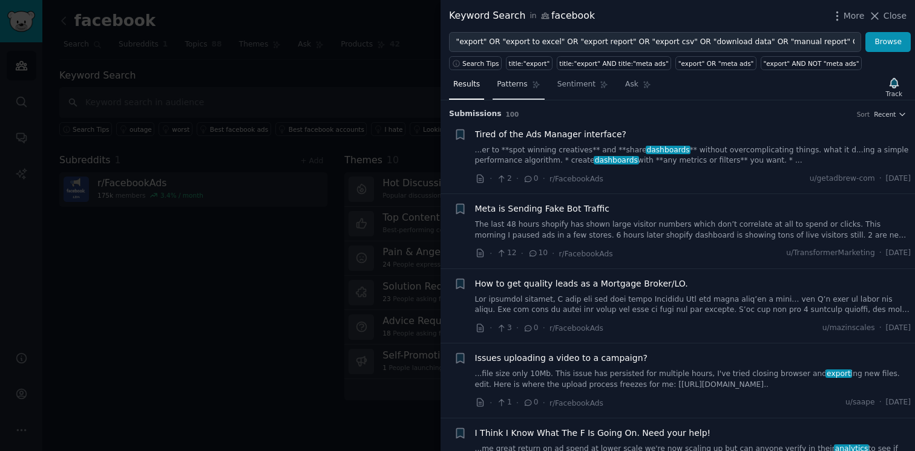
click at [522, 86] on span "Patterns" at bounding box center [512, 84] width 30 height 11
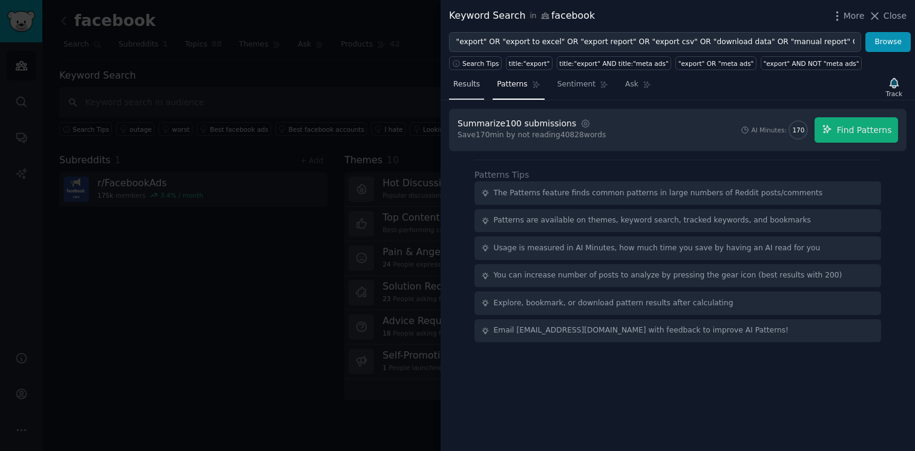
click at [465, 88] on span "Results" at bounding box center [466, 84] width 27 height 11
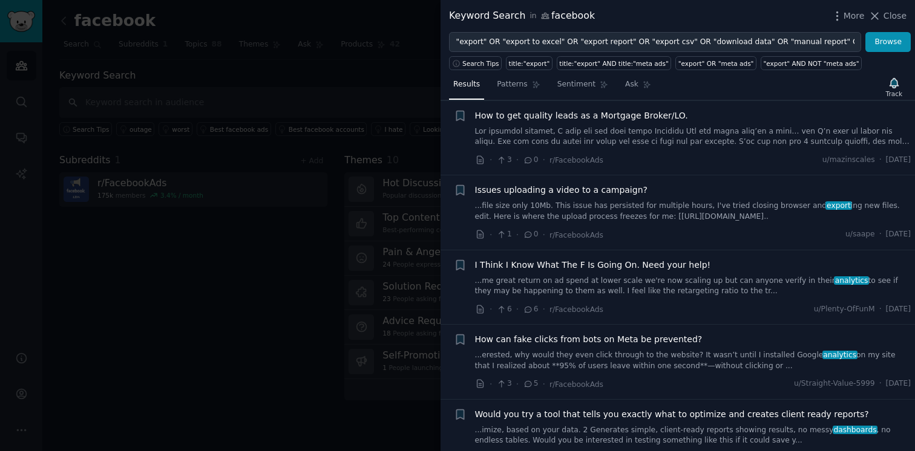
scroll to position [170, 0]
click at [530, 84] on link "Patterns" at bounding box center [518, 87] width 51 height 25
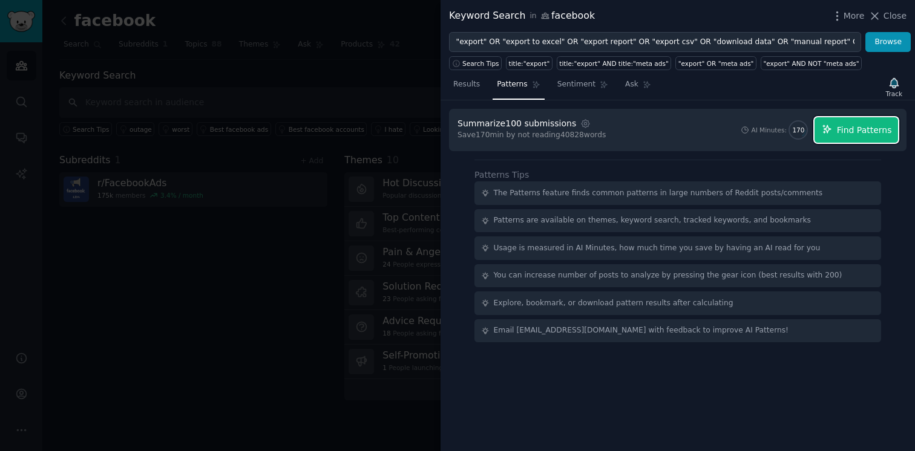
click at [878, 137] on button "Find Patterns" at bounding box center [857, 129] width 84 height 25
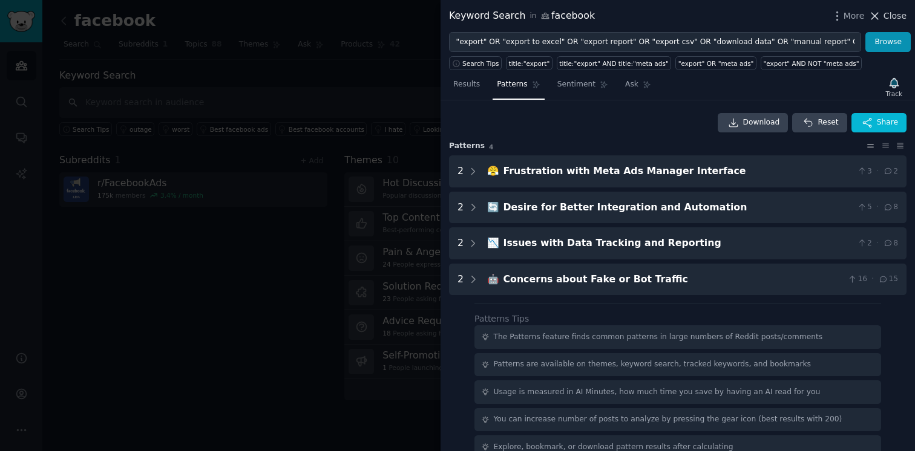
click at [897, 19] on span "Close" at bounding box center [895, 16] width 23 height 13
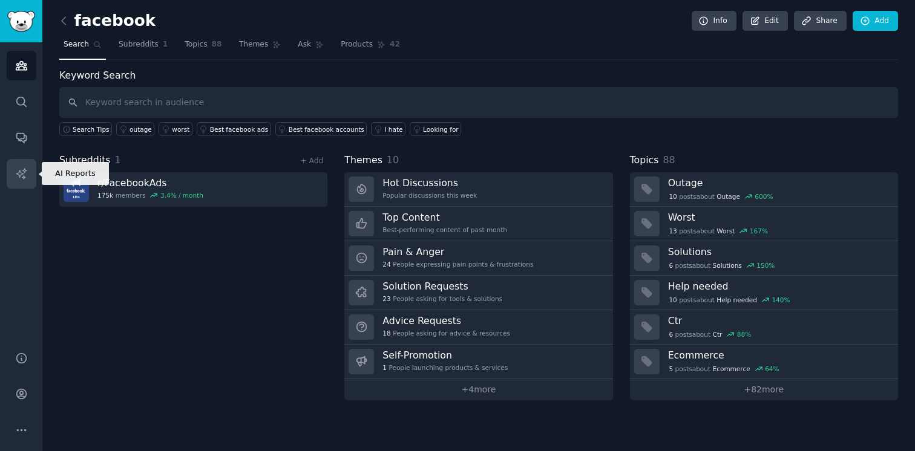
click at [19, 173] on icon "Sidebar" at bounding box center [21, 174] width 13 height 13
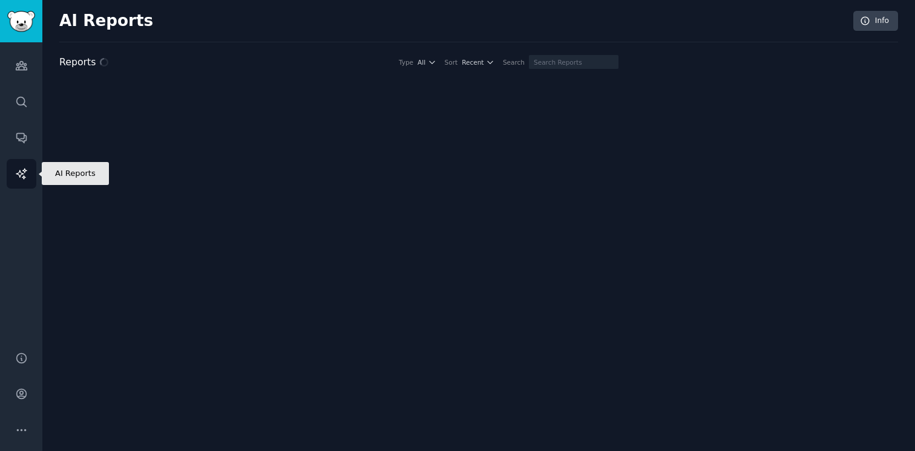
click at [19, 173] on icon "Sidebar" at bounding box center [21, 174] width 13 height 13
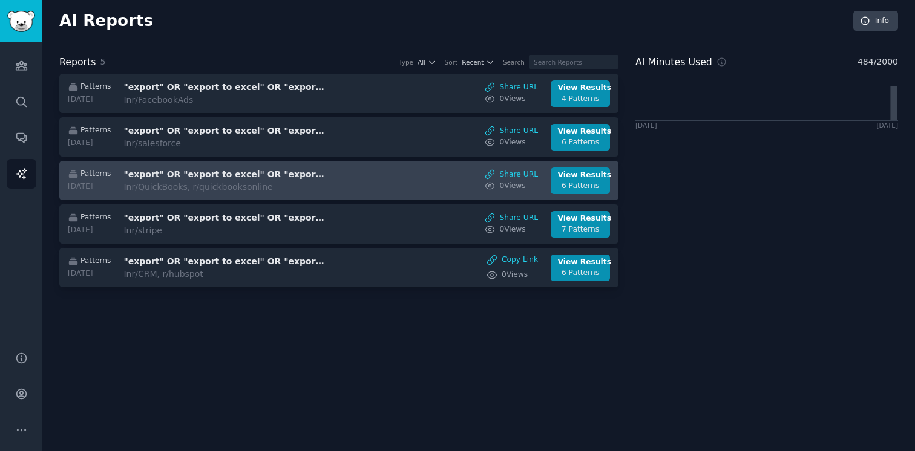
click at [359, 173] on div "Patterns [DATE] "export" OR "export to excel" OR "export report" OR "export csv…" at bounding box center [339, 181] width 546 height 27
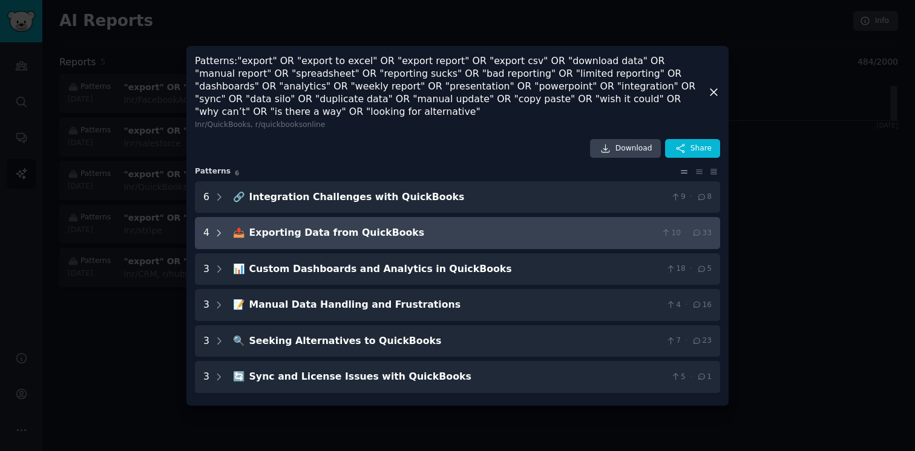
click at [220, 231] on icon at bounding box center [219, 233] width 11 height 11
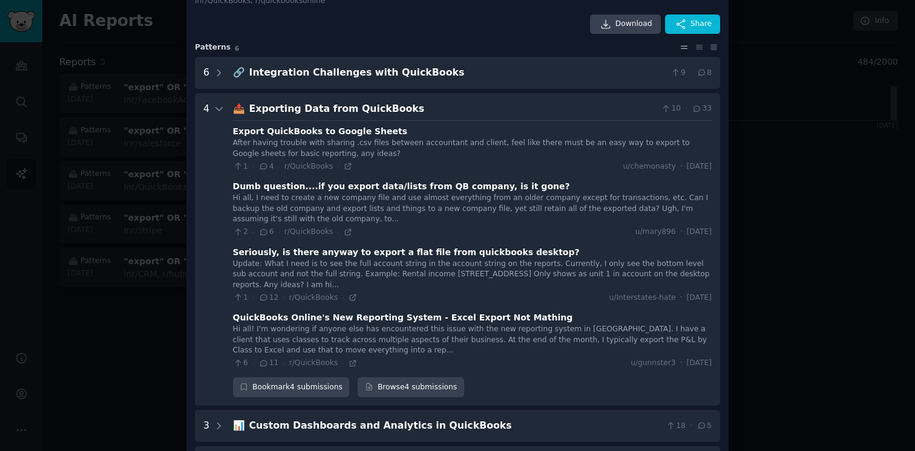
scroll to position [83, 0]
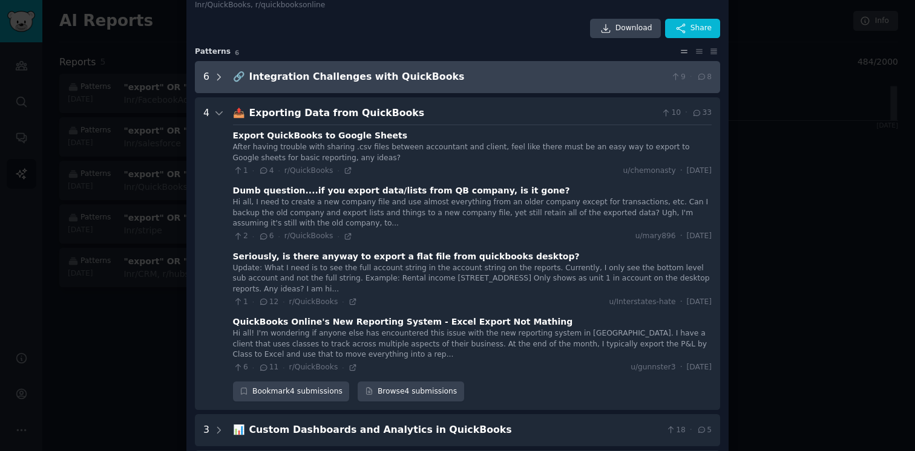
click at [221, 80] on icon at bounding box center [219, 77] width 11 height 11
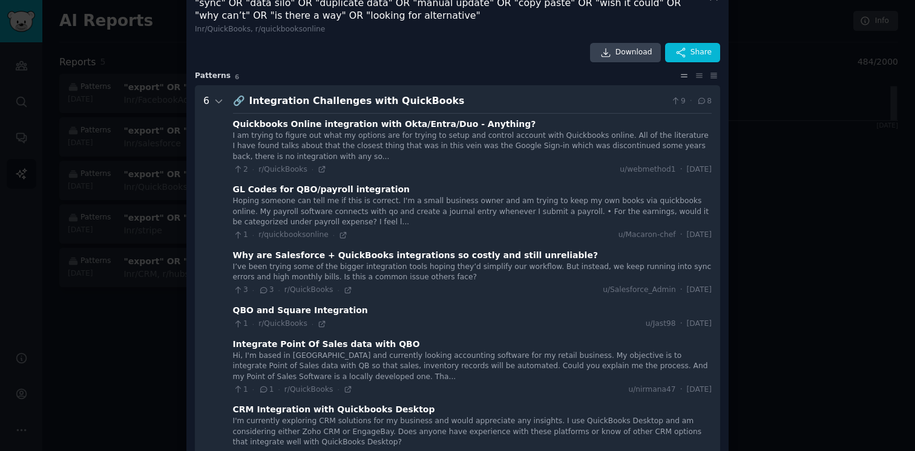
scroll to position [50, 0]
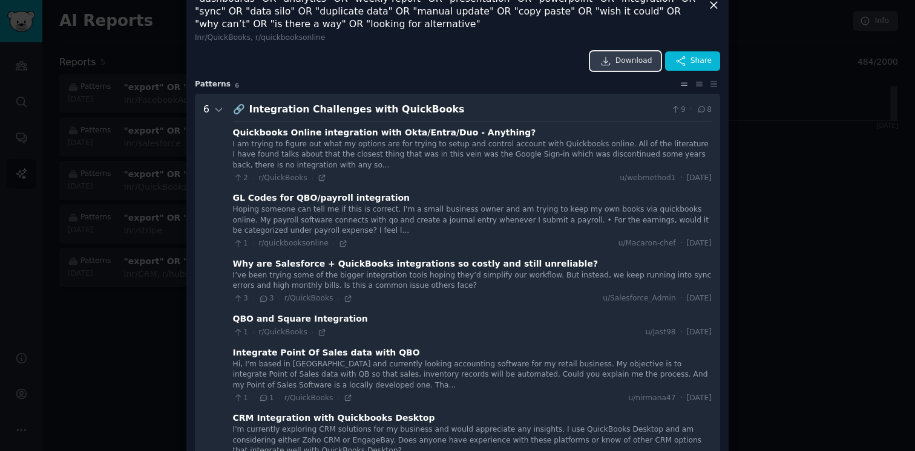
click at [632, 62] on span "Download" at bounding box center [633, 61] width 37 height 11
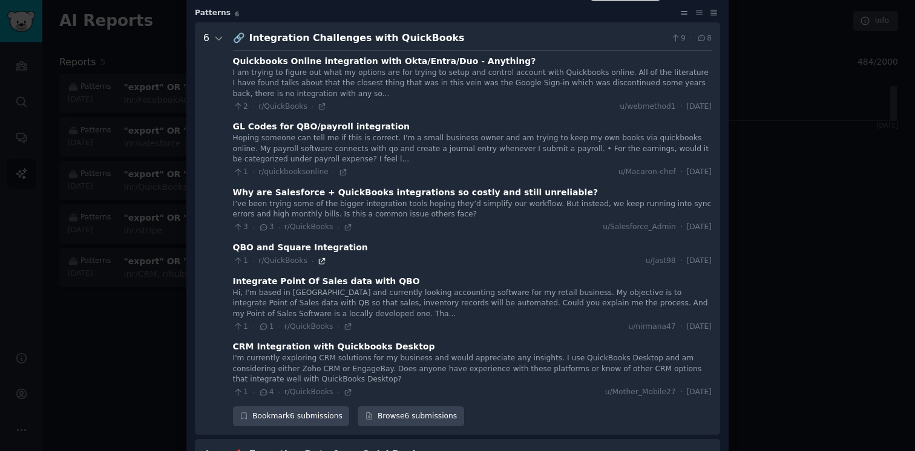
scroll to position [125, 0]
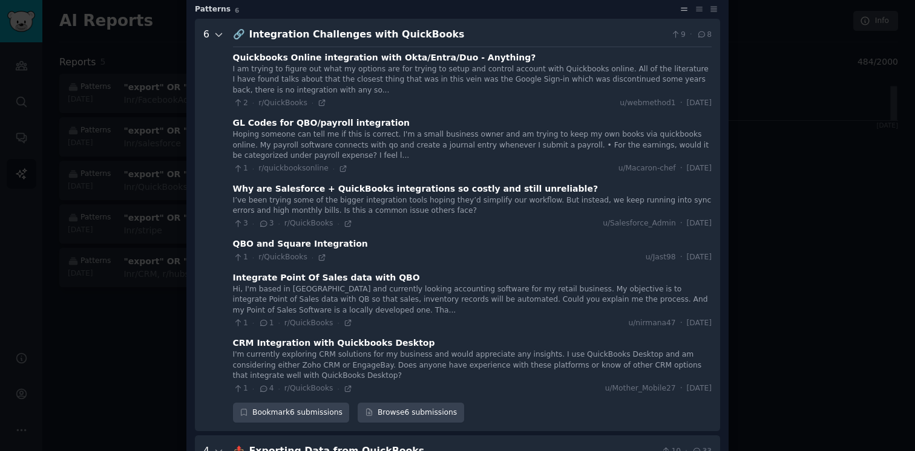
click at [220, 38] on icon at bounding box center [219, 35] width 11 height 11
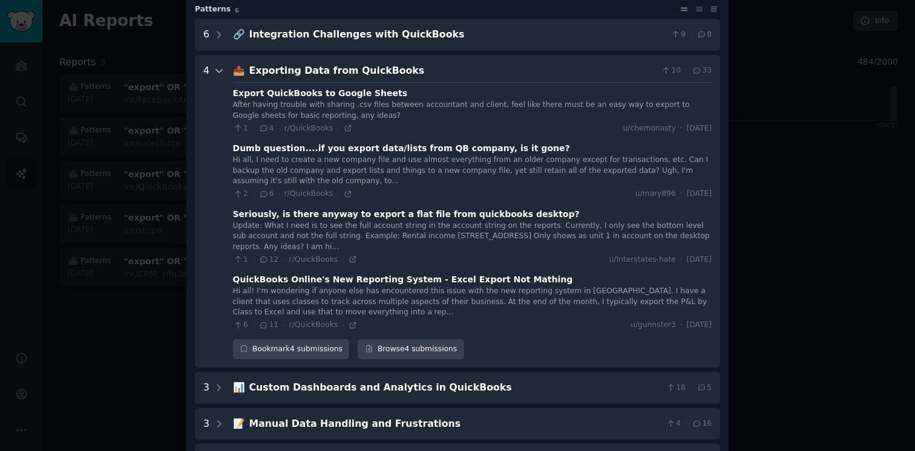
click at [215, 76] on icon at bounding box center [219, 70] width 11 height 11
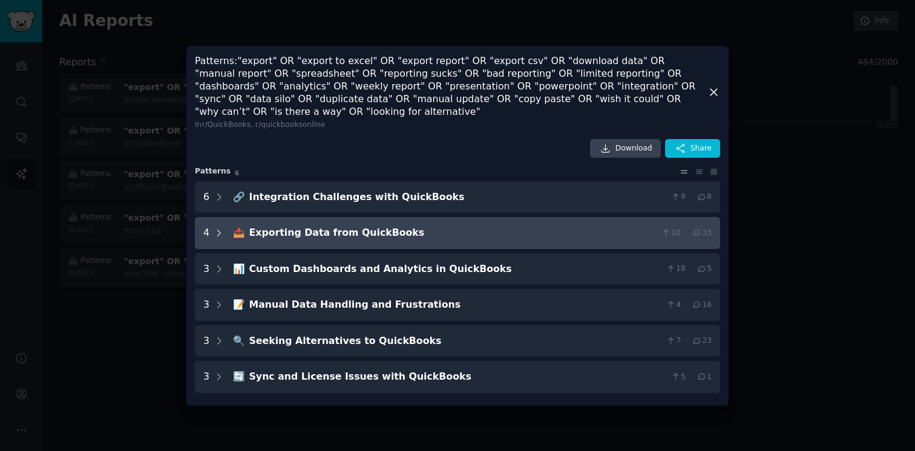
scroll to position [0, 0]
